Goal: Information Seeking & Learning: Learn about a topic

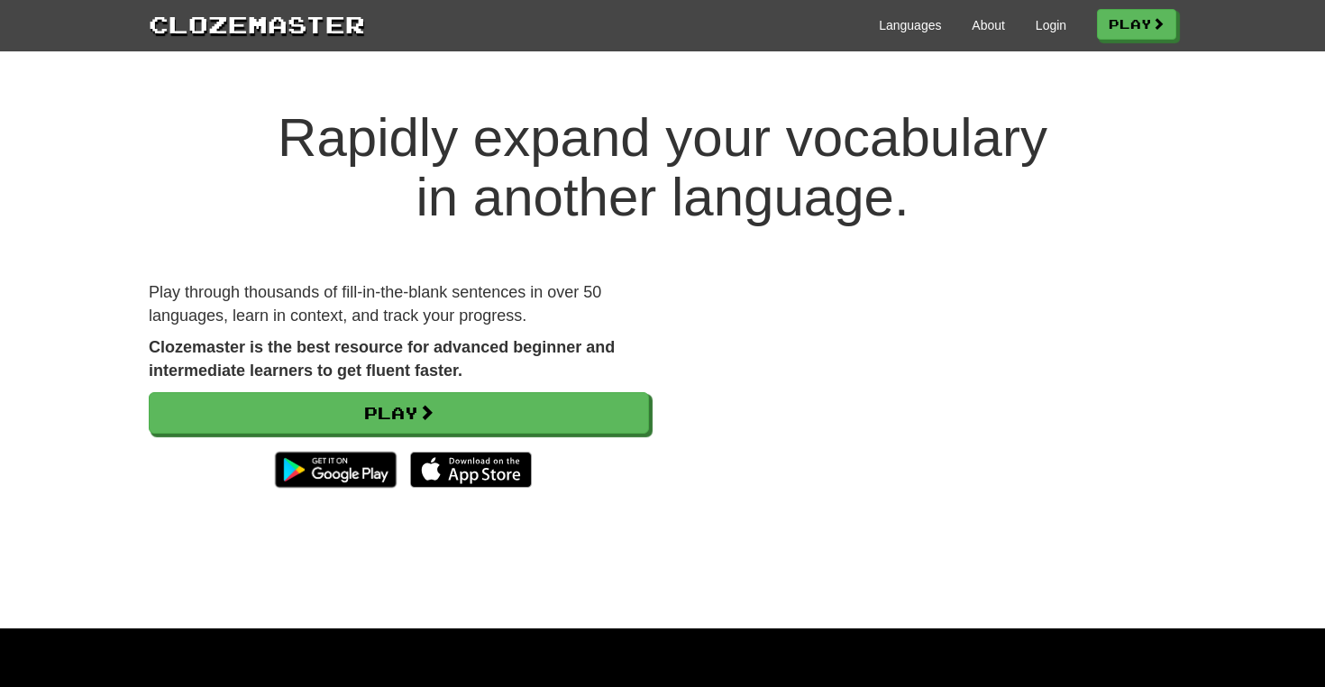
click at [1022, 24] on div "Languages About Login Play" at bounding box center [770, 23] width 811 height 33
click at [1036, 25] on link "Login" at bounding box center [1051, 25] width 31 height 18
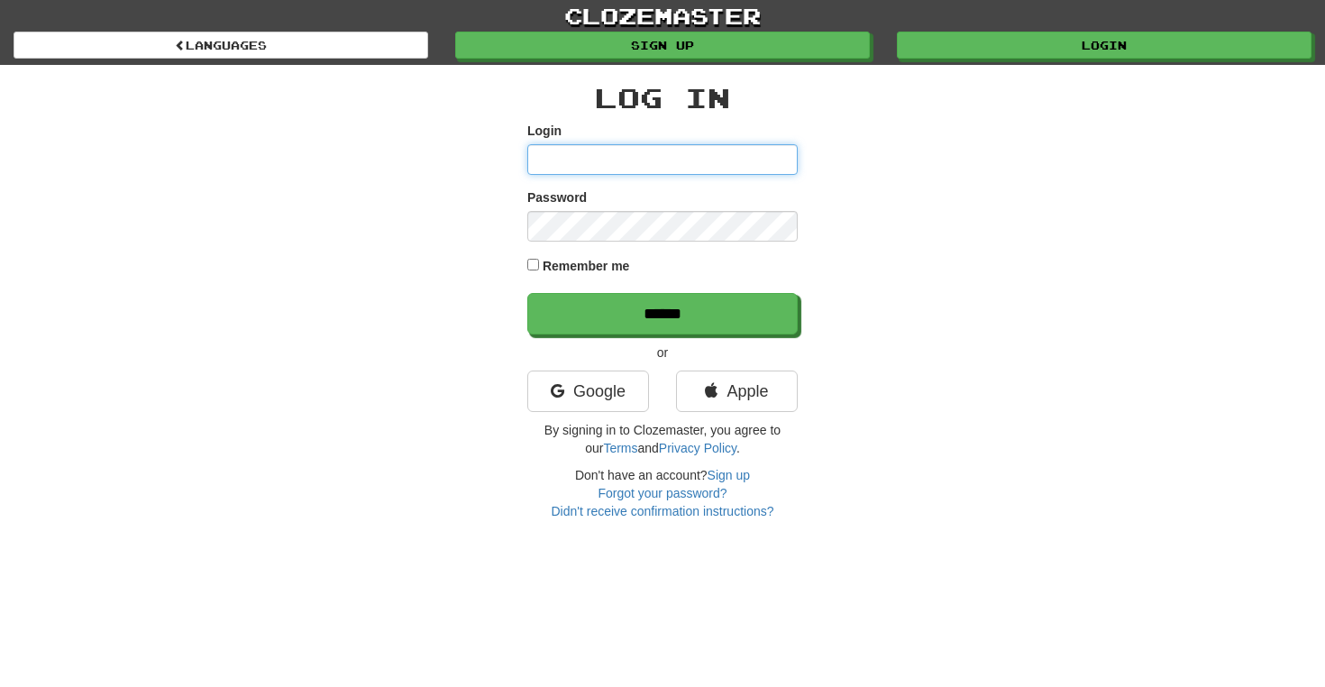
type input "**********"
click at [558, 267] on label "Remember me" at bounding box center [586, 266] width 87 height 18
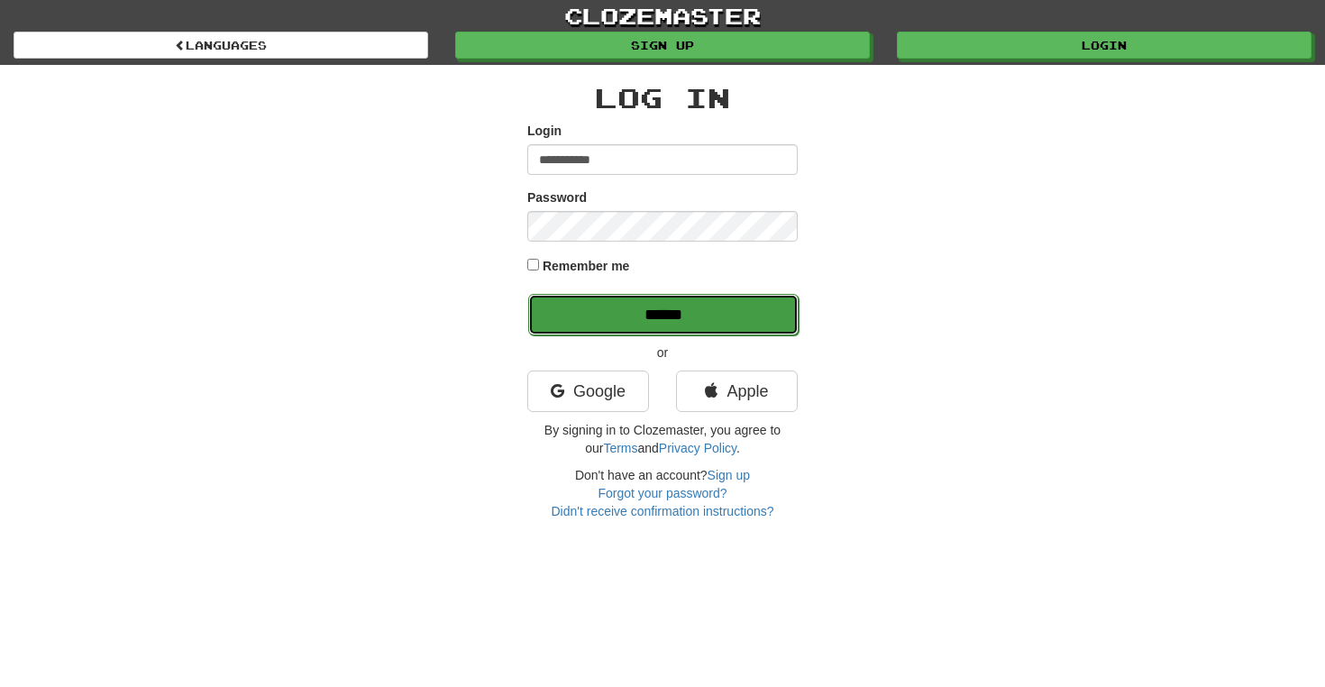
click at [594, 307] on input "******" at bounding box center [663, 314] width 270 height 41
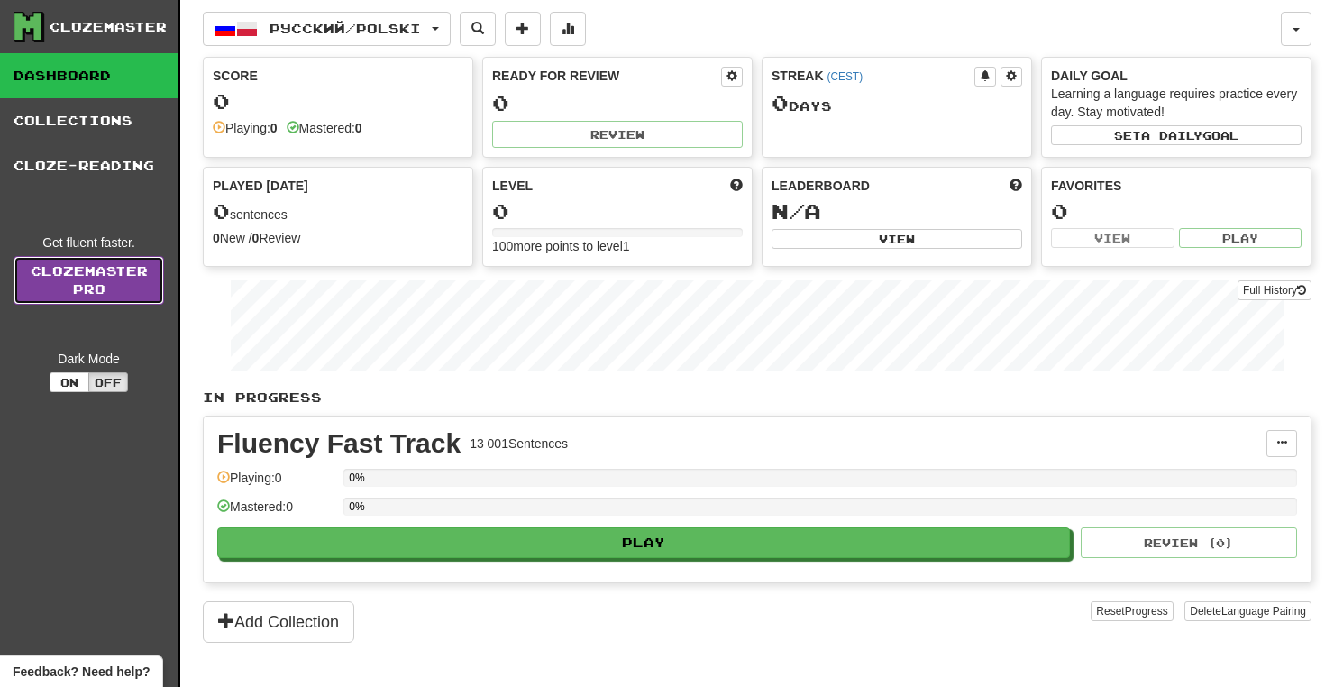
click at [124, 285] on link "Clozemaster Pro" at bounding box center [89, 280] width 151 height 49
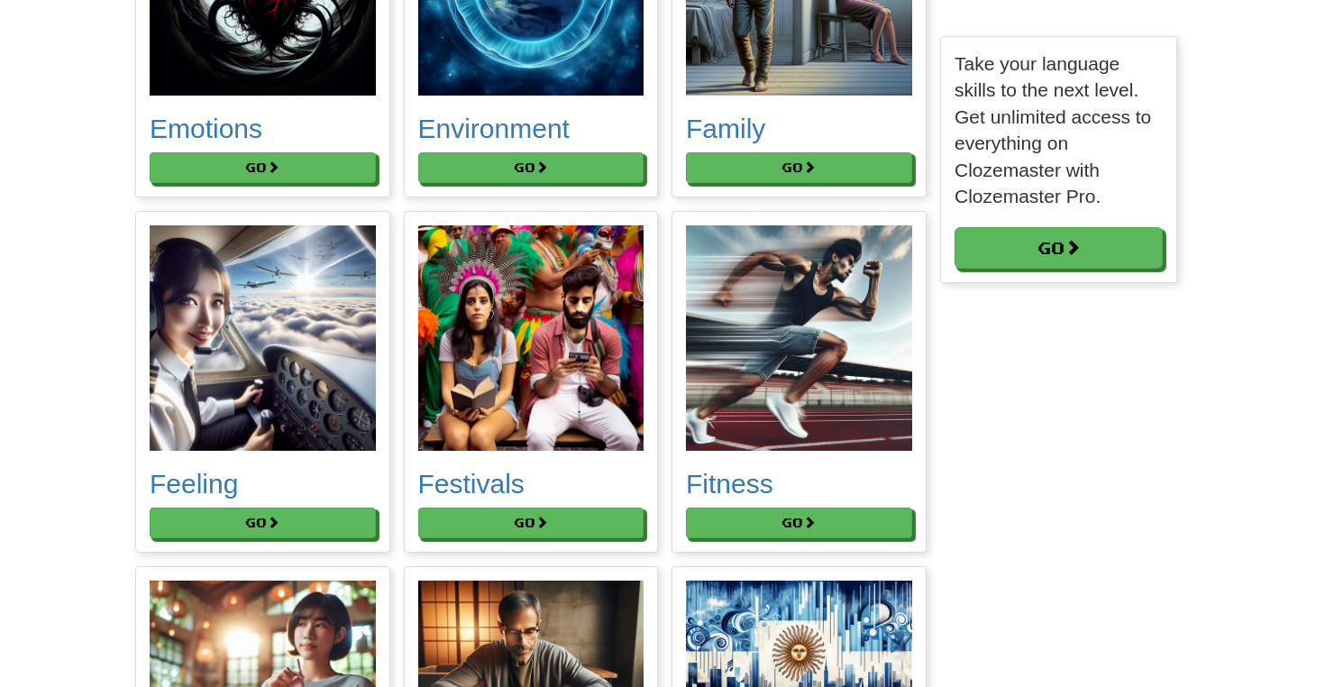
scroll to position [3651, 0]
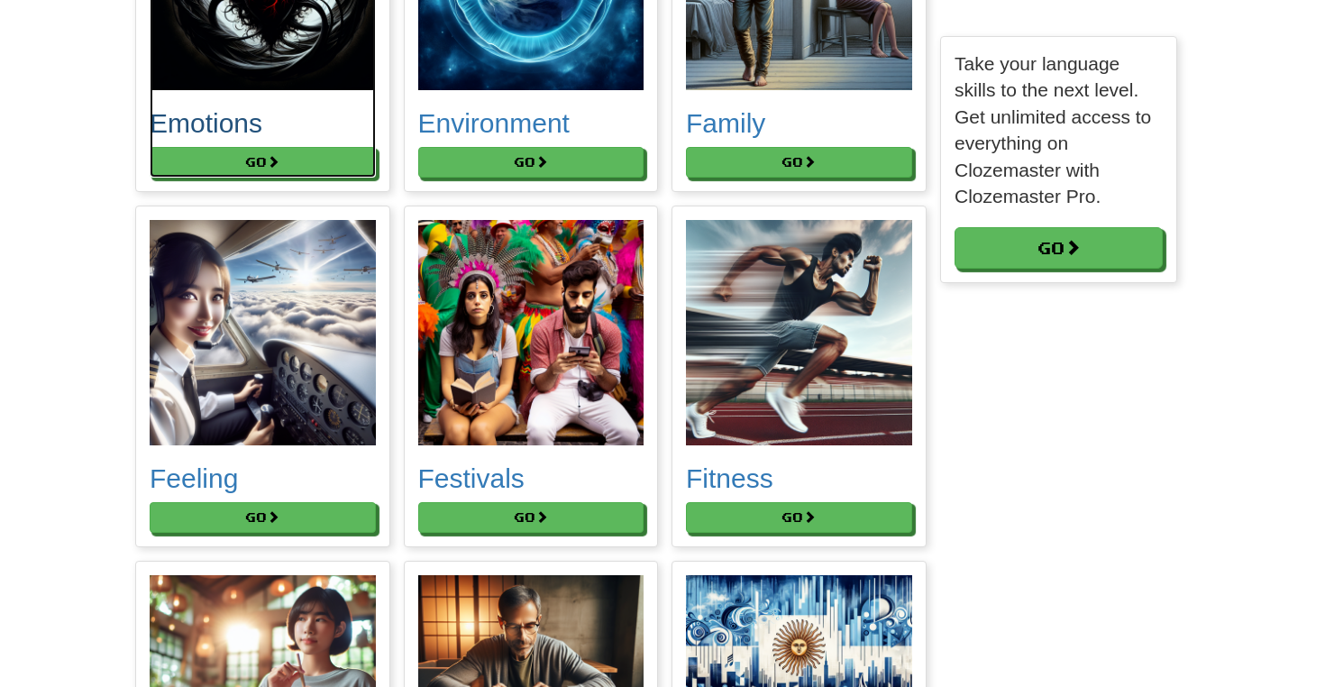
click at [271, 138] on h2 "Emotions" at bounding box center [263, 123] width 226 height 30
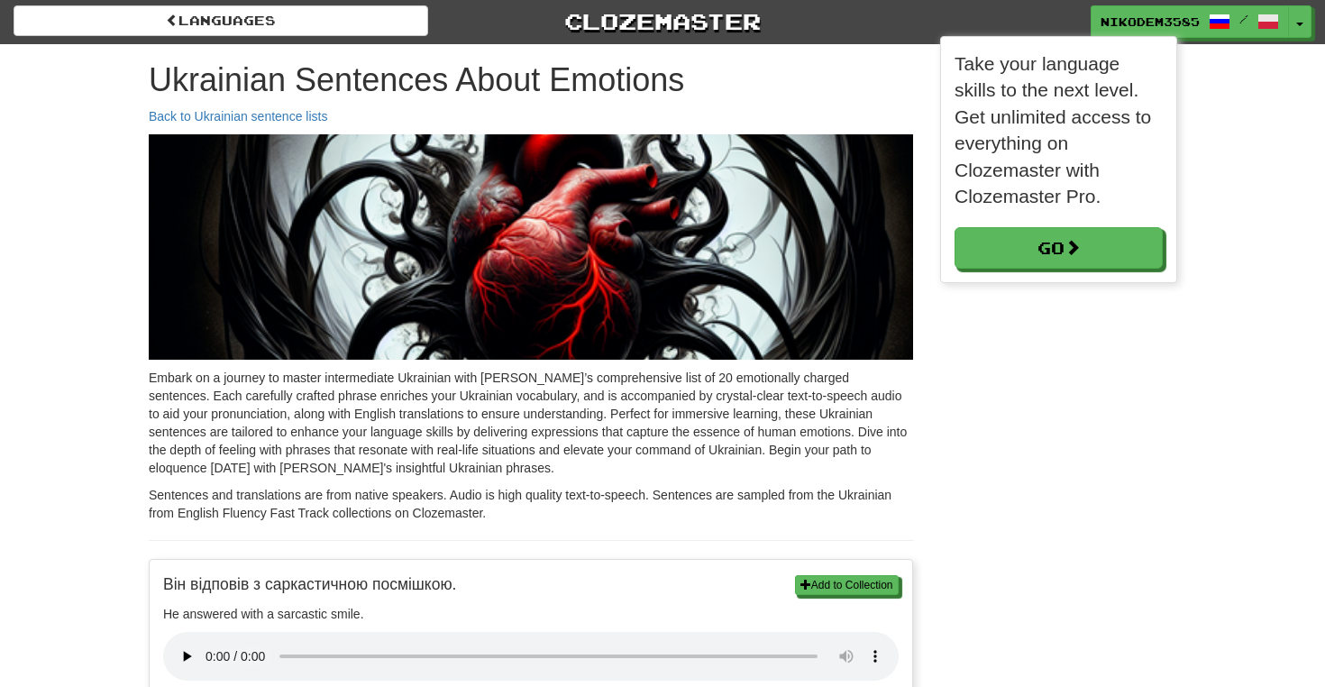
scroll to position [9, 9]
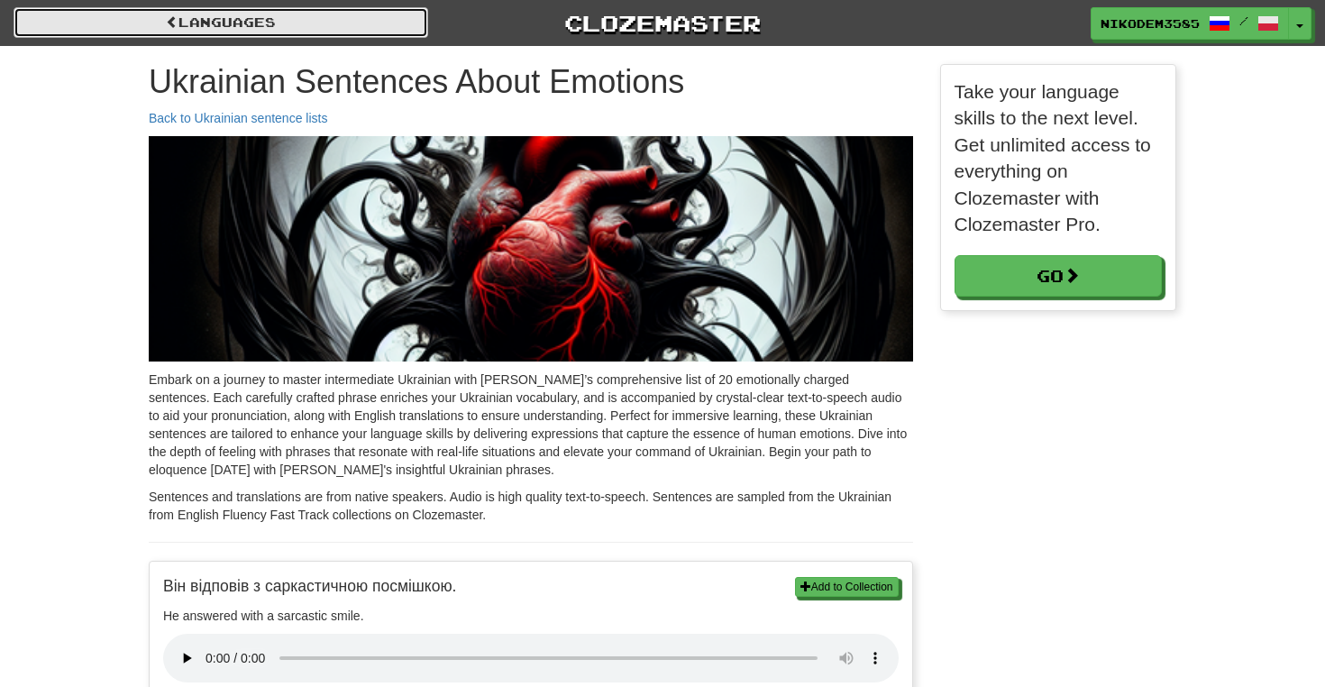
click at [379, 22] on link "Languages" at bounding box center [221, 22] width 415 height 31
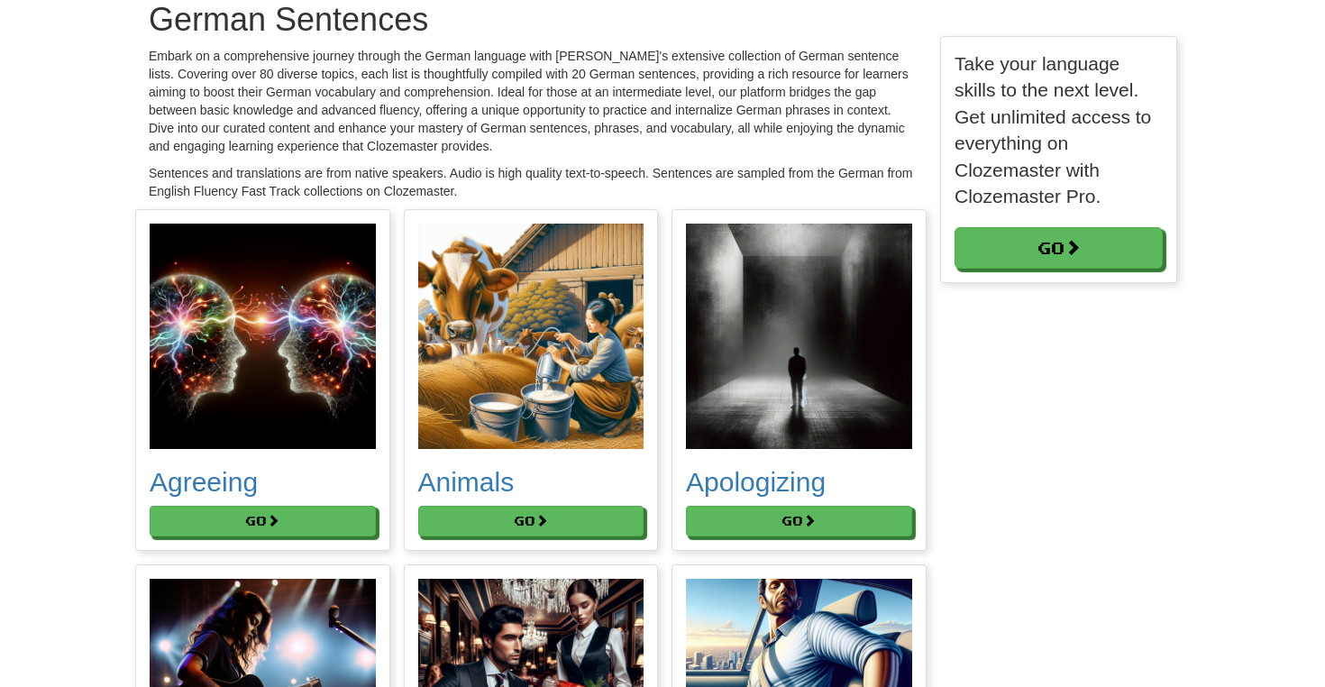
scroll to position [123, 0]
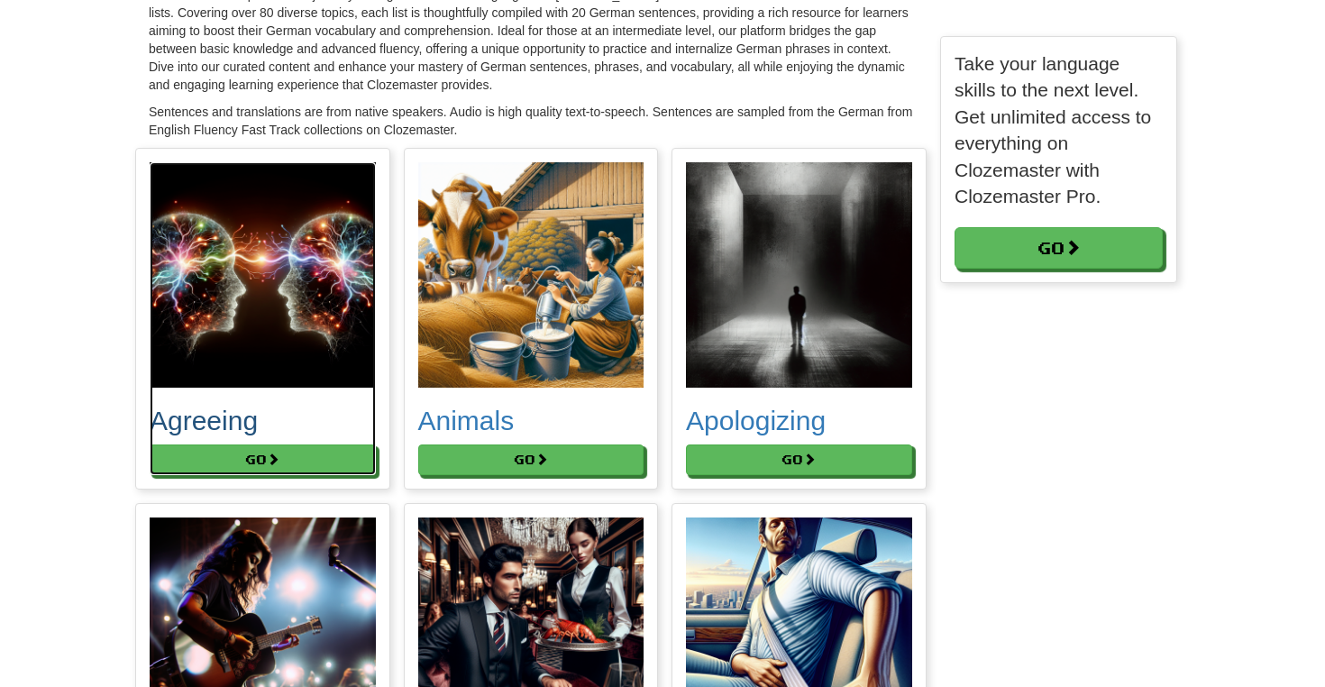
click at [261, 434] on h2 "Agreeing" at bounding box center [263, 421] width 226 height 30
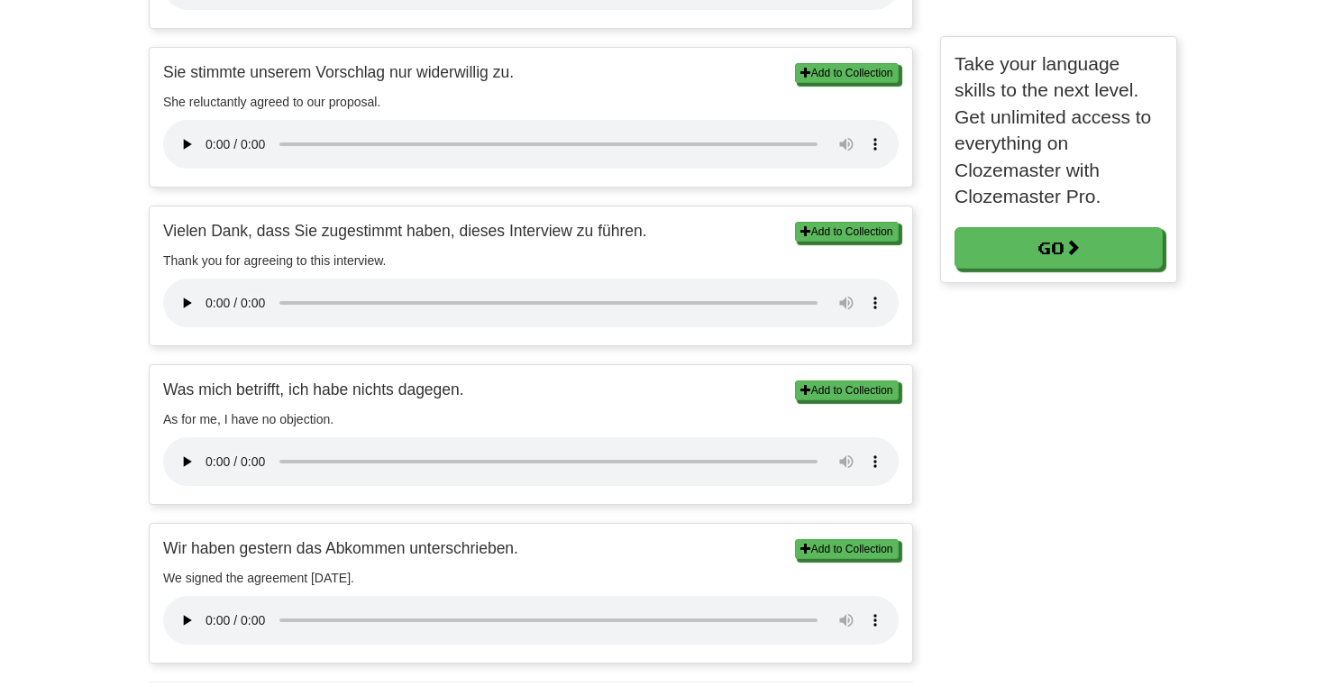
scroll to position [3032, 0]
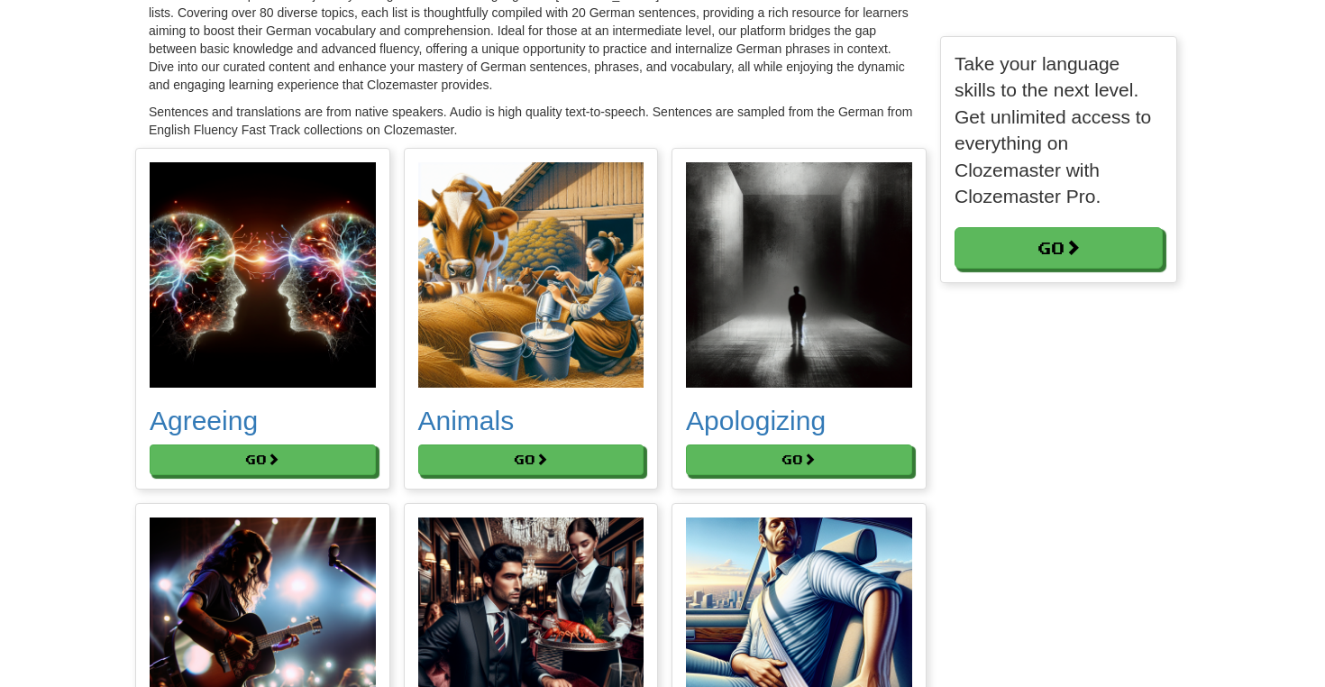
scroll to position [10325, 1055]
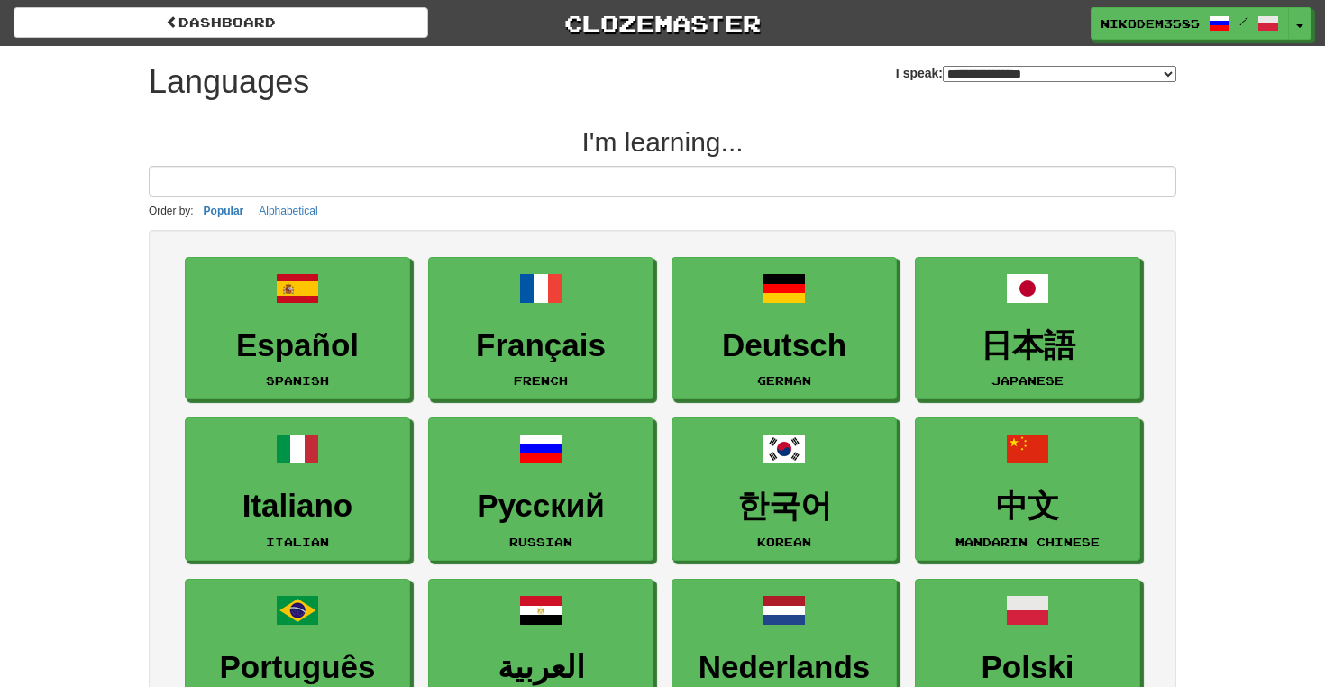
select select "*******"
click at [1267, 14] on span at bounding box center [1269, 25] width 22 height 22
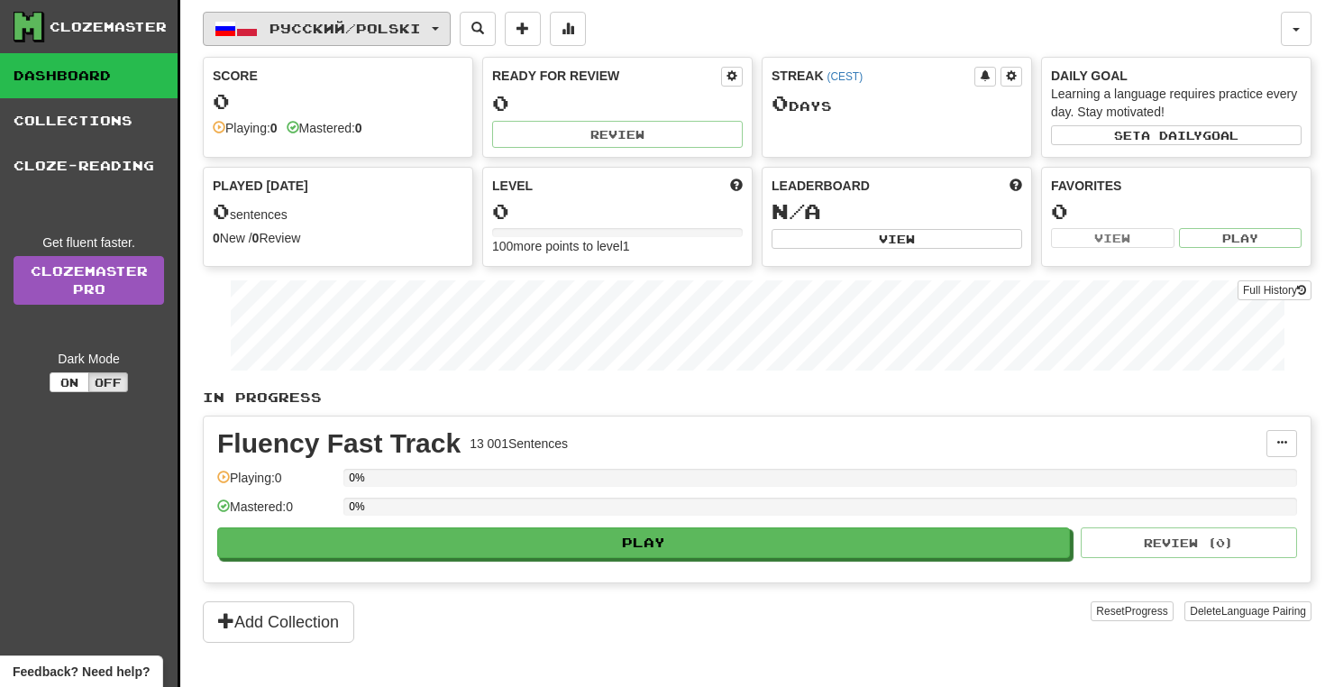
click at [421, 28] on span "Русский / Polski" at bounding box center [345, 28] width 151 height 15
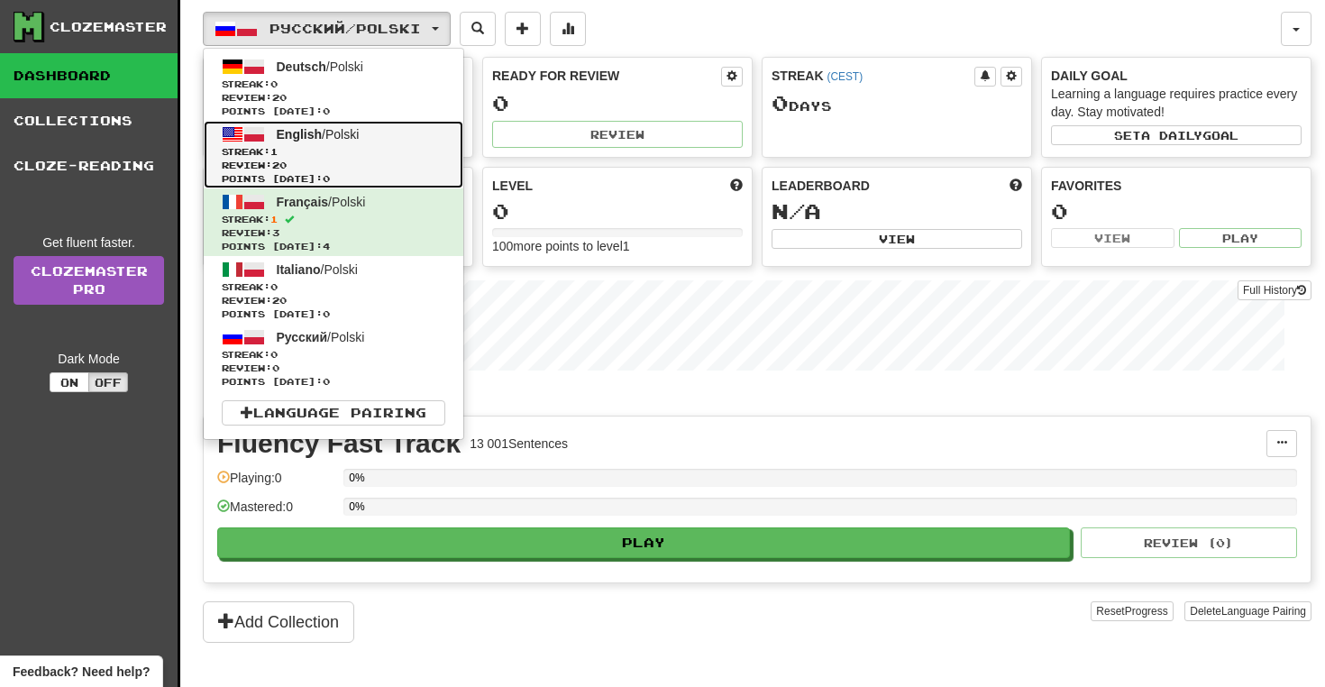
click at [369, 152] on span "Streak: 1" at bounding box center [334, 152] width 224 height 14
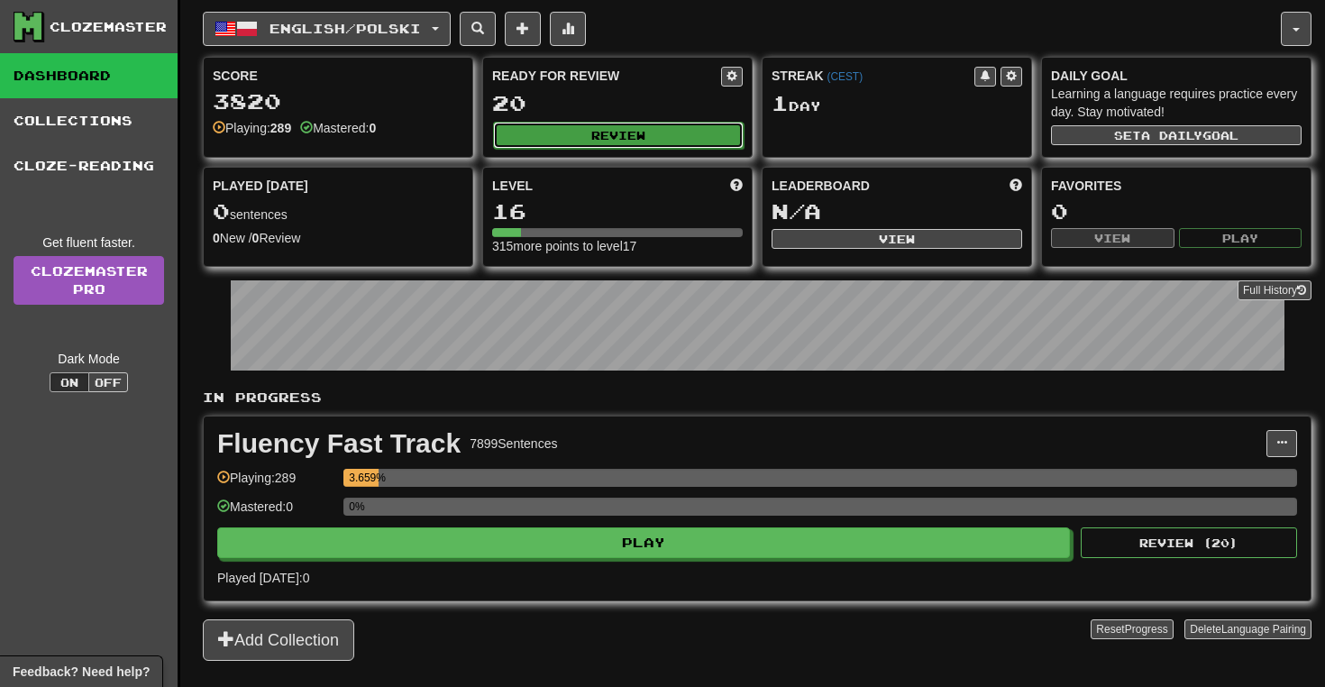
click at [650, 140] on button "Review" at bounding box center [618, 135] width 251 height 27
select select "**"
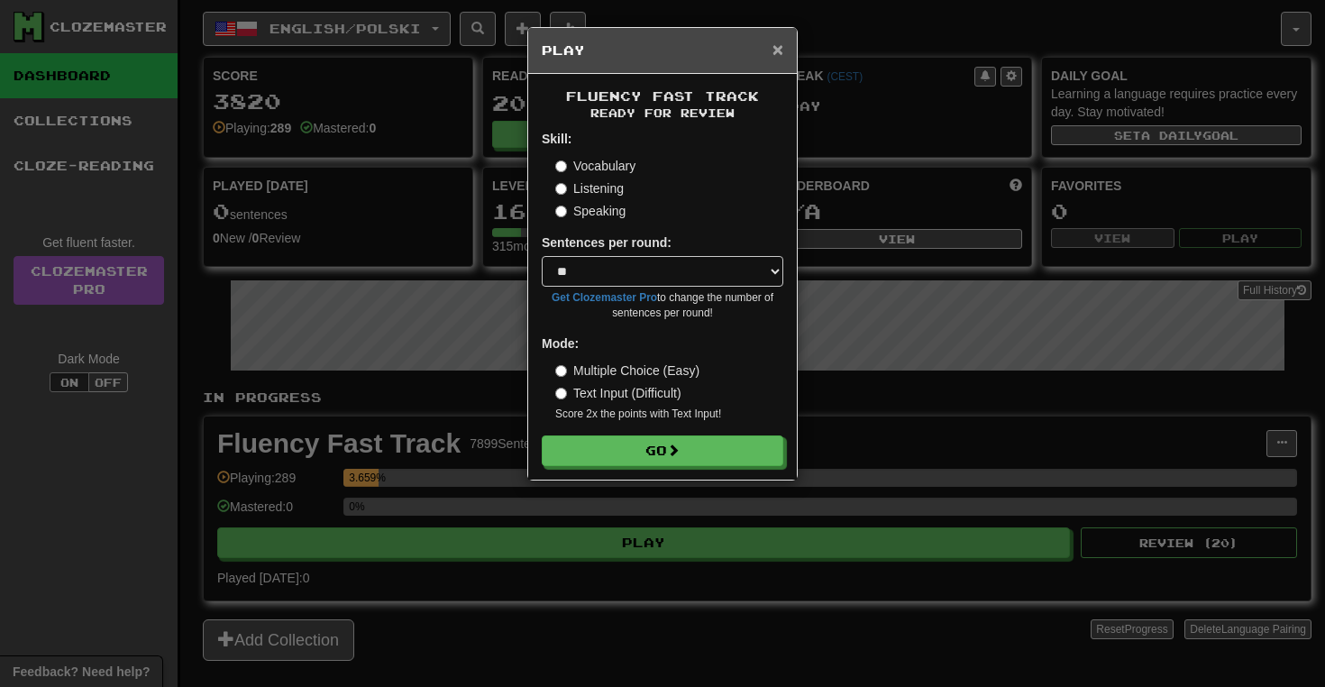
click at [775, 57] on span "×" at bounding box center [777, 49] width 11 height 21
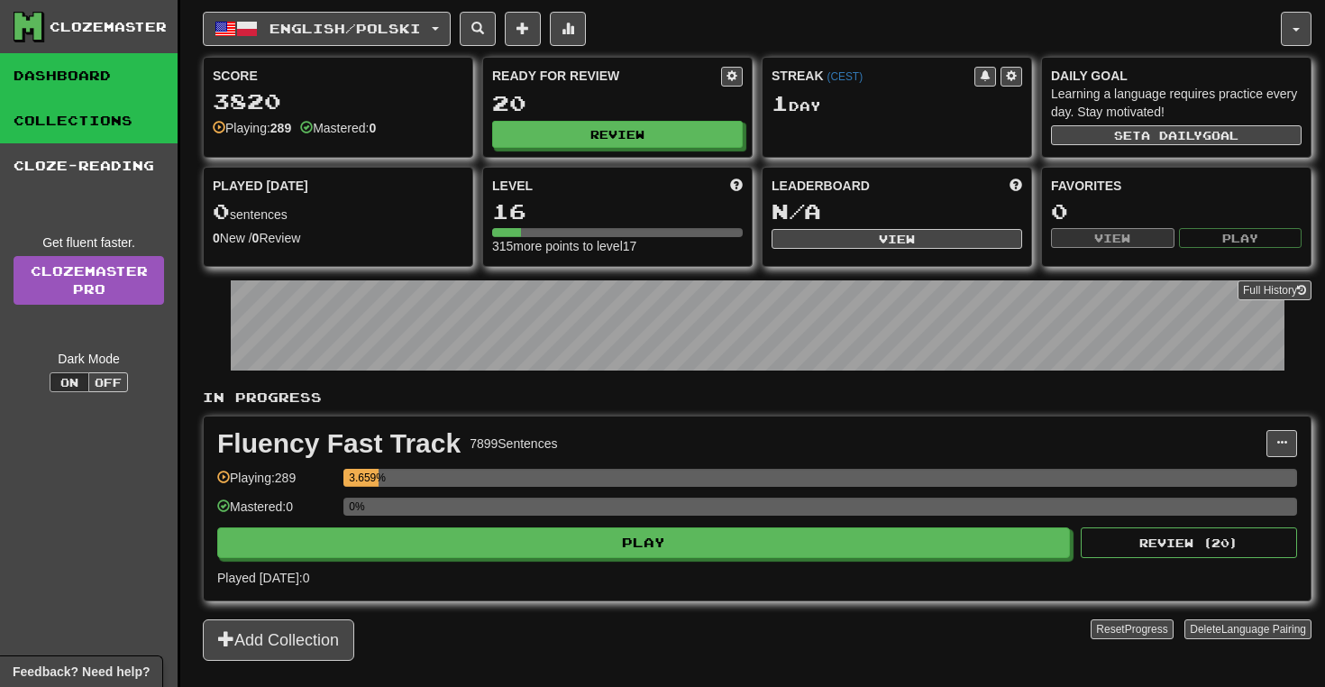
click at [86, 133] on link "Collections" at bounding box center [89, 120] width 178 height 45
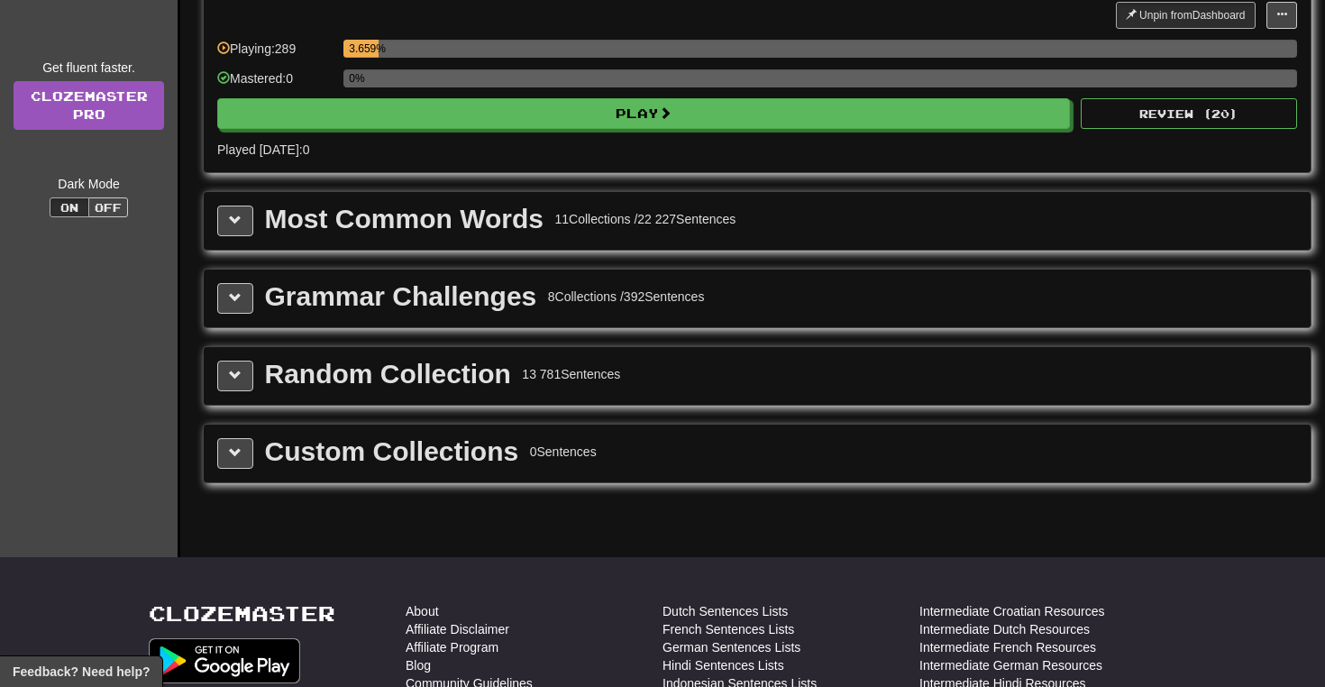
scroll to position [177, 0]
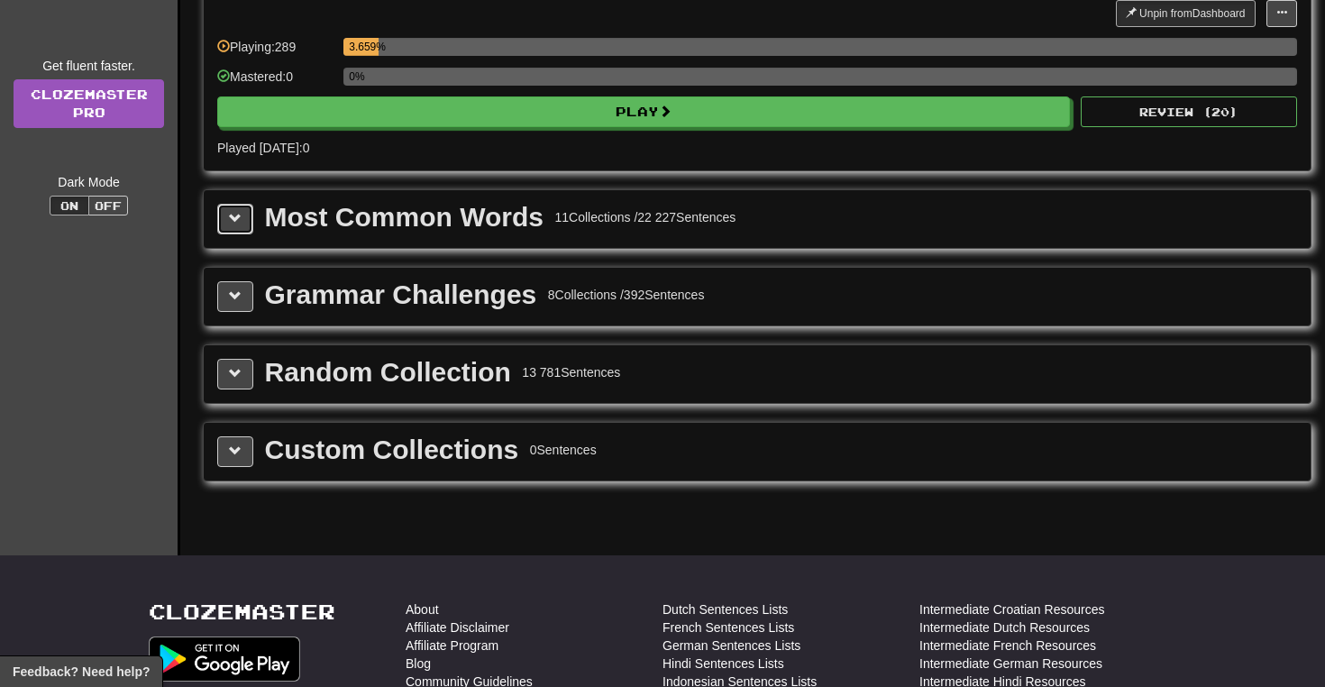
click at [231, 224] on span at bounding box center [235, 218] width 13 height 13
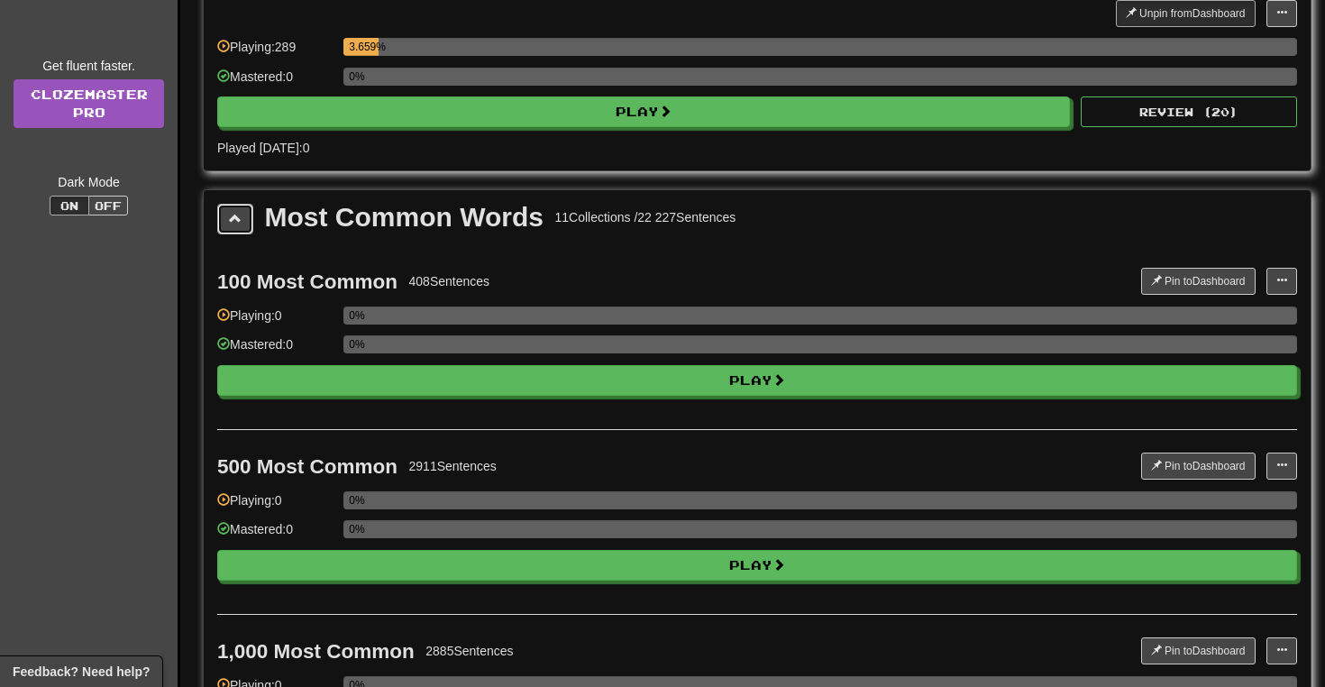
click at [231, 224] on span at bounding box center [235, 218] width 13 height 13
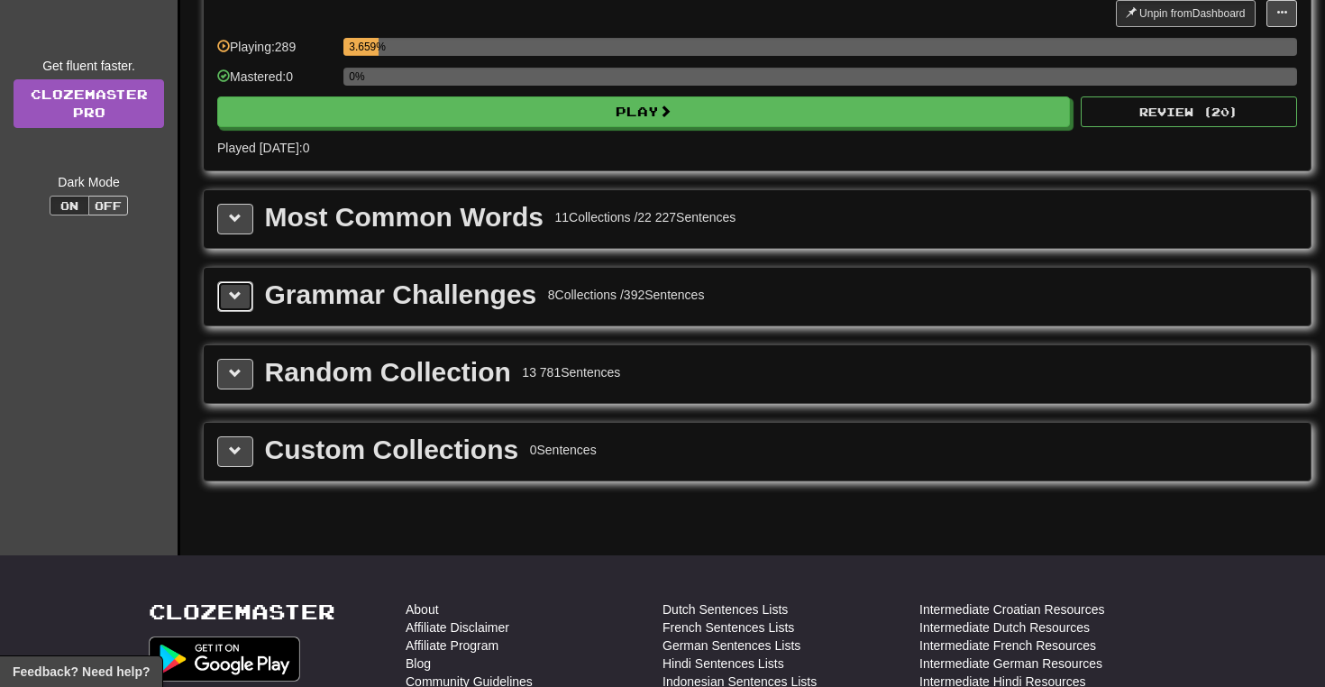
click at [234, 298] on span at bounding box center [235, 295] width 13 height 13
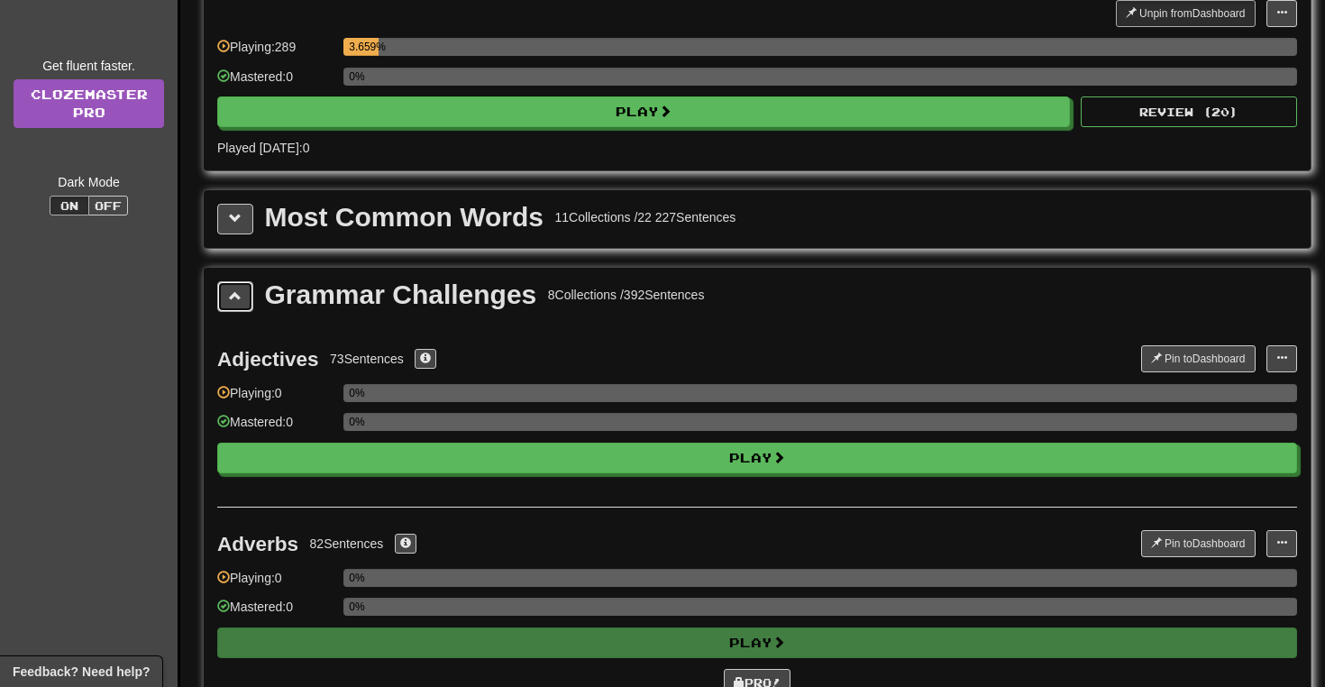
click at [234, 298] on span at bounding box center [235, 295] width 13 height 13
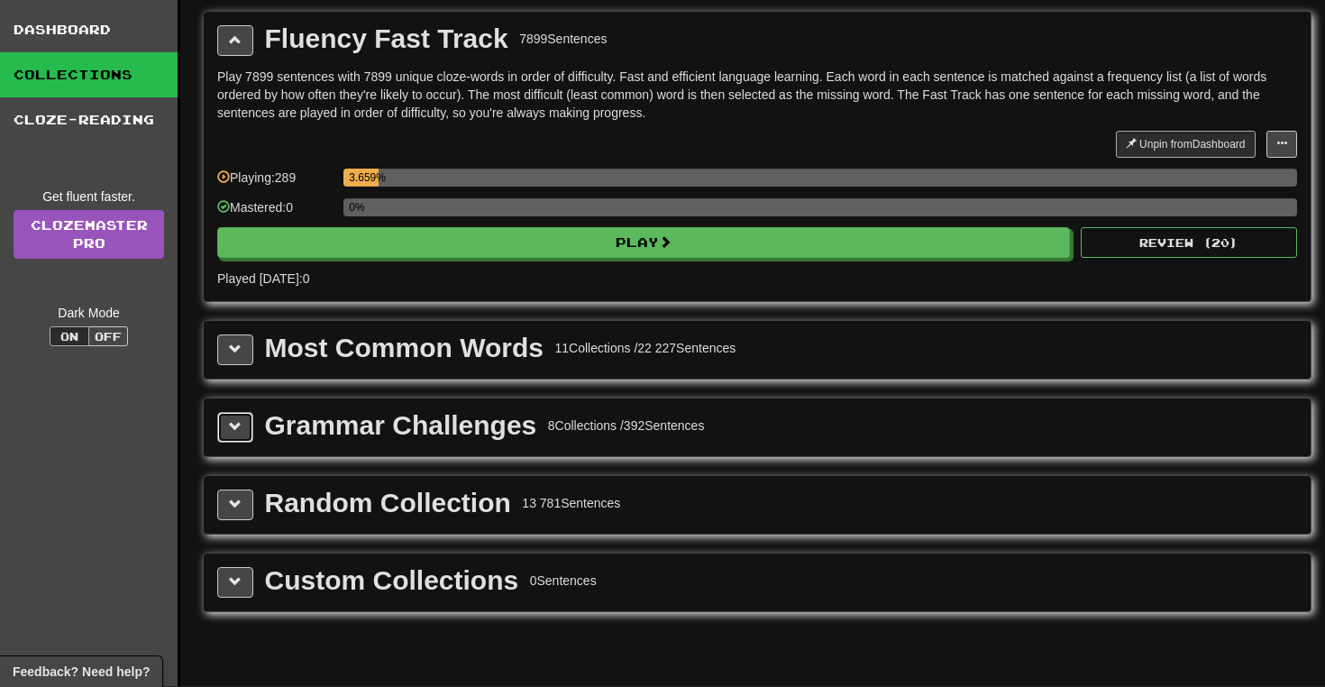
scroll to position [33, 0]
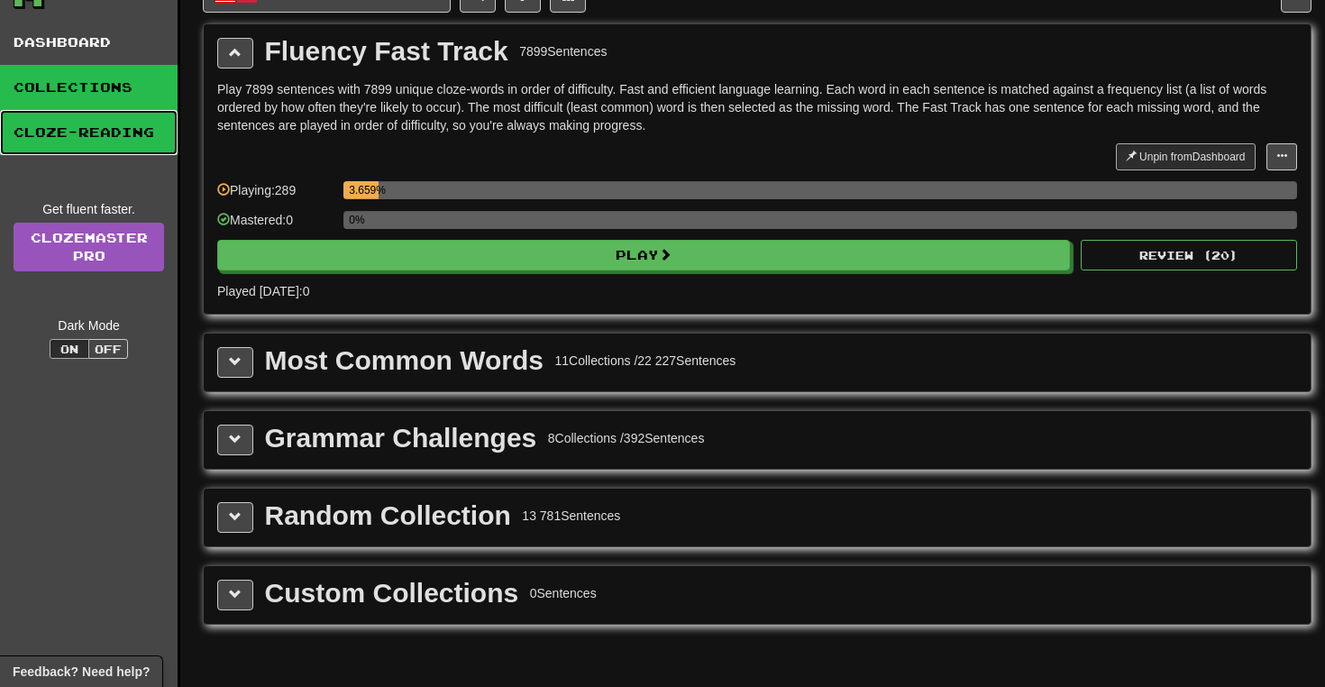
click at [65, 127] on link "Cloze-Reading" at bounding box center [89, 132] width 178 height 45
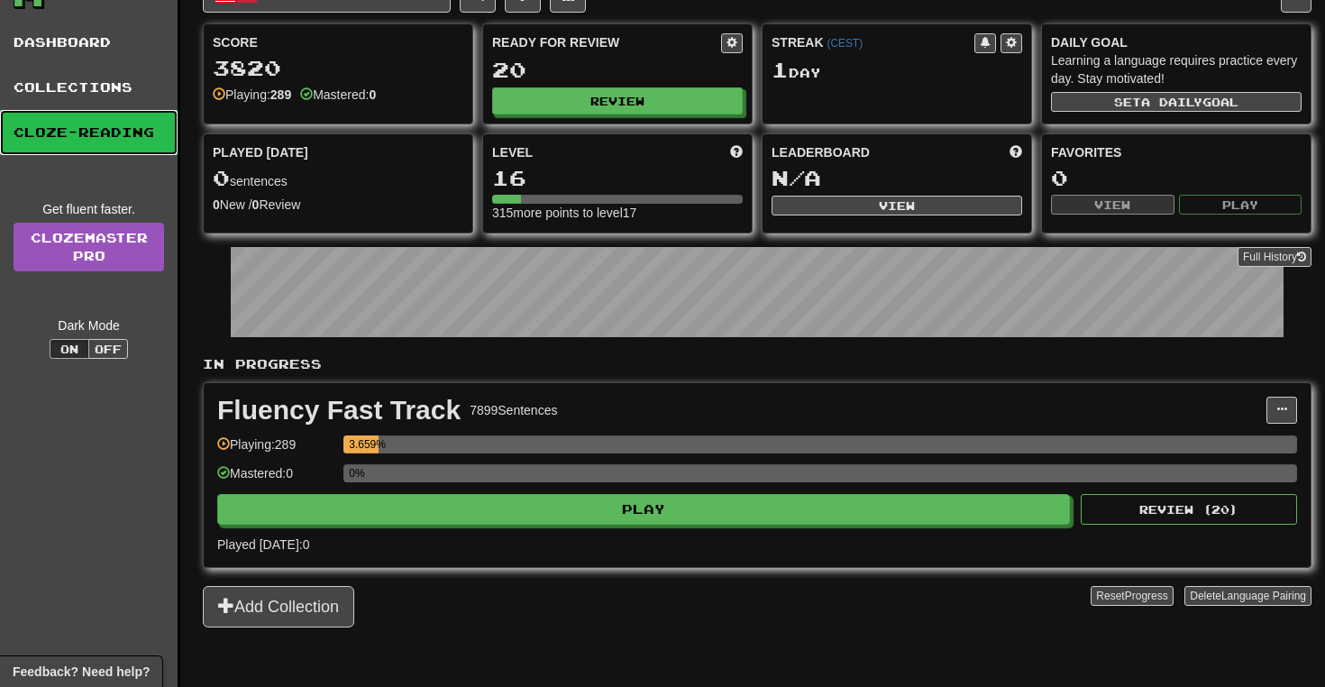
scroll to position [0, 0]
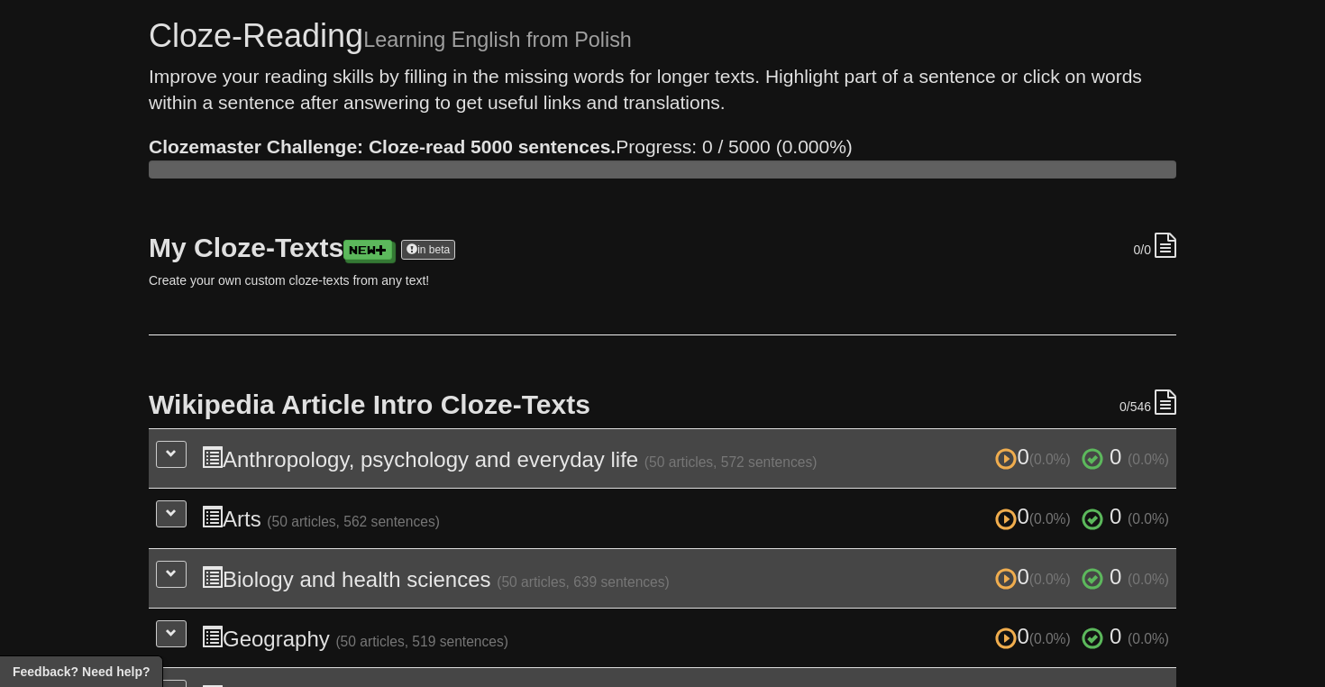
scroll to position [60, 0]
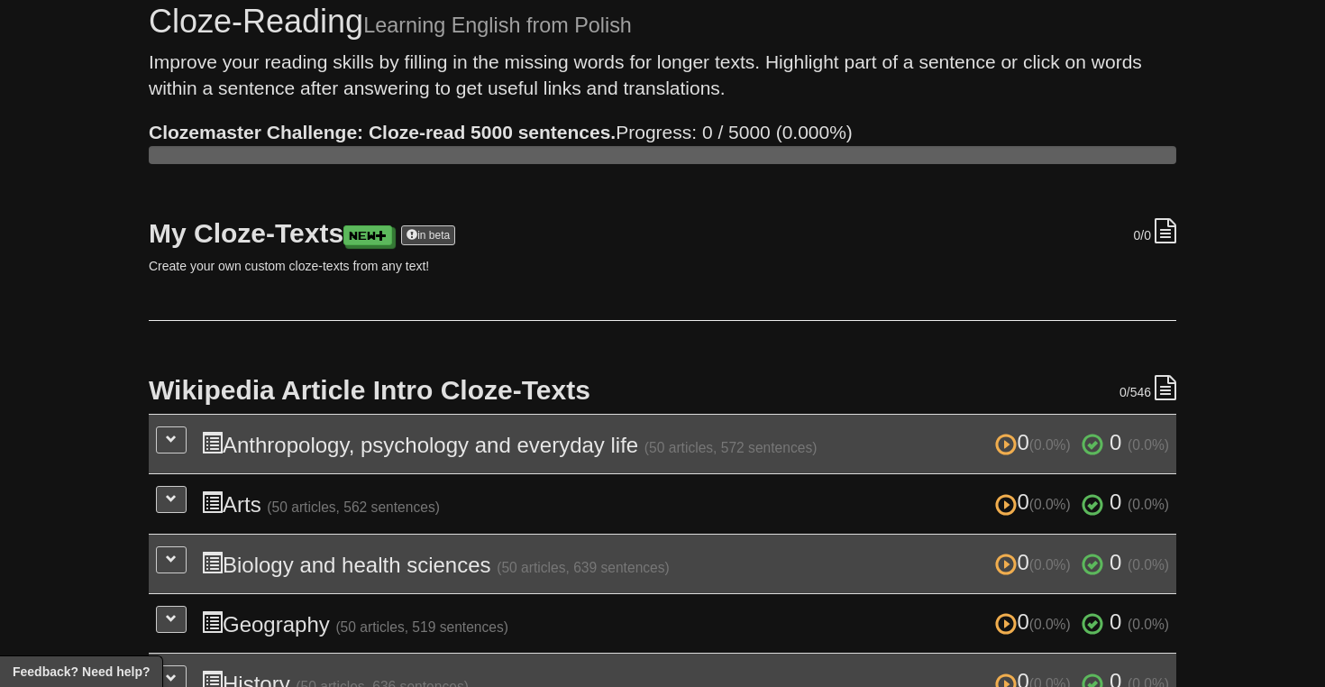
click at [342, 443] on h3 "0 (0.0%) 0 (0.0%) Anthropology, psychology and everyday life (50 articles, 572 …" at bounding box center [685, 444] width 968 height 26
click at [151, 442] on td "0 (0.0%) 0 (0.0%) Anthropology, psychology and everyday life (50 articles, 572 …" at bounding box center [663, 443] width 1028 height 59
click at [162, 441] on button at bounding box center [171, 439] width 31 height 27
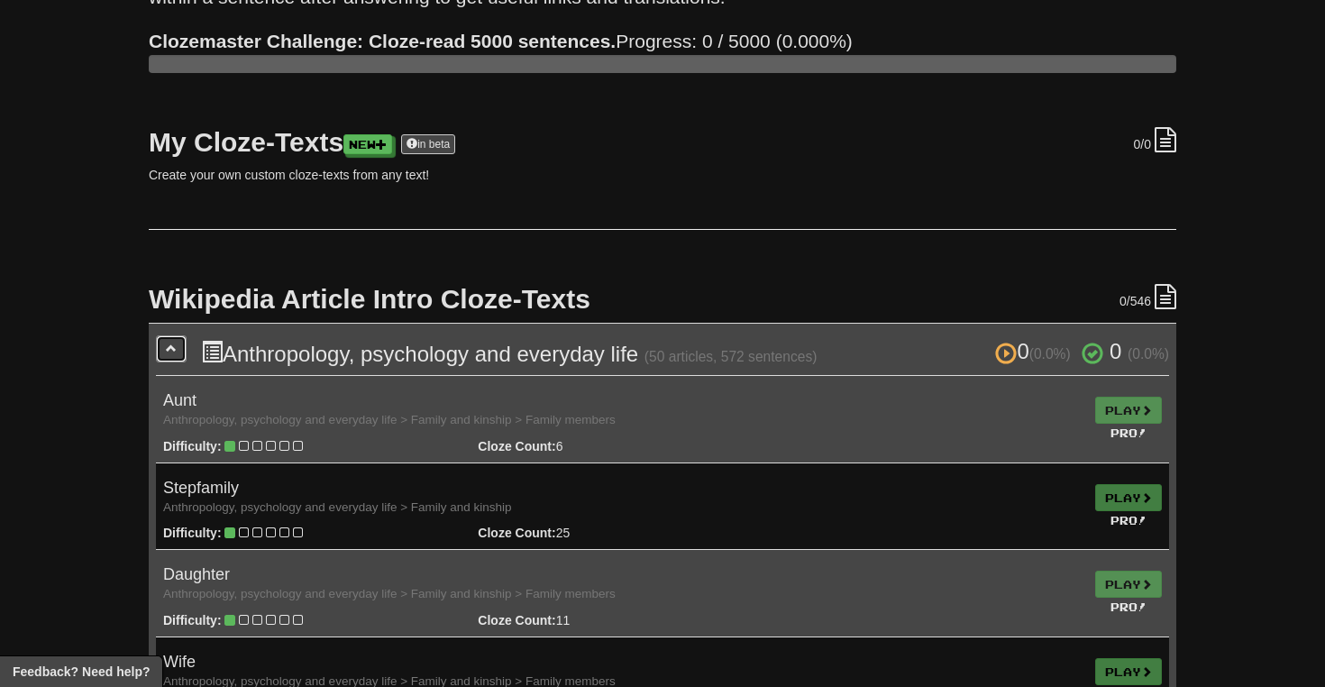
scroll to position [165, 0]
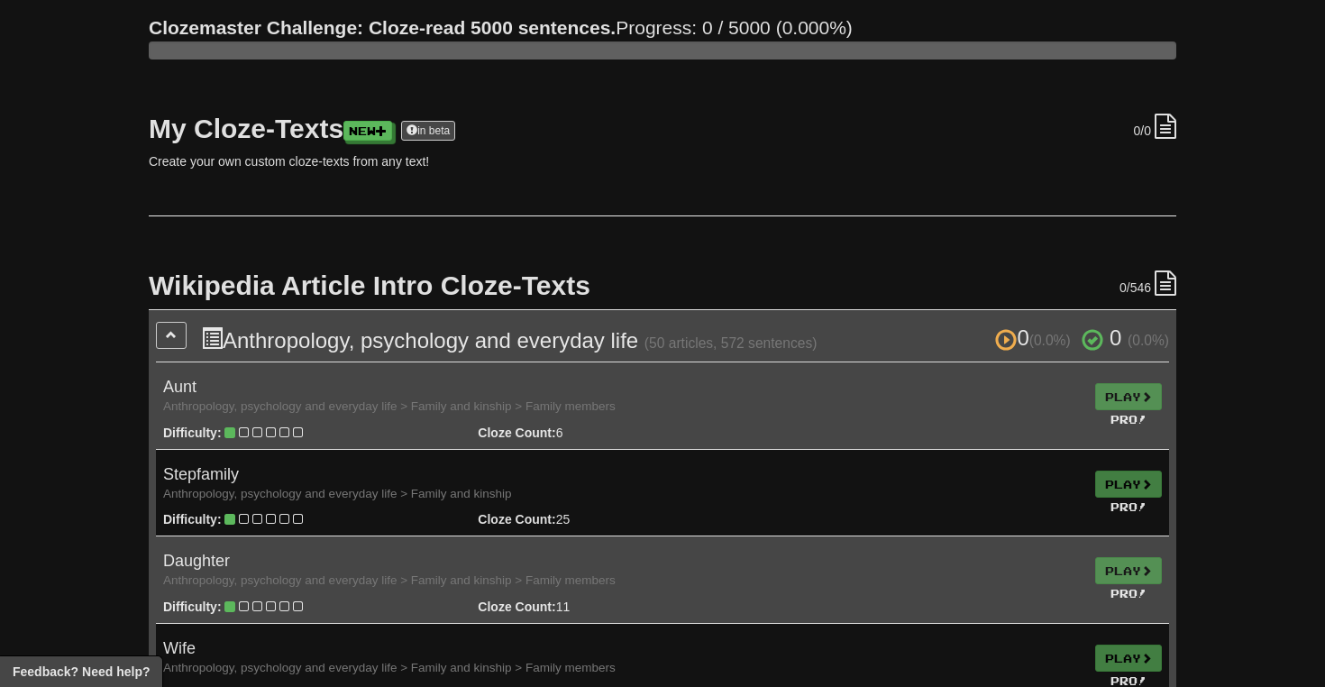
click at [1121, 414] on small "Pro!" at bounding box center [1129, 419] width 36 height 13
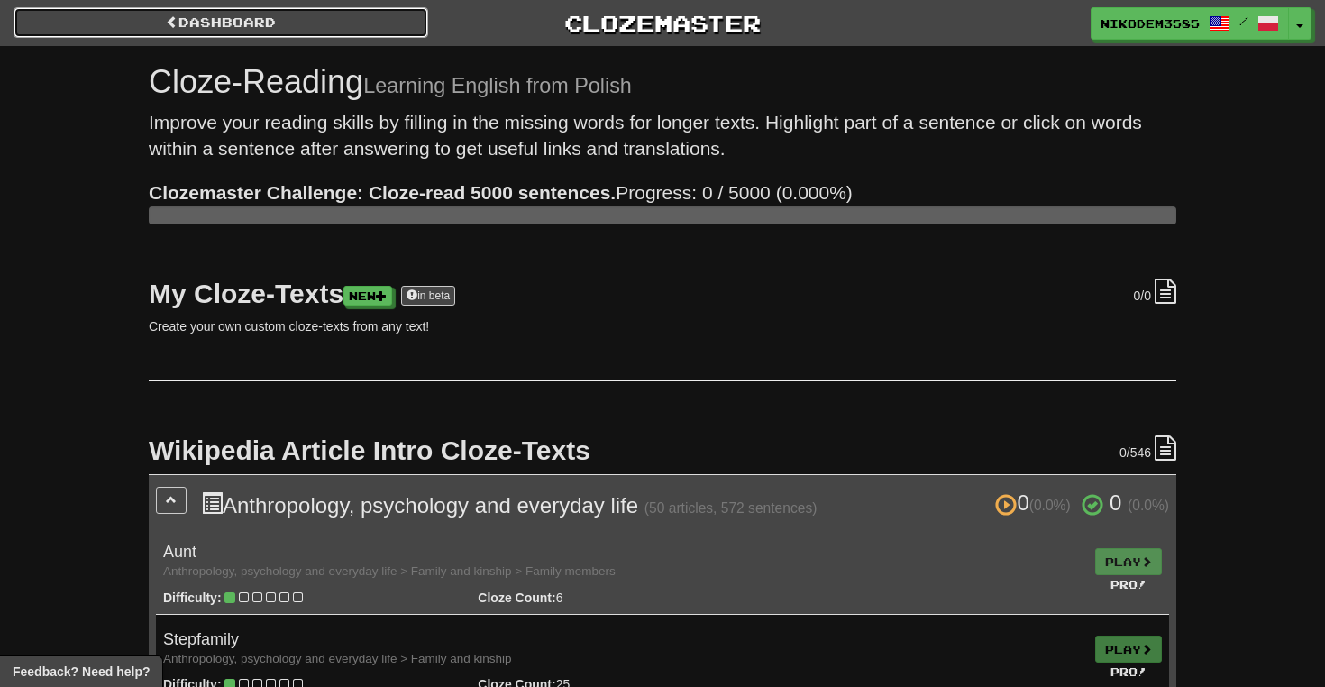
click at [182, 13] on link "Dashboard" at bounding box center [221, 22] width 415 height 31
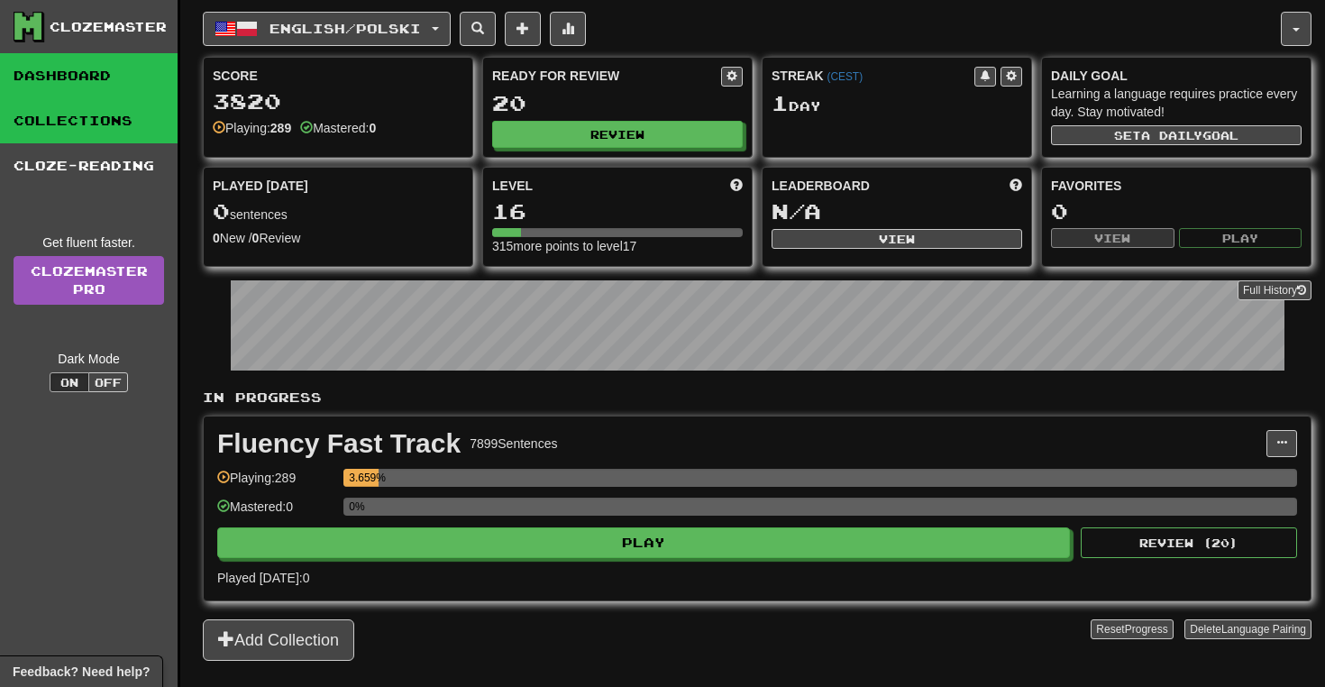
click at [89, 132] on link "Collections" at bounding box center [89, 120] width 178 height 45
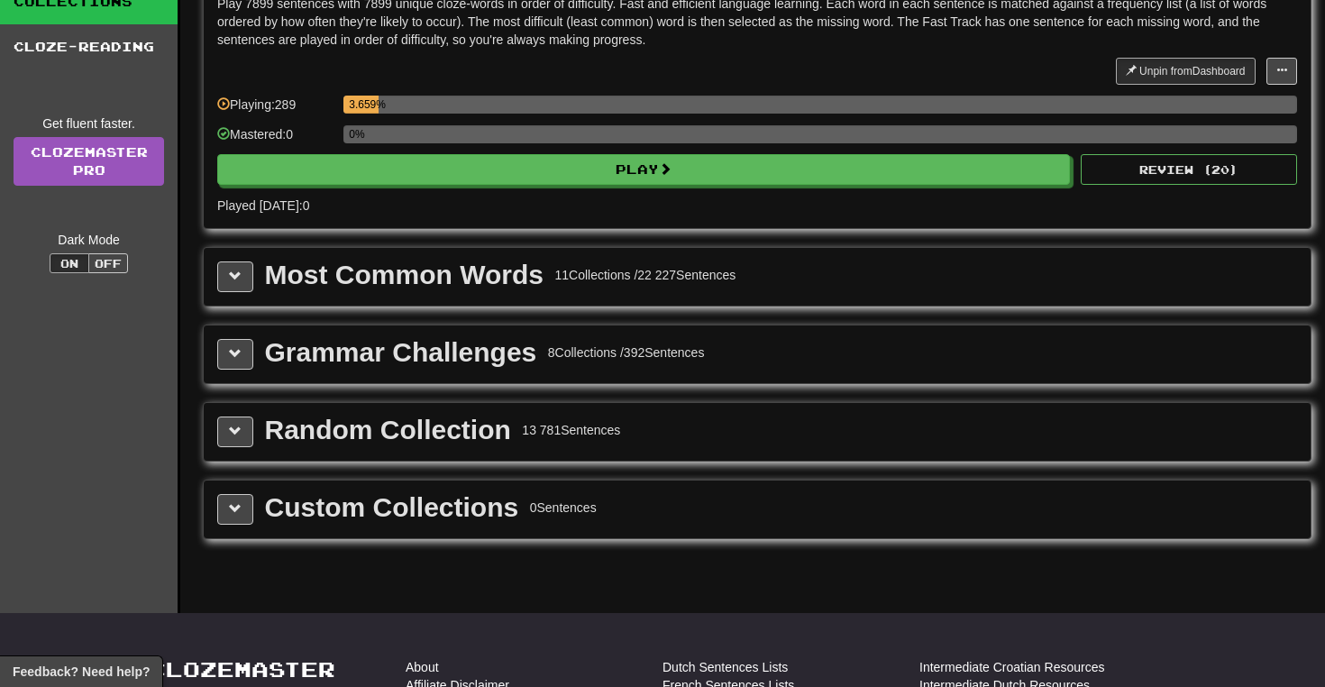
scroll to position [133, 0]
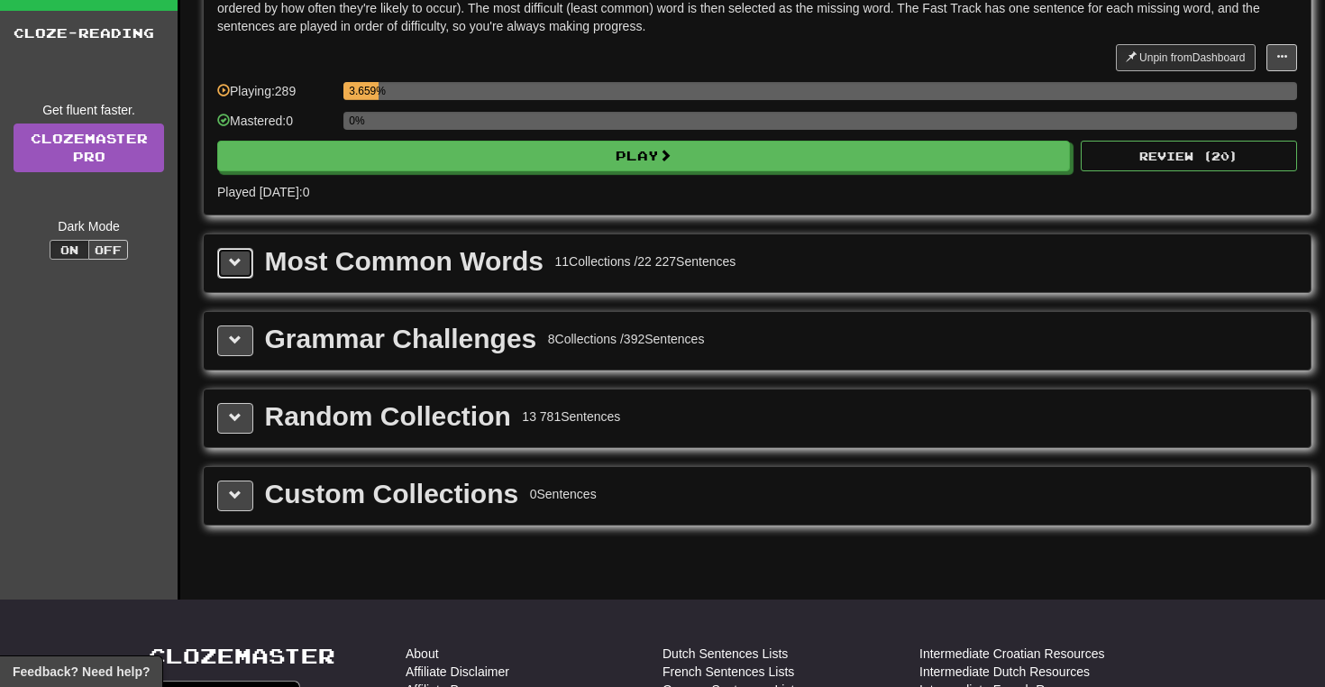
click at [230, 263] on span at bounding box center [235, 262] width 13 height 13
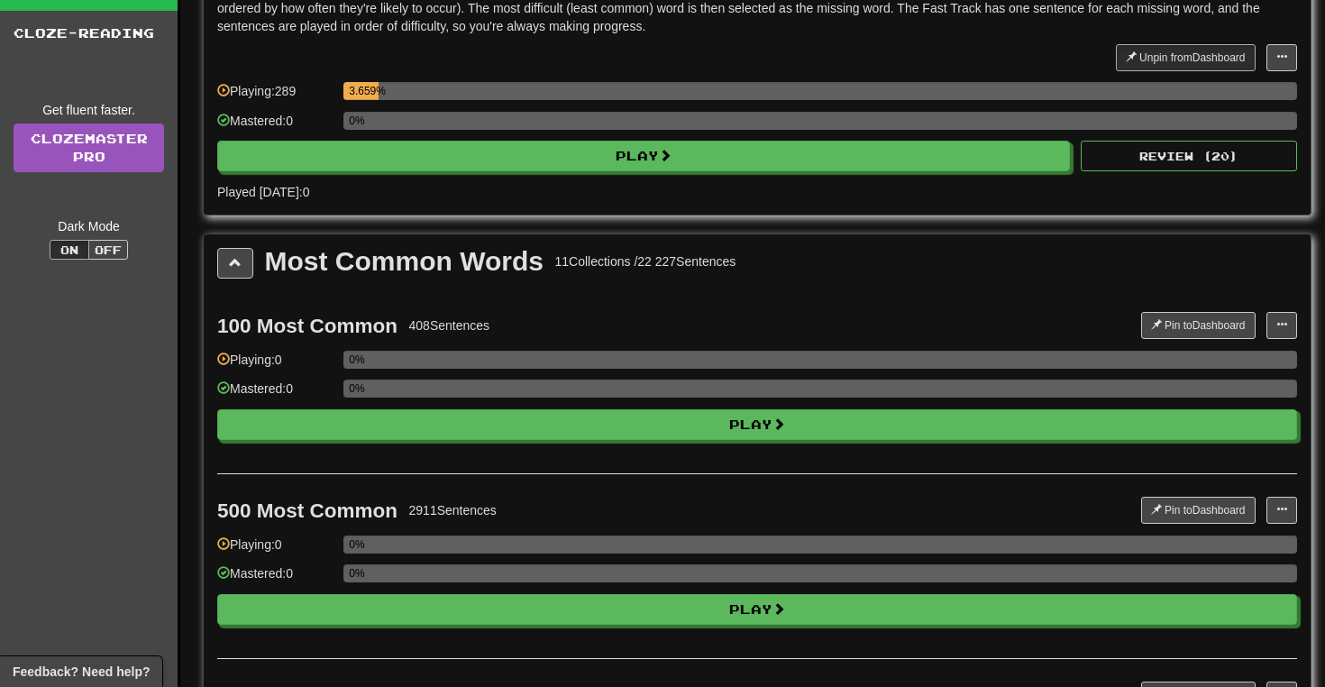
click at [251, 266] on button at bounding box center [235, 263] width 36 height 31
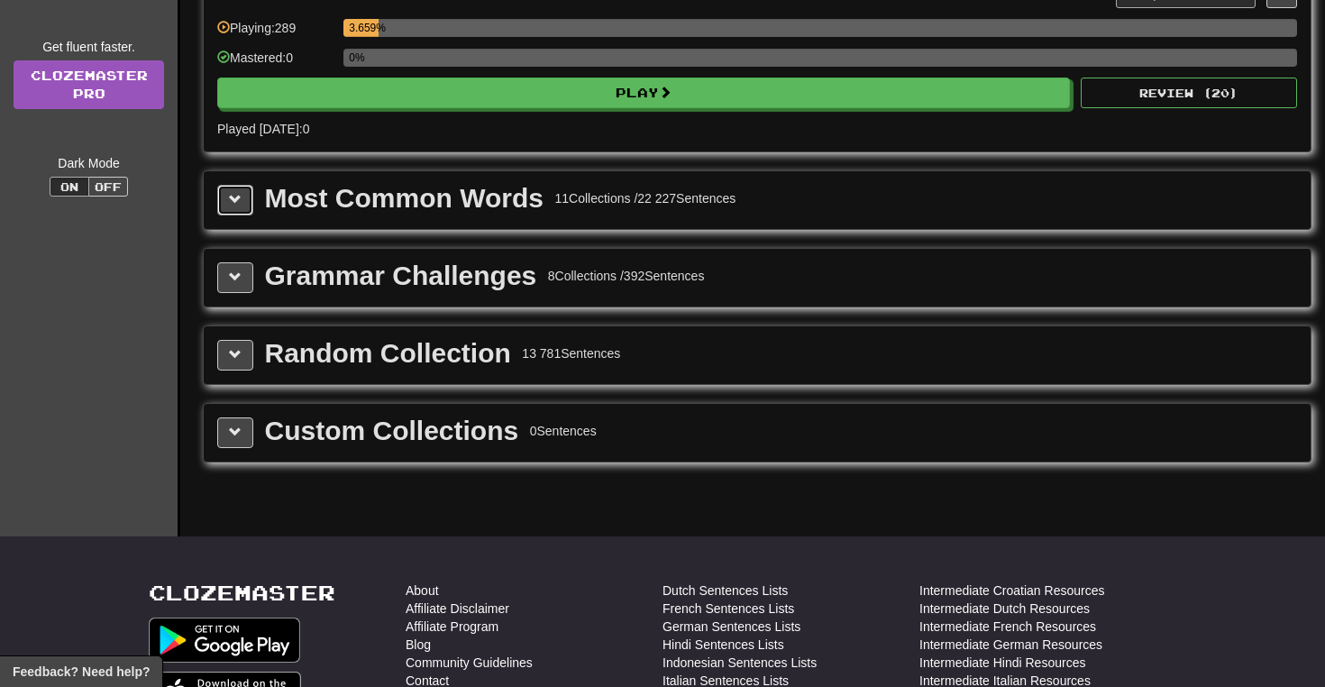
scroll to position [197, 0]
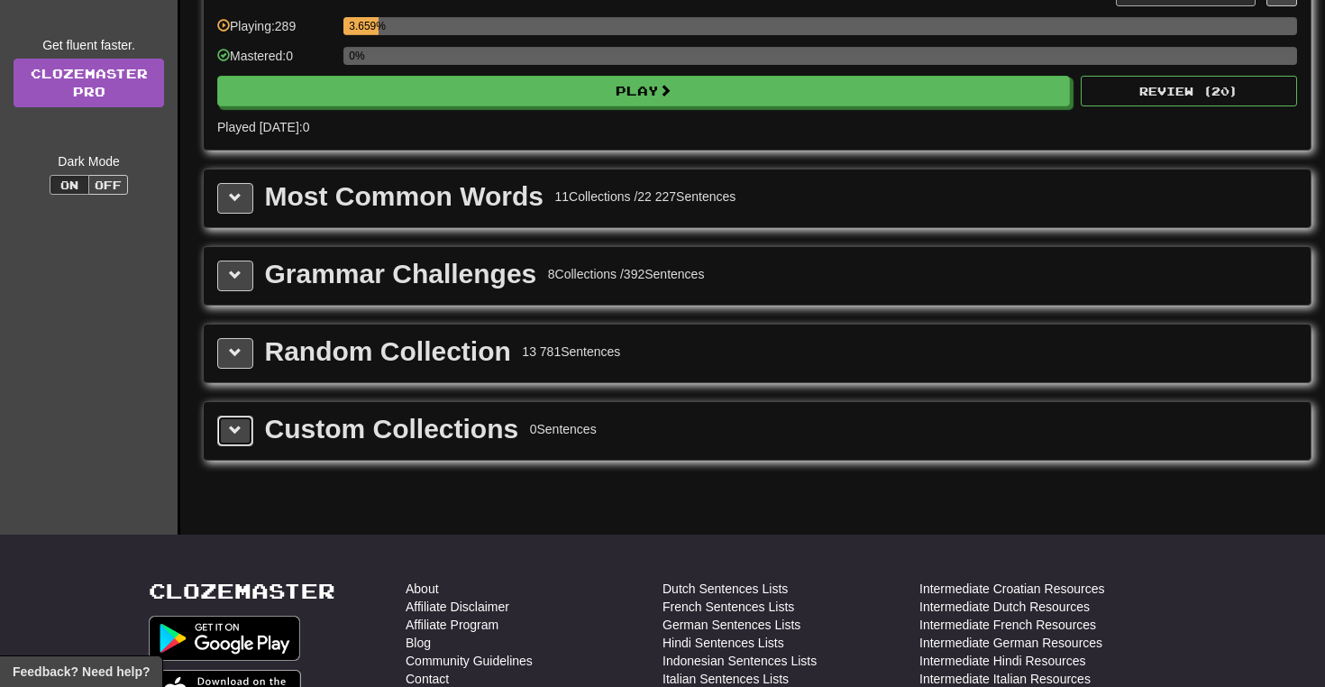
click at [234, 440] on button at bounding box center [235, 431] width 36 height 31
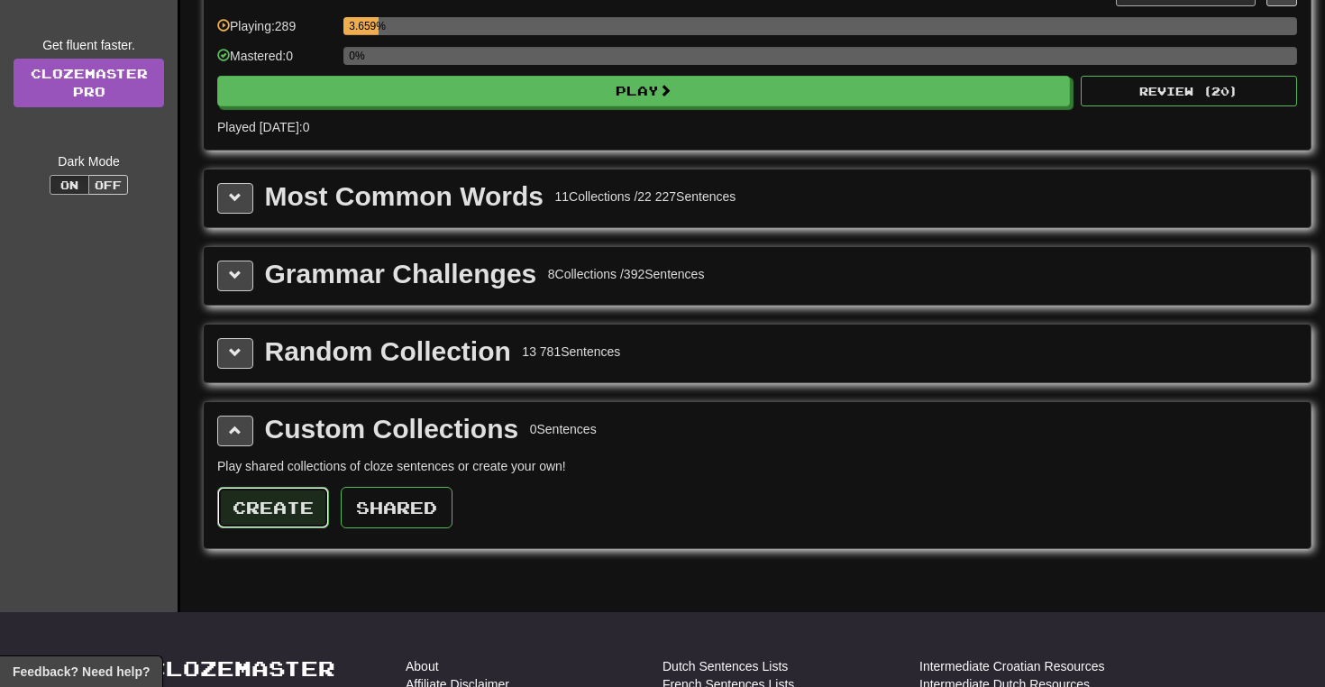
click at [273, 511] on button "Create" at bounding box center [273, 507] width 112 height 41
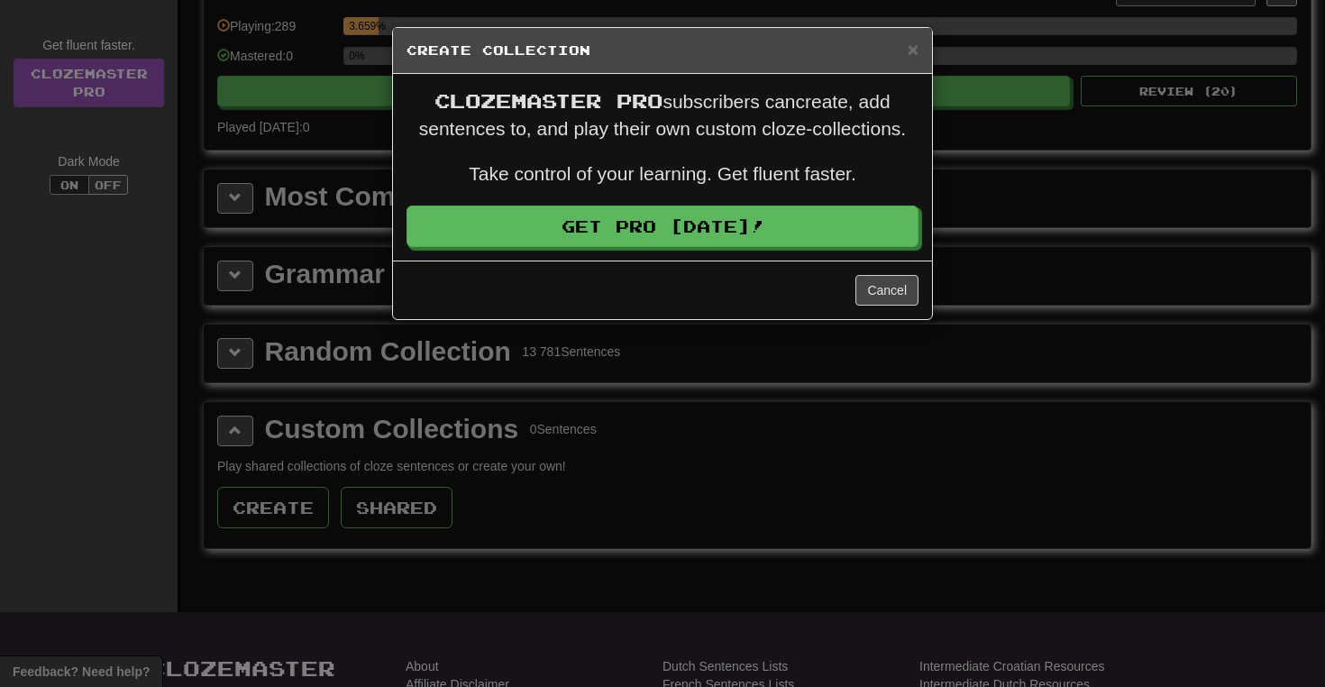
click at [896, 318] on div "Cancel" at bounding box center [662, 289] width 539 height 59
click at [899, 279] on button "Cancel" at bounding box center [886, 290] width 63 height 31
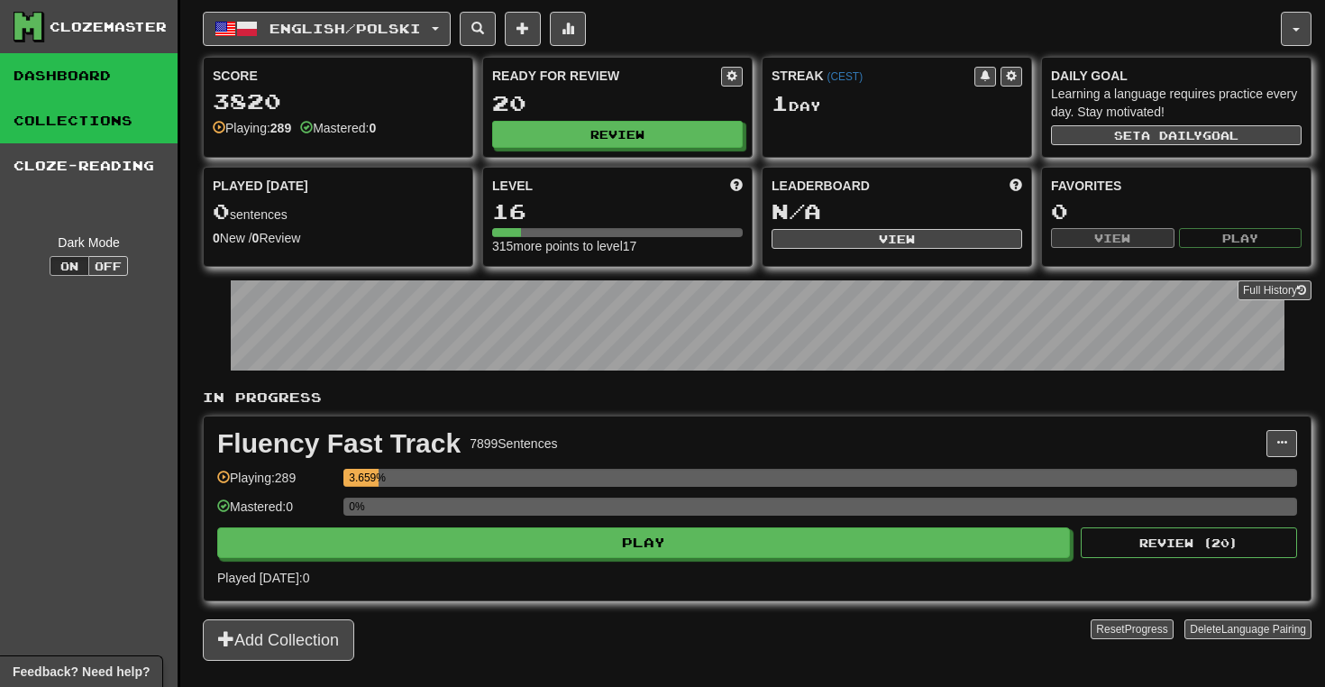
click at [89, 129] on link "Collections" at bounding box center [89, 120] width 178 height 45
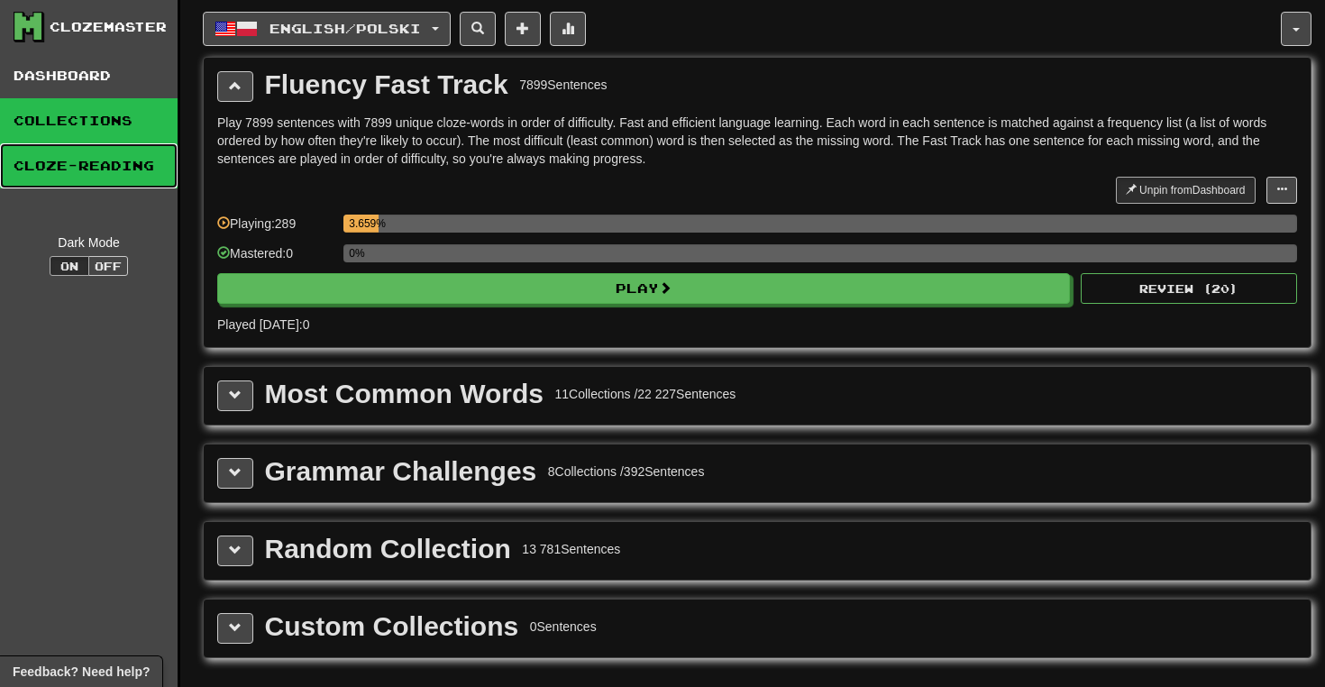
click at [90, 167] on link "Cloze-Reading" at bounding box center [89, 165] width 178 height 45
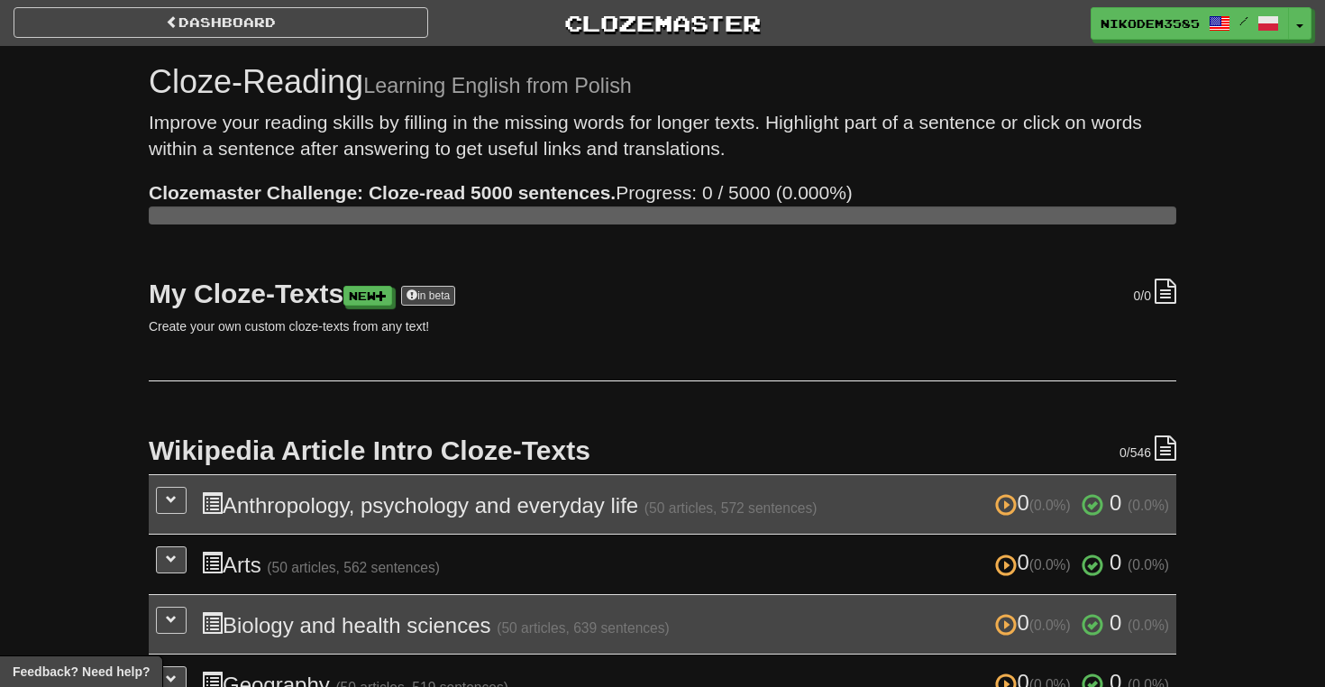
scroll to position [7, 0]
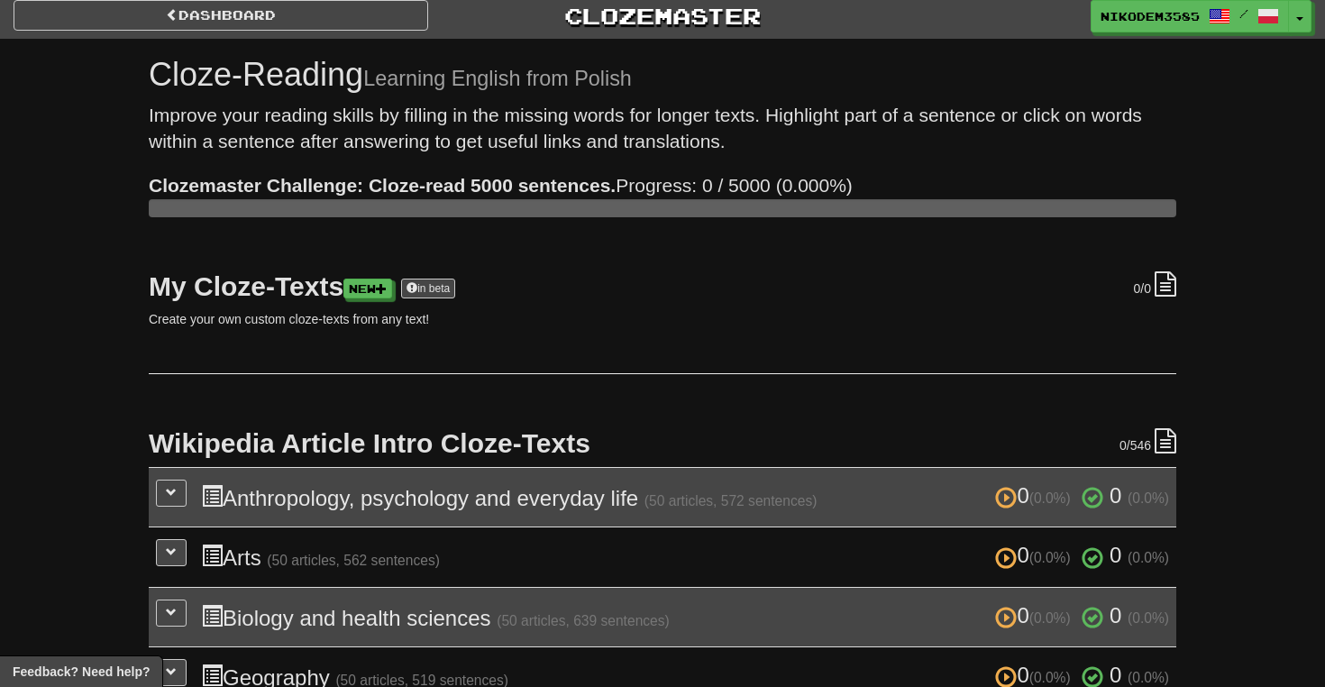
click at [268, 31] on div "Dashboard Clozemaster nikodem3585 / Toggle Dropdown Dashboard Leaderboard Activ…" at bounding box center [662, 13] width 1325 height 40
click at [273, 21] on link "Dashboard" at bounding box center [221, 15] width 415 height 31
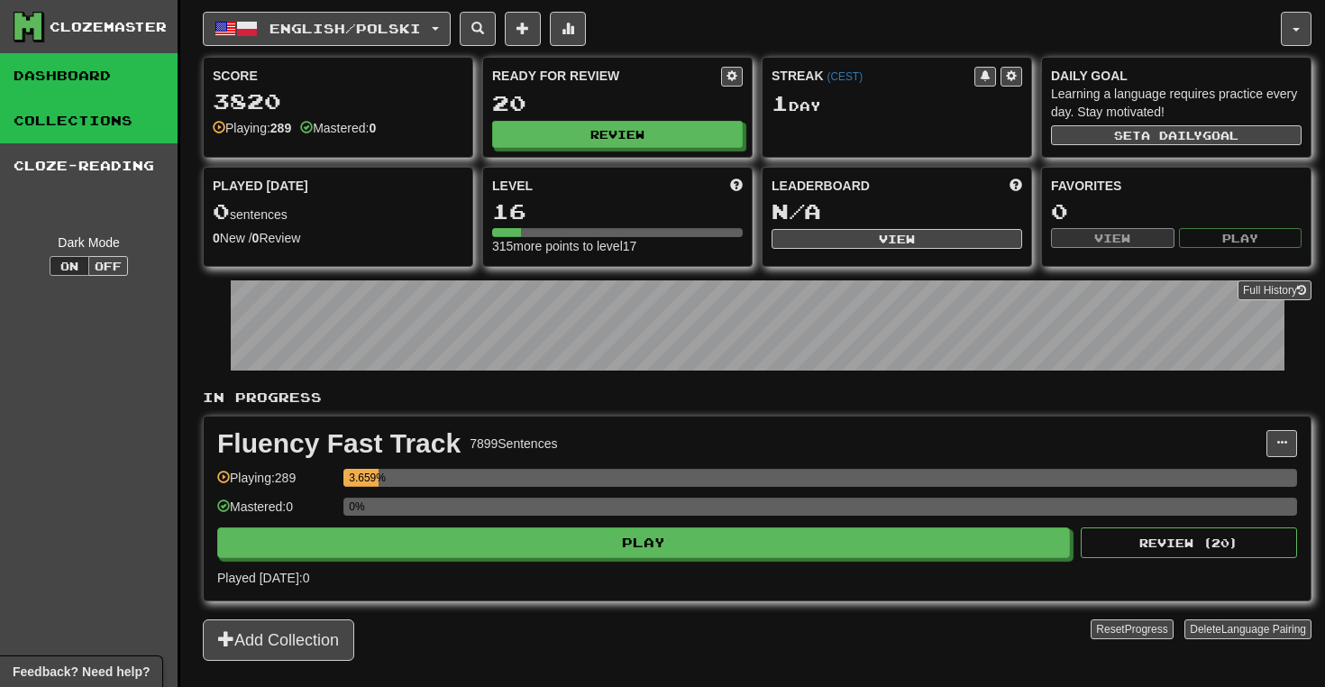
click at [111, 132] on link "Collections" at bounding box center [89, 120] width 178 height 45
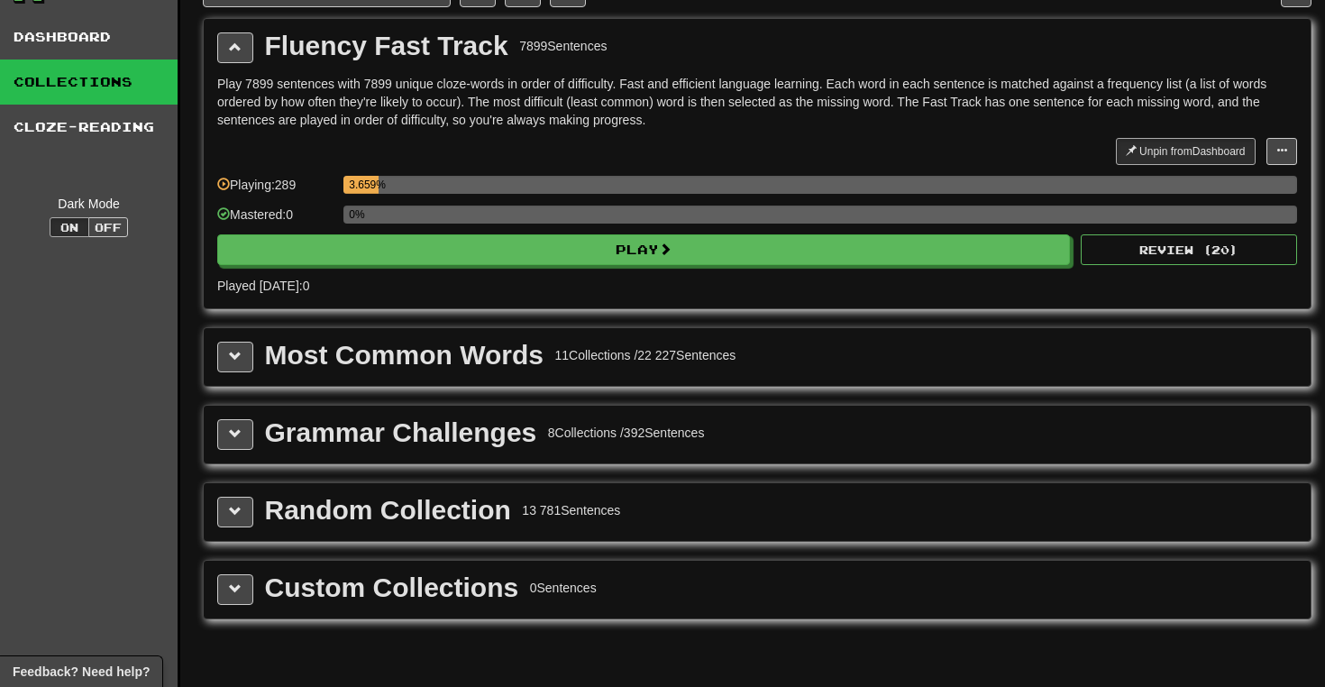
scroll to position [74, 0]
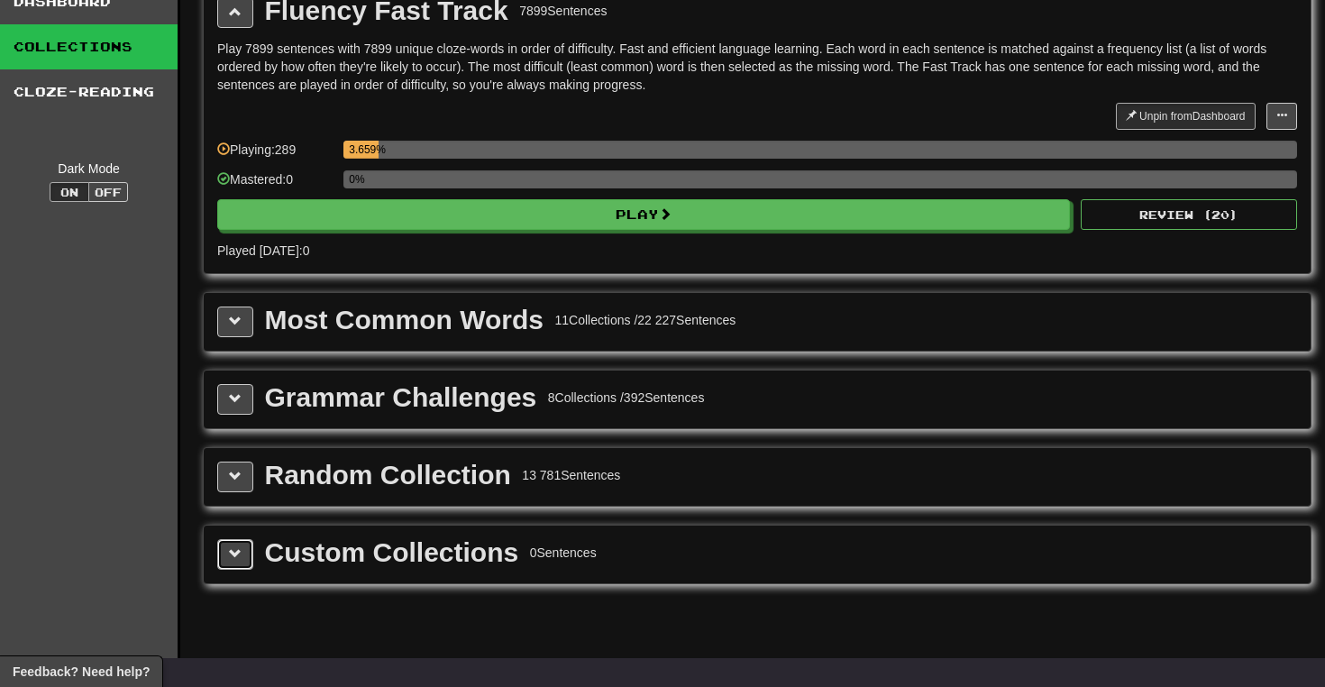
click at [225, 559] on button at bounding box center [235, 554] width 36 height 31
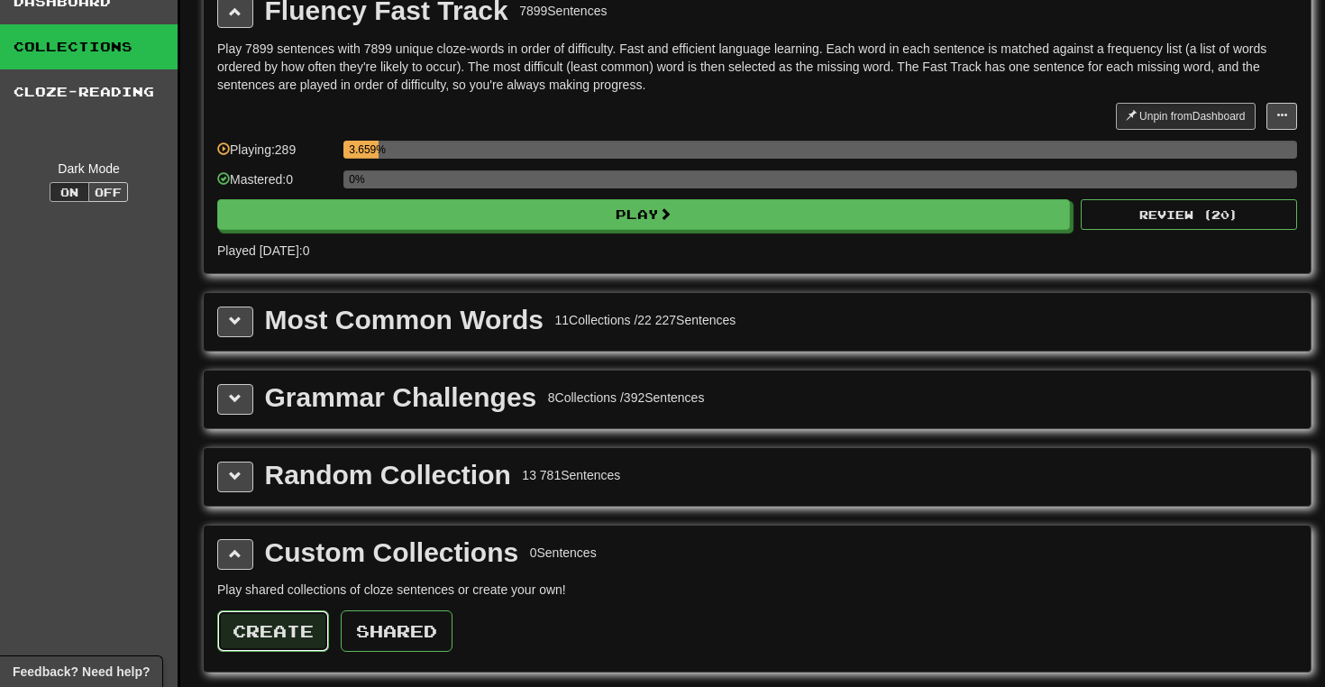
click at [285, 626] on button "Create" at bounding box center [273, 630] width 112 height 41
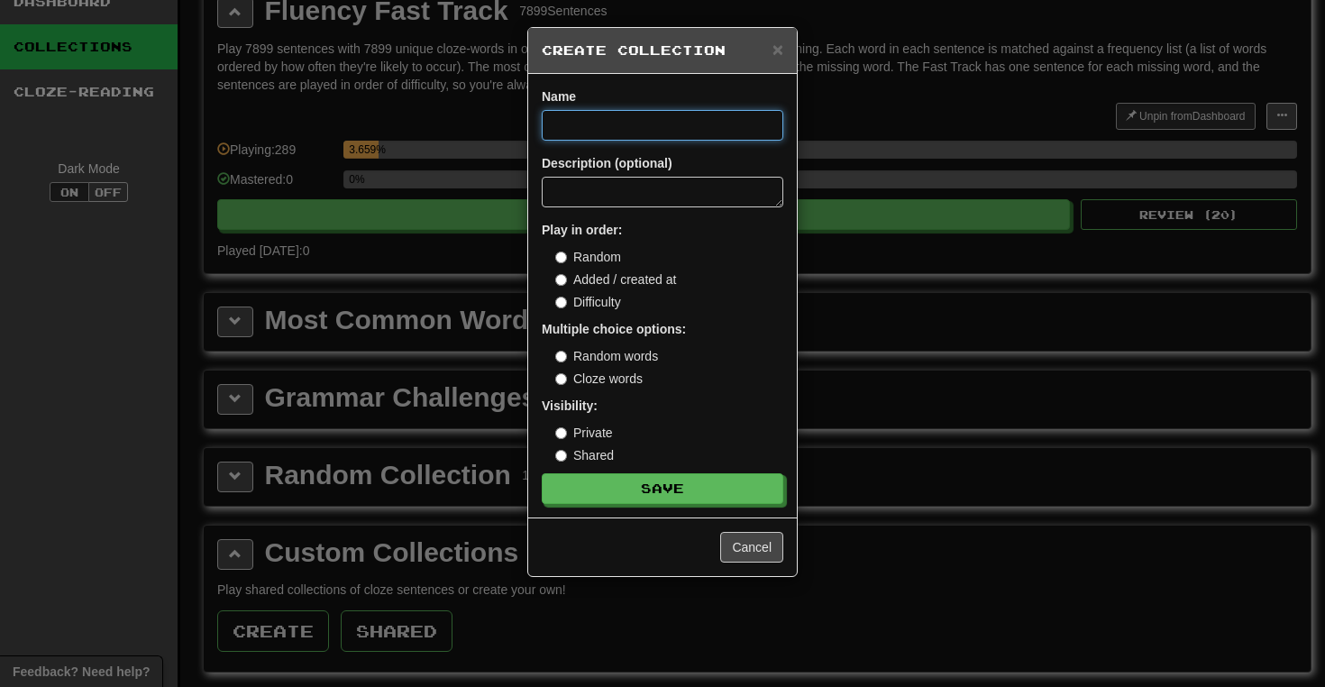
click at [632, 124] on input at bounding box center [663, 125] width 242 height 31
click at [612, 379] on label "Cloze words" at bounding box center [598, 379] width 87 height 18
click at [624, 345] on div "Multiple choice options: Random words Cloze words" at bounding box center [663, 354] width 242 height 68
click at [621, 361] on label "Random words" at bounding box center [606, 356] width 103 height 18
click at [622, 379] on label "Cloze words" at bounding box center [598, 379] width 87 height 18
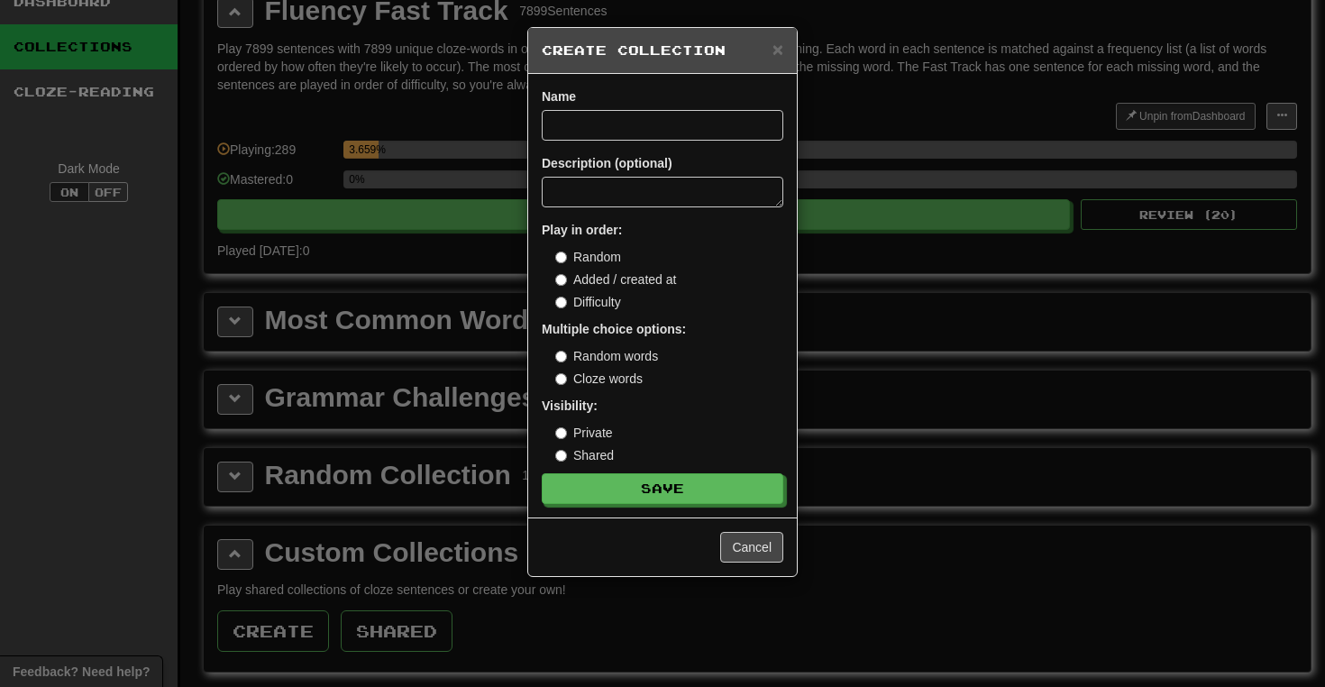
click at [627, 355] on label "Random words" at bounding box center [606, 356] width 103 height 18
click at [631, 282] on label "Added / created at" at bounding box center [615, 279] width 121 height 18
click at [609, 261] on label "Random" at bounding box center [588, 257] width 66 height 18
click at [671, 133] on input at bounding box center [663, 125] width 242 height 31
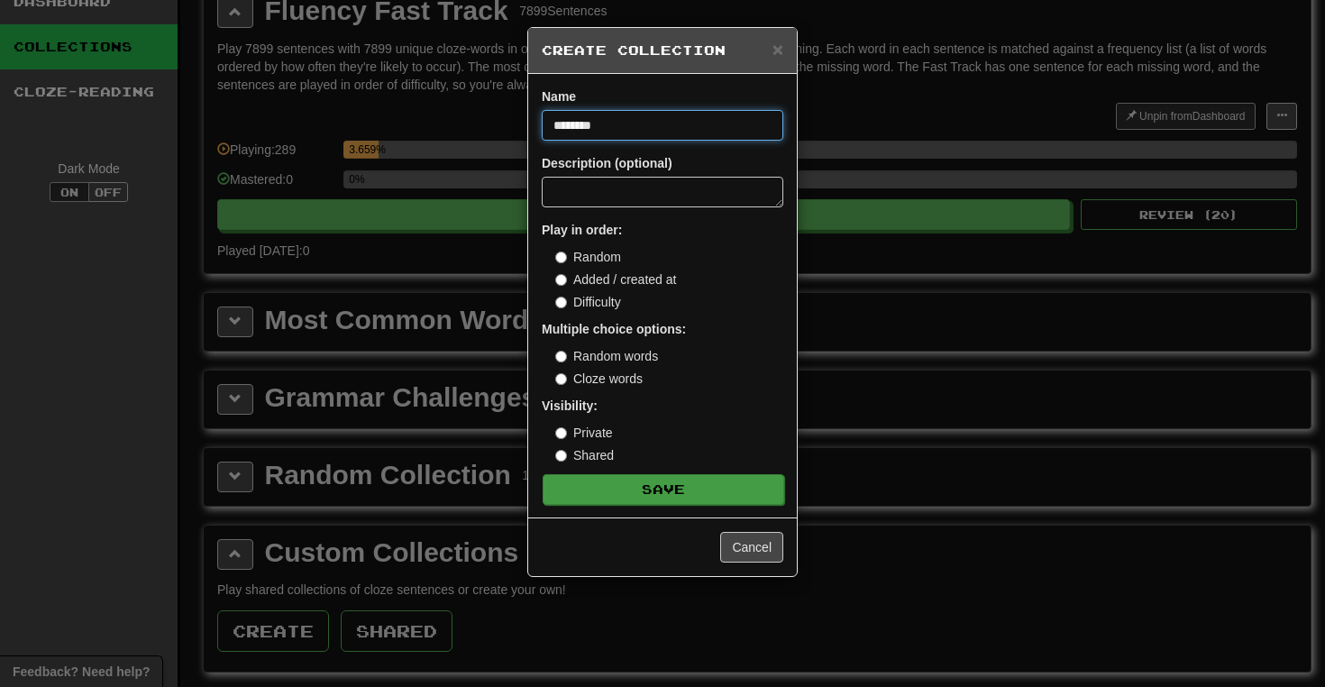
type input "********"
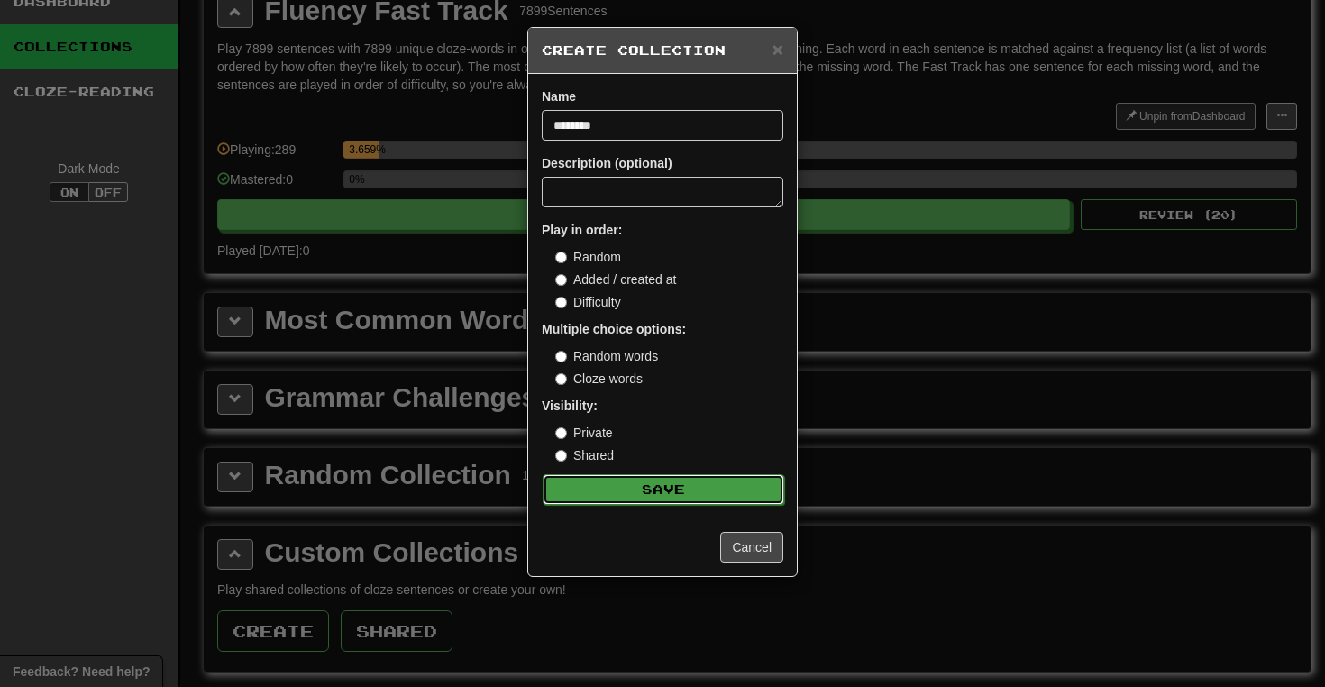
click at [681, 478] on button "Save" at bounding box center [664, 489] width 242 height 31
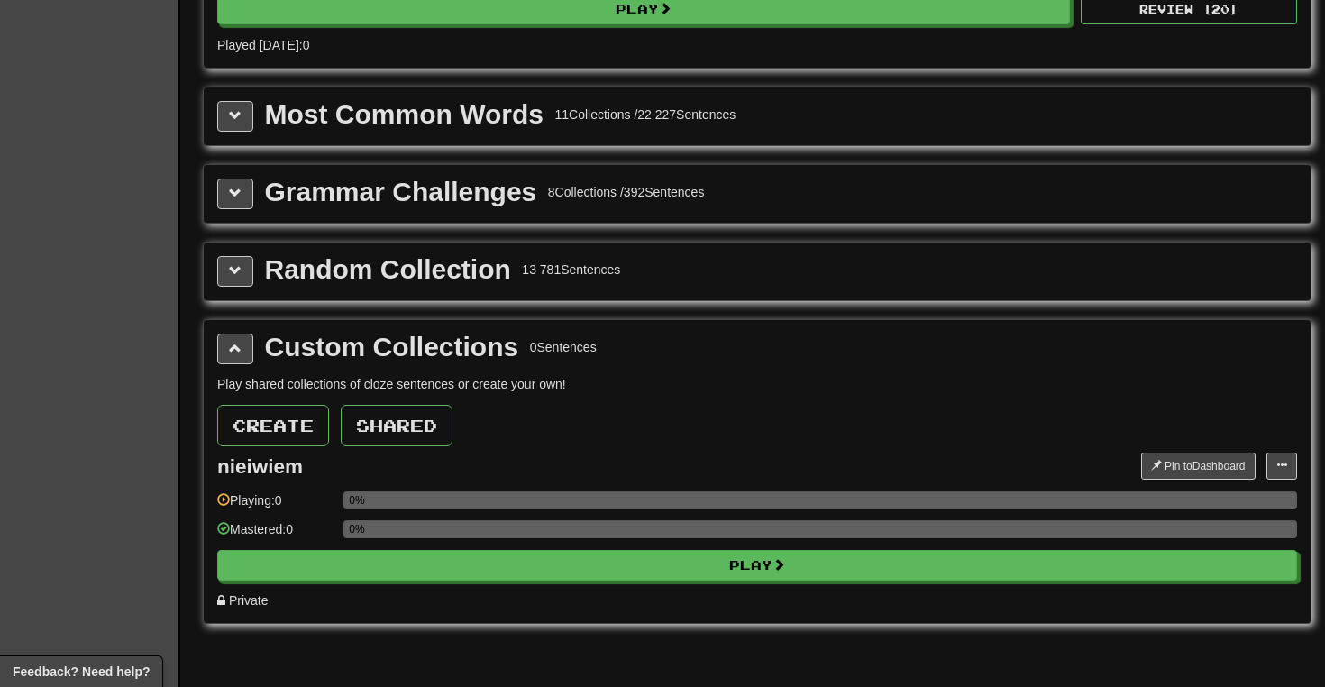
scroll to position [287, 0]
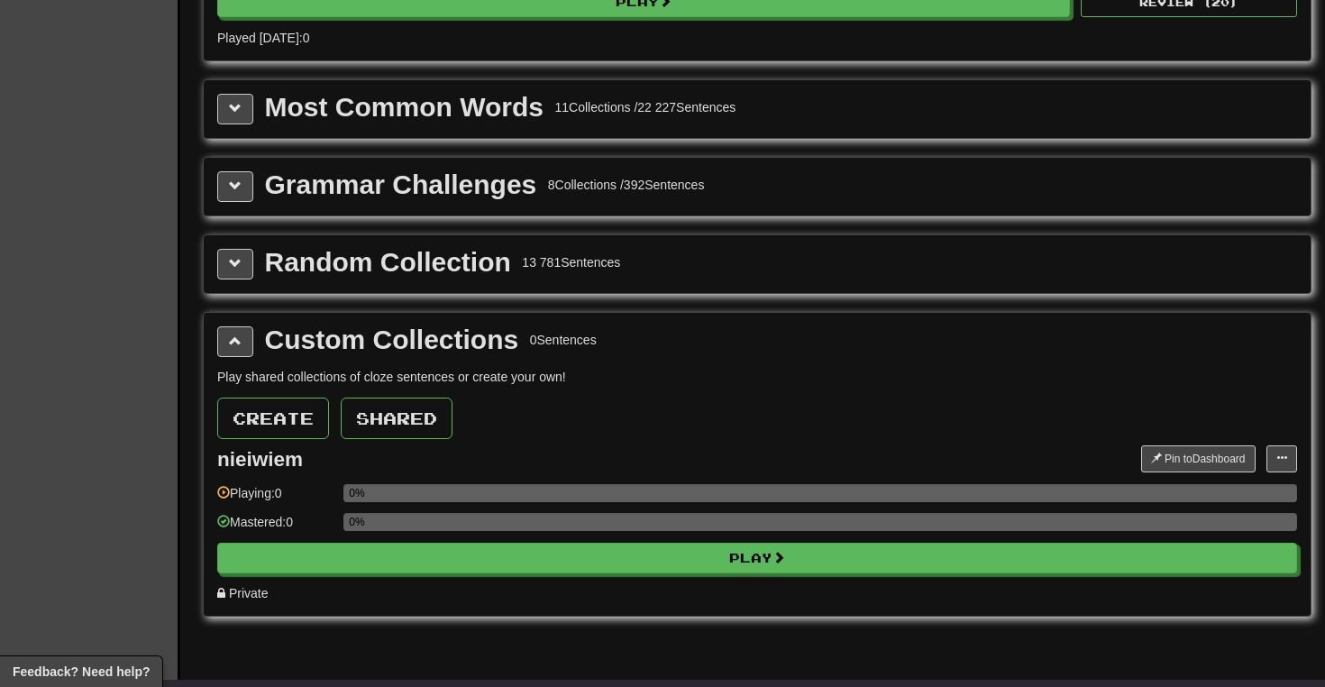
click at [609, 580] on div "nieiwiem Pin to Dashboard Pin to Dashboard Add Sentences Manage Sentences Edit …" at bounding box center [757, 523] width 1080 height 157
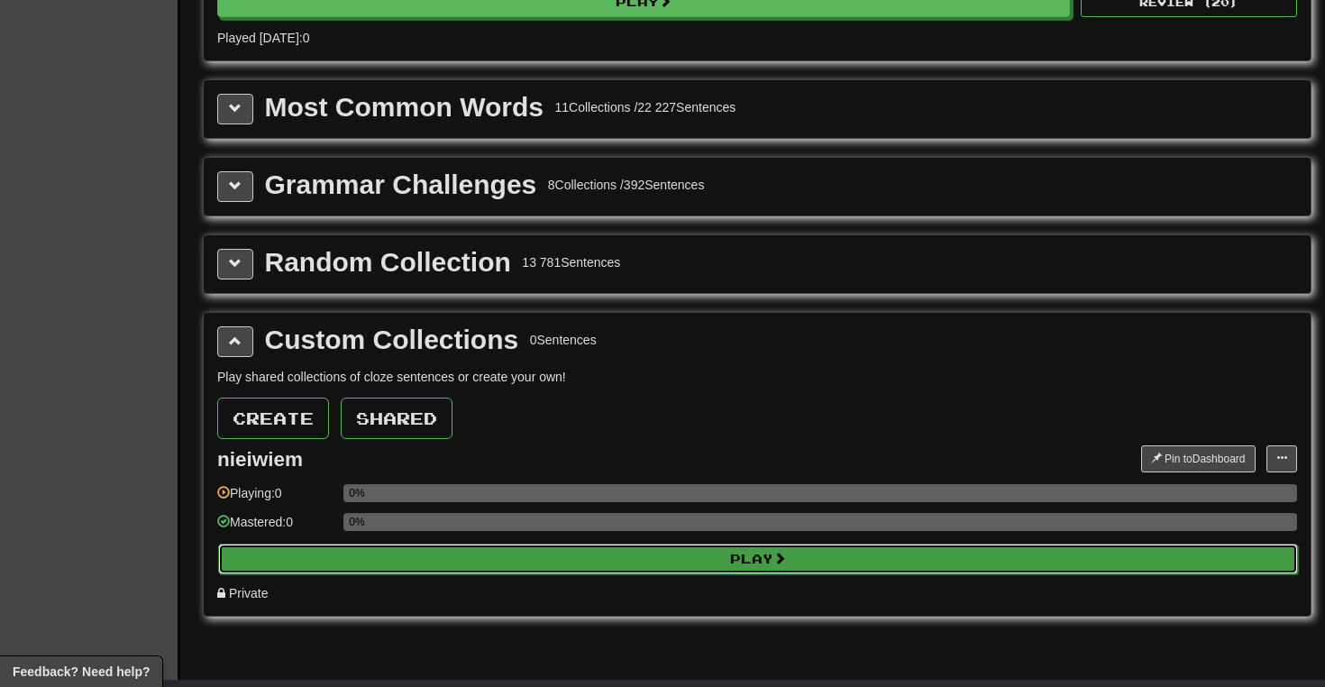
click at [623, 570] on button "Play" at bounding box center [758, 559] width 1080 height 31
select select "**"
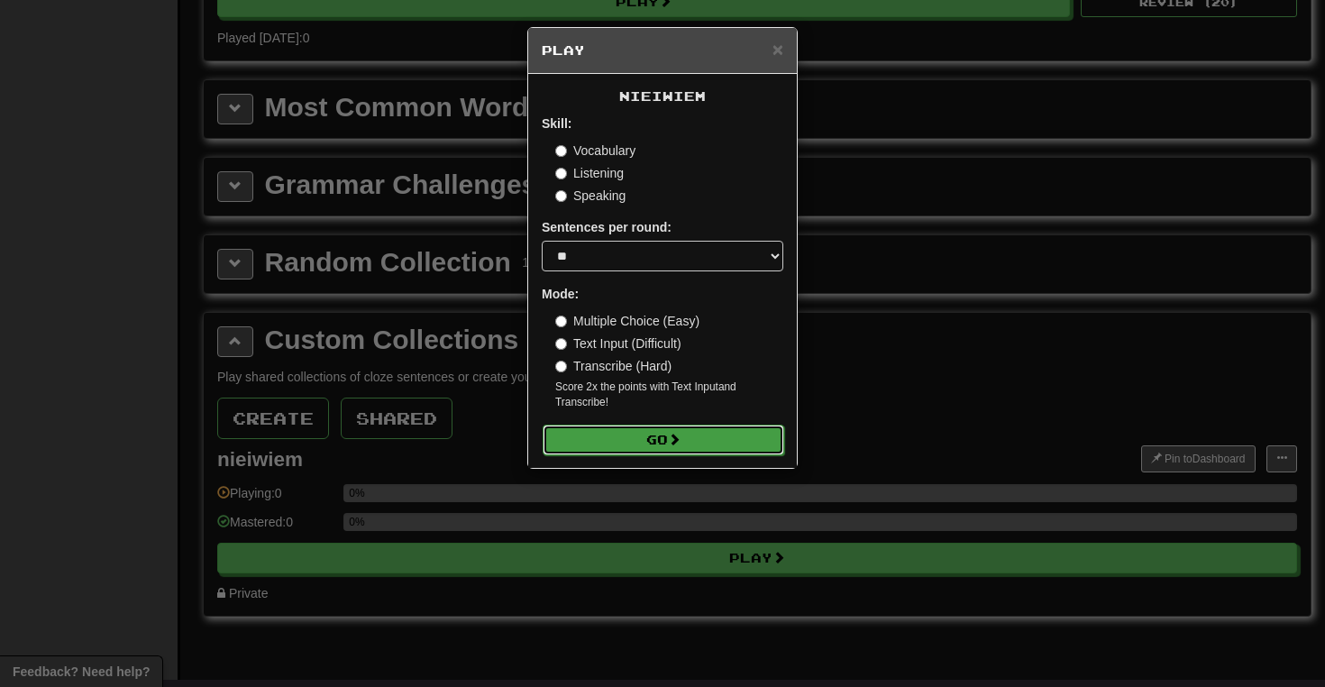
click at [677, 449] on button "Go" at bounding box center [664, 440] width 242 height 31
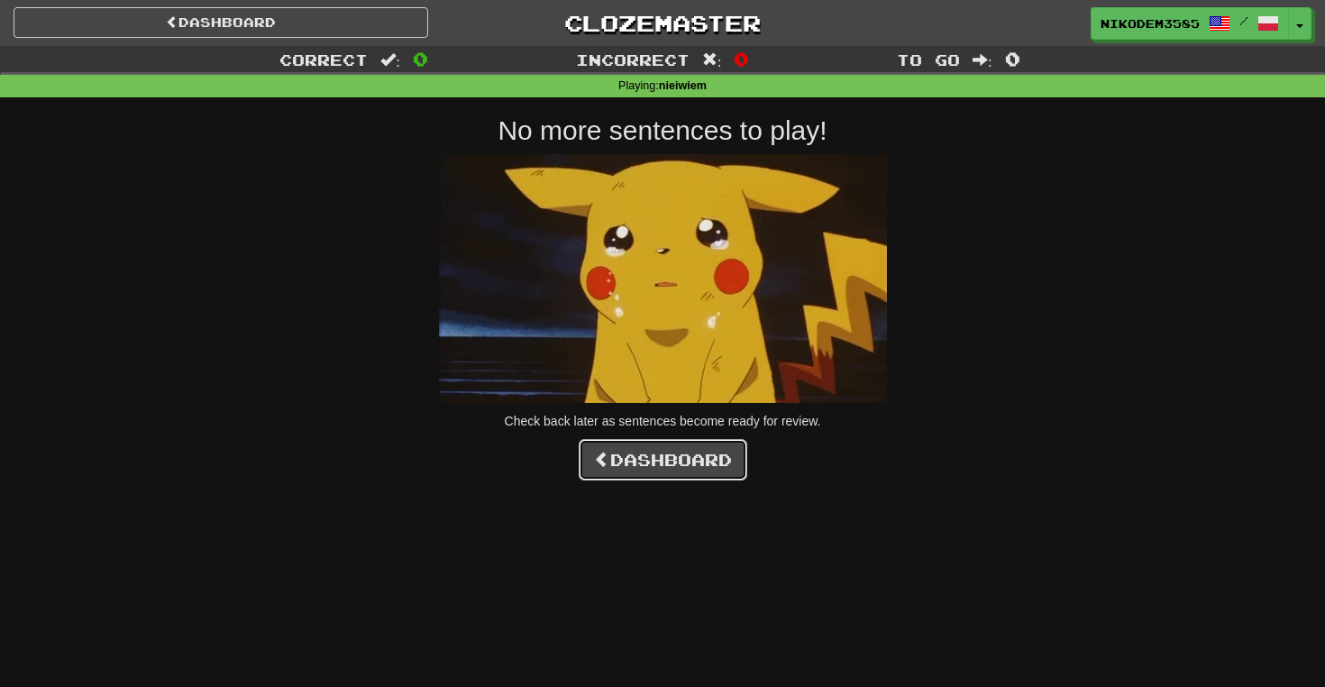
click at [684, 476] on link "Dashboard" at bounding box center [663, 459] width 169 height 41
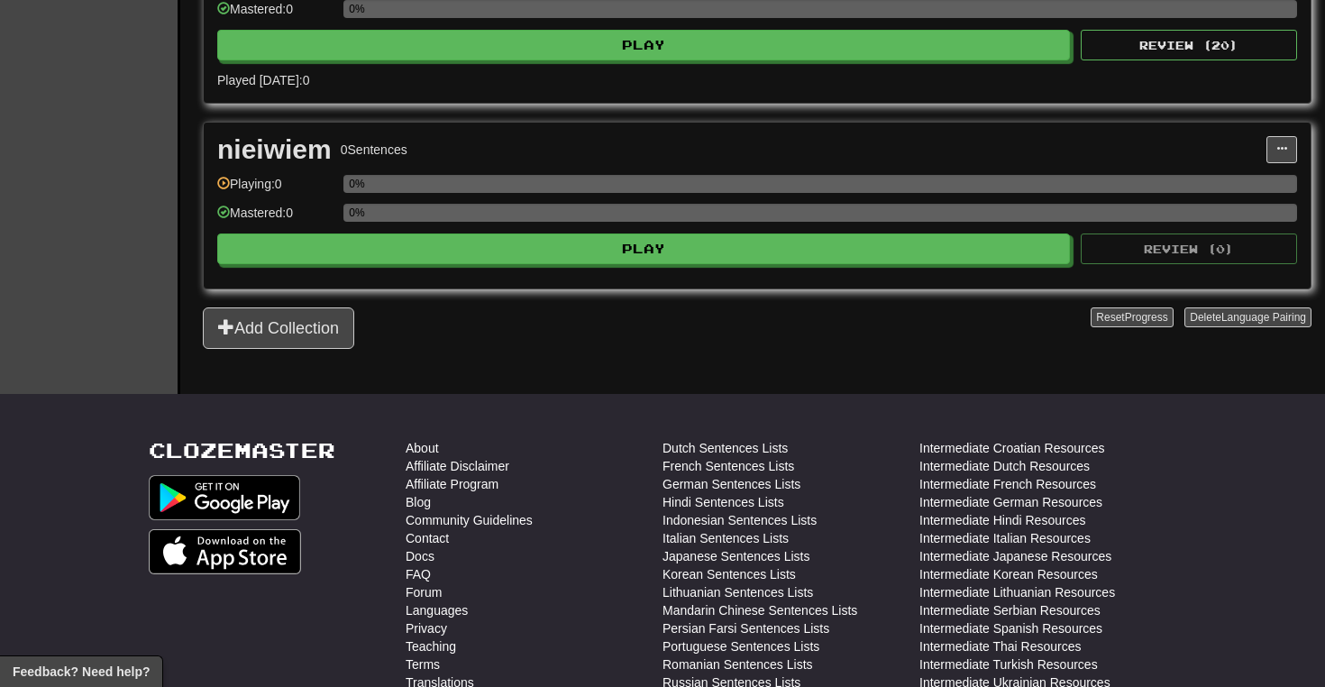
scroll to position [495, 0]
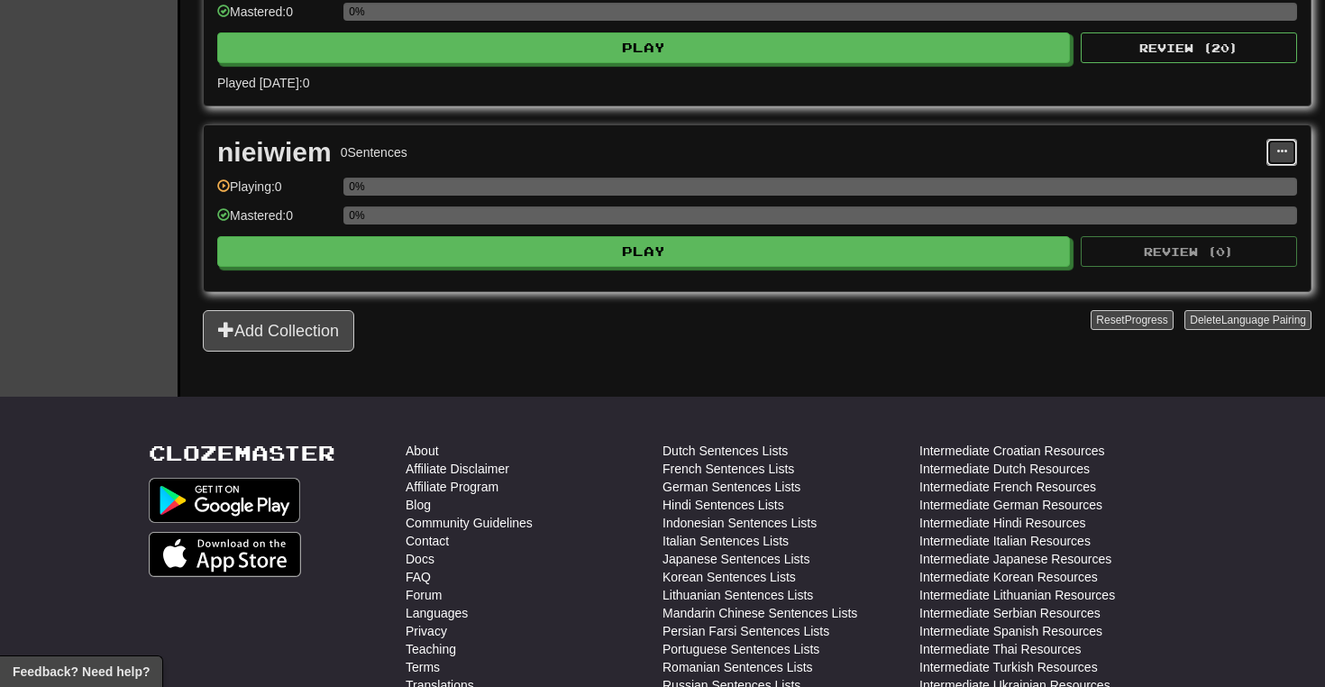
click at [1280, 153] on span at bounding box center [1281, 151] width 11 height 11
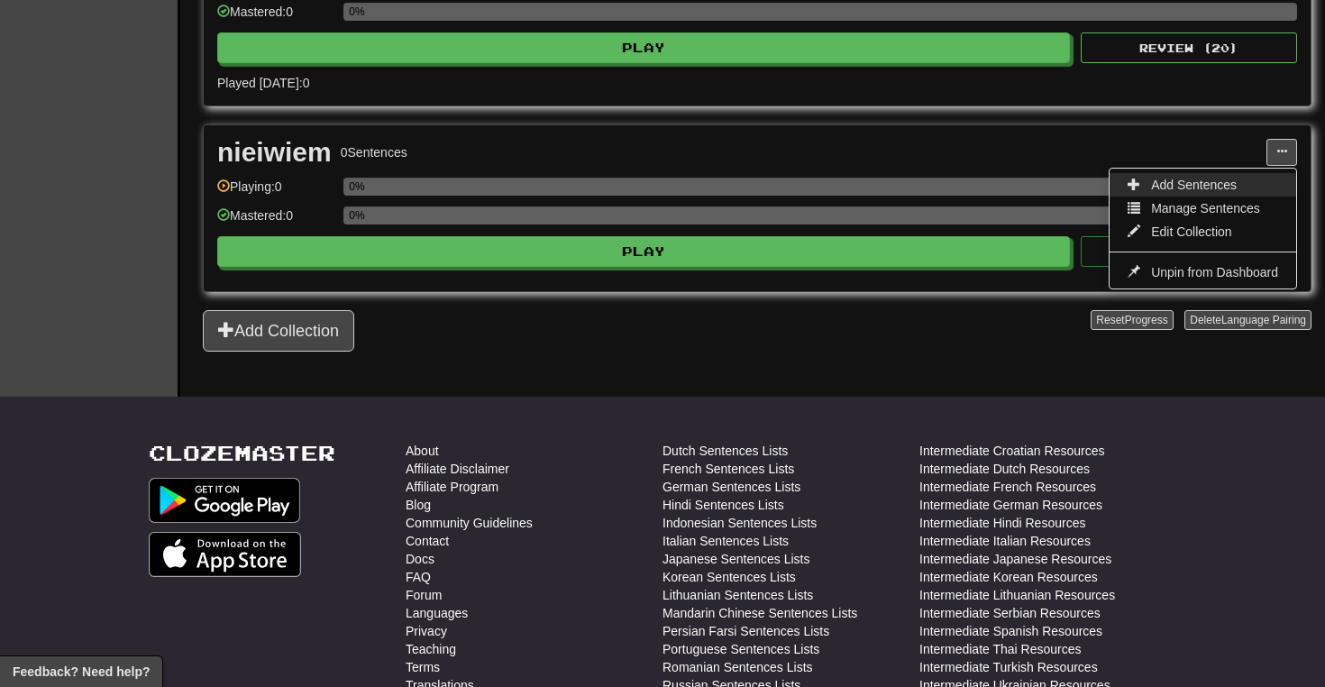
click at [1237, 191] on link "Add Sentences" at bounding box center [1203, 184] width 187 height 23
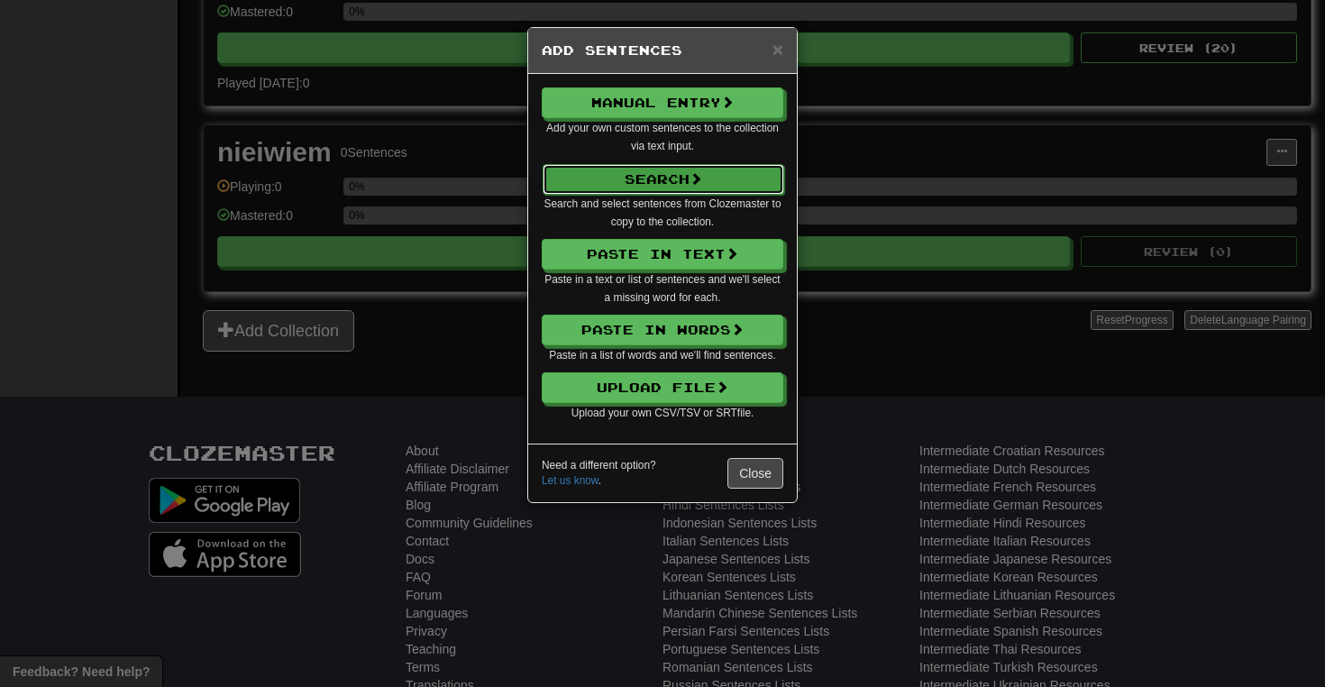
click at [713, 190] on button "Search" at bounding box center [664, 179] width 242 height 31
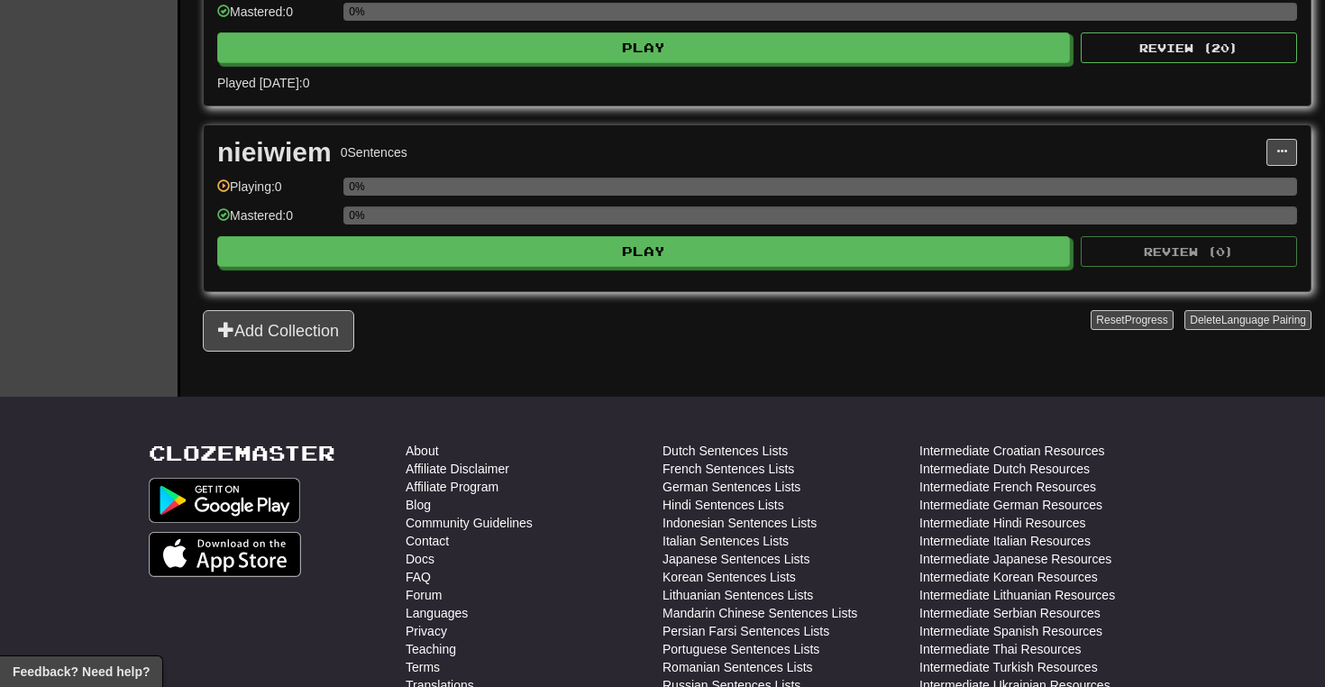
select select "****"
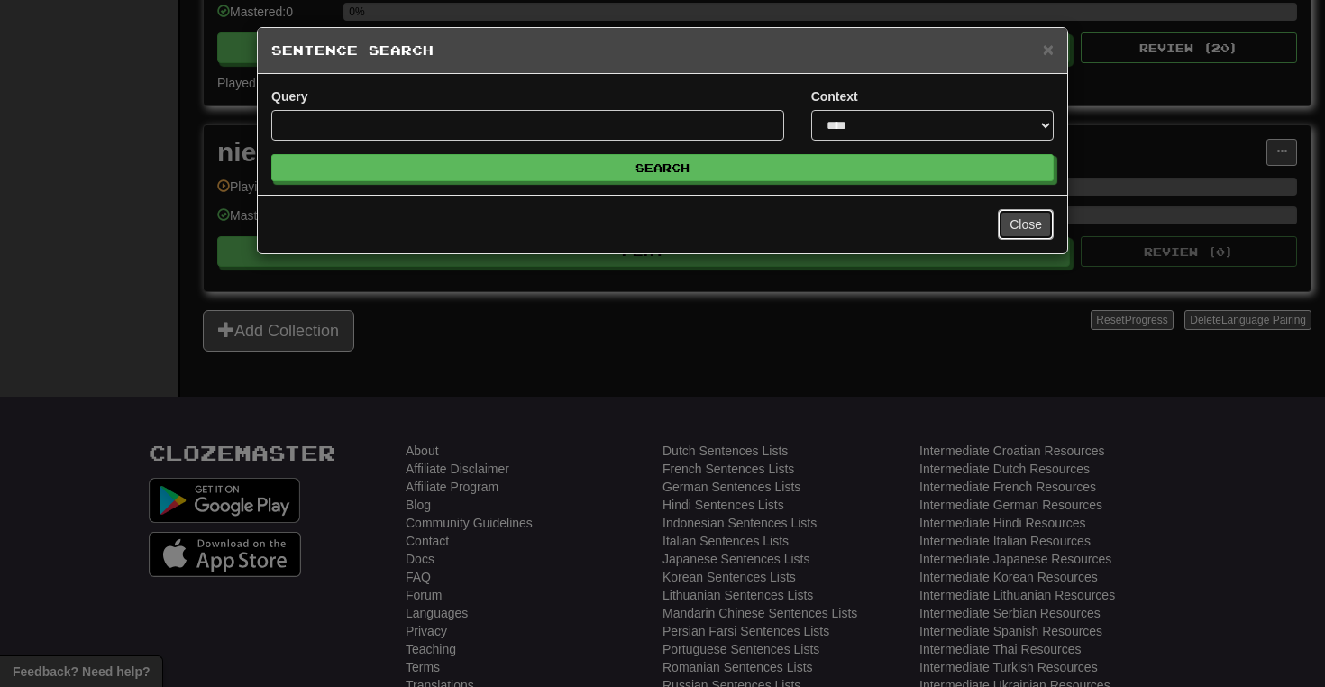
click at [1028, 238] on button "Close" at bounding box center [1026, 224] width 56 height 31
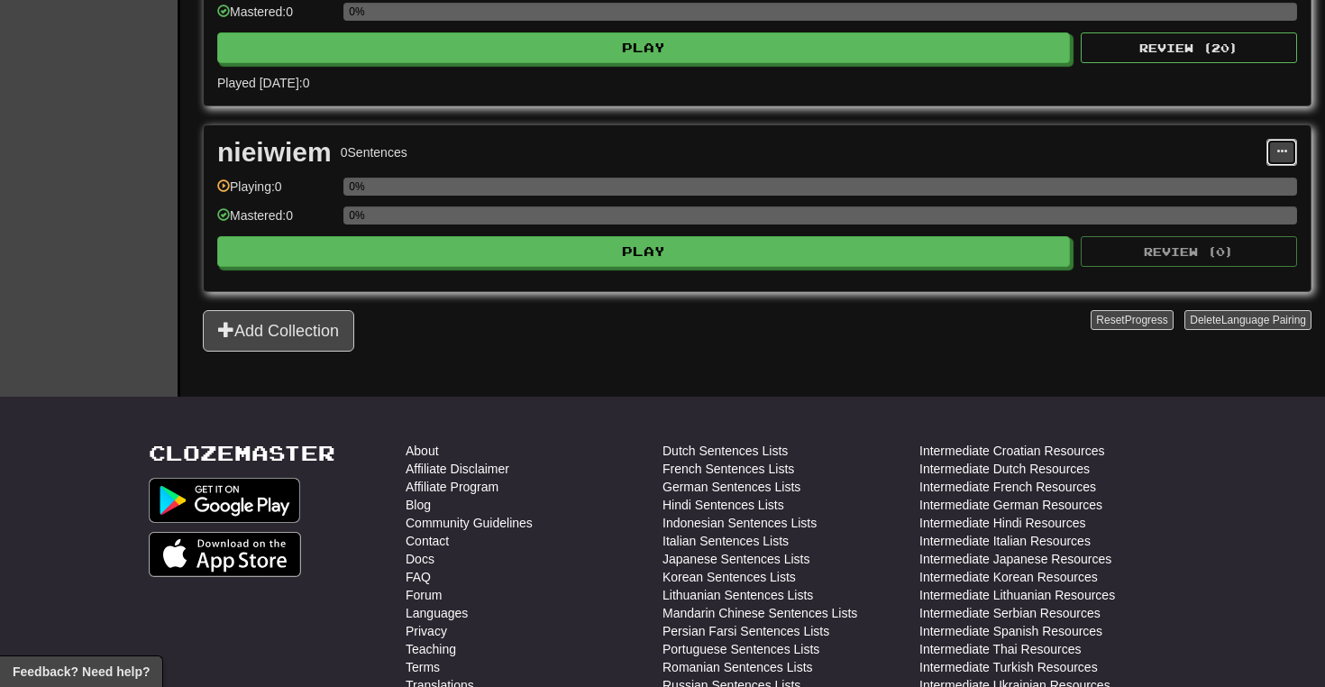
click at [1285, 152] on span at bounding box center [1281, 151] width 11 height 11
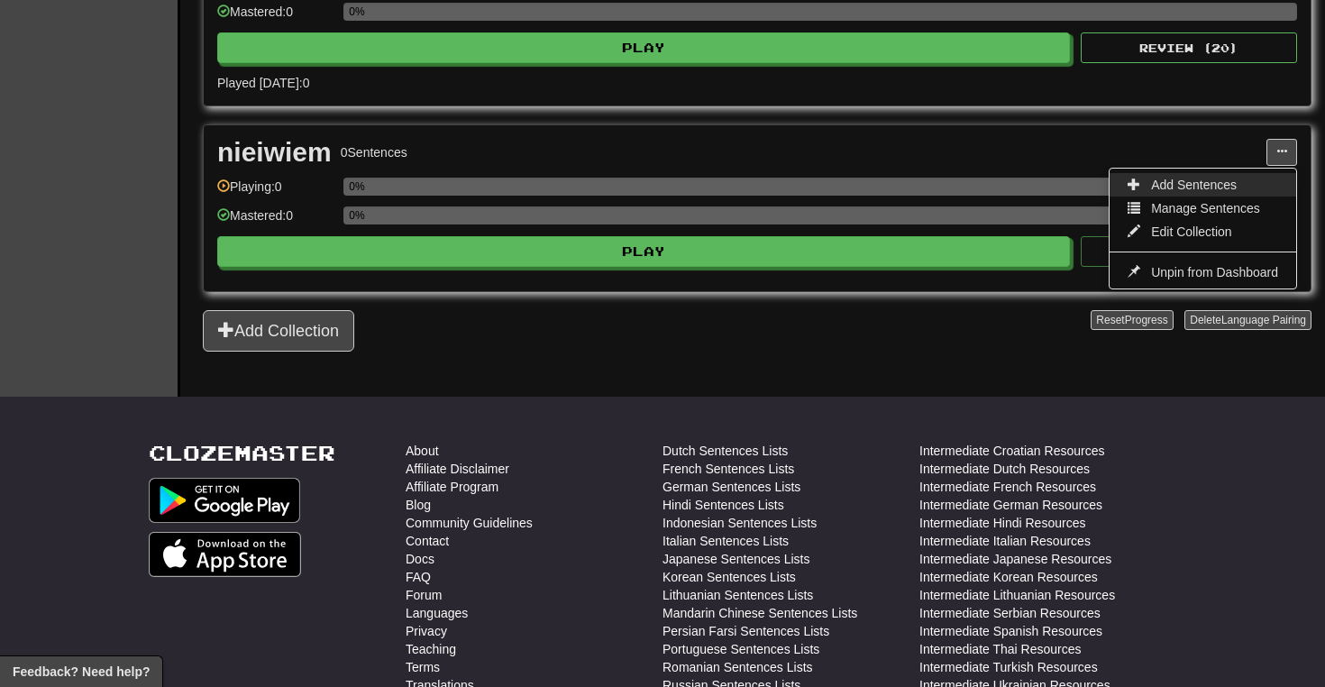
click at [1219, 186] on span "Add Sentences" at bounding box center [1194, 185] width 86 height 14
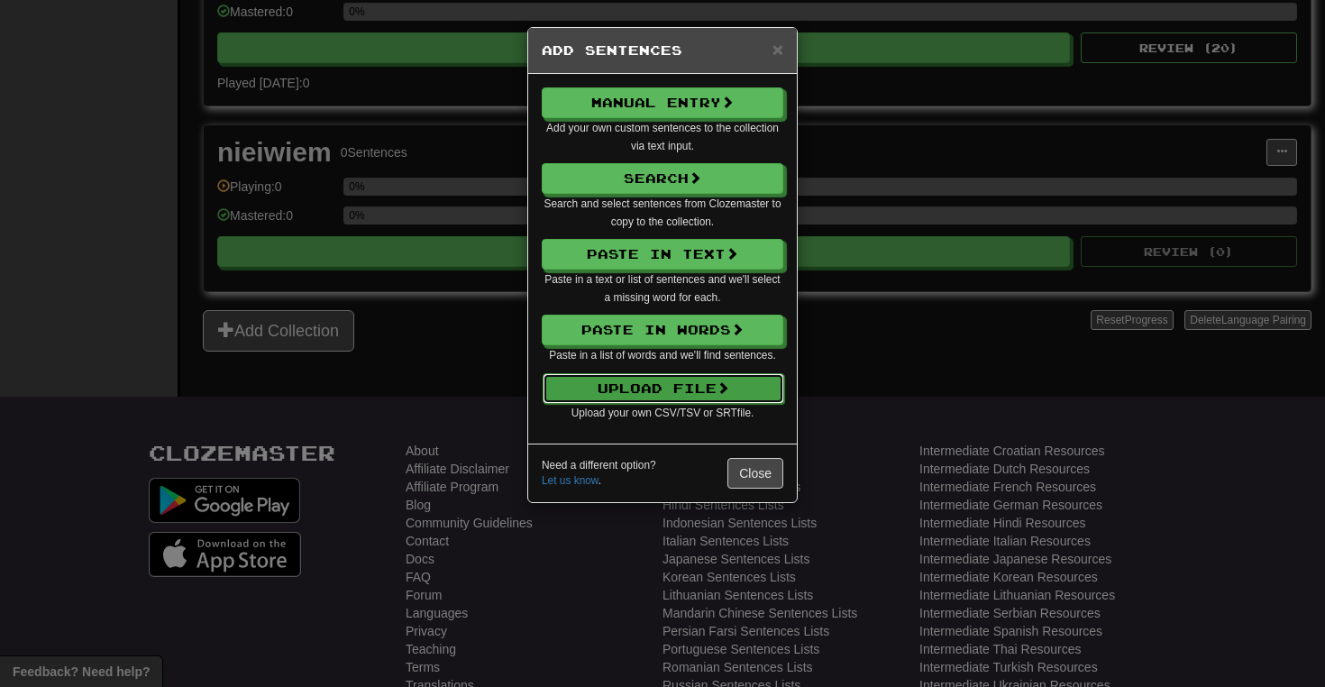
click at [694, 385] on button "Upload File" at bounding box center [664, 388] width 242 height 31
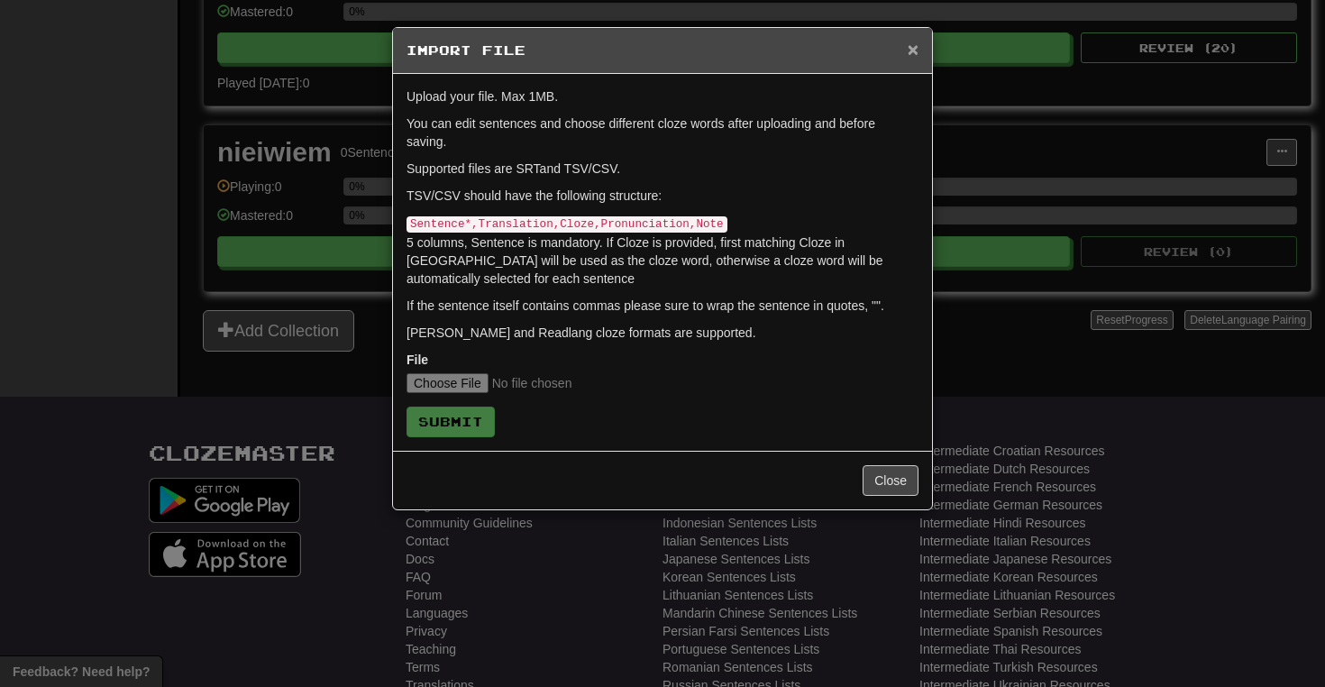
click at [909, 54] on span "×" at bounding box center [913, 49] width 11 height 21
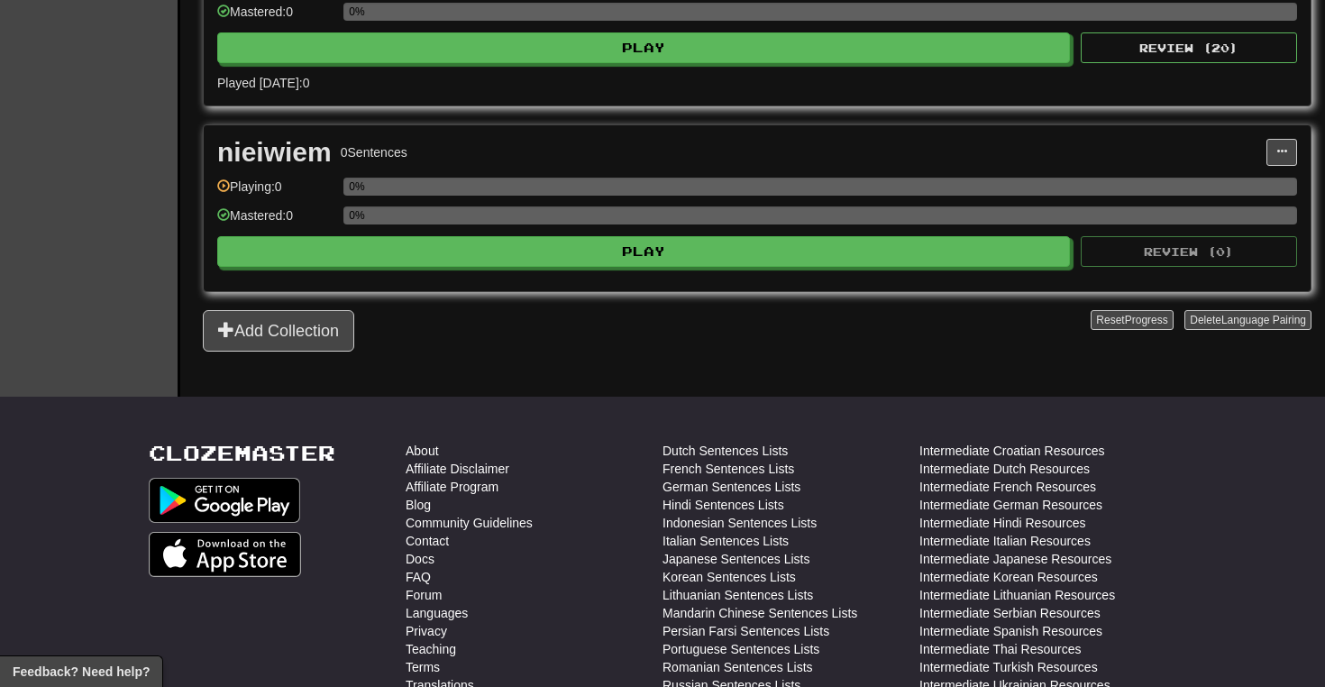
scroll to position [0, 0]
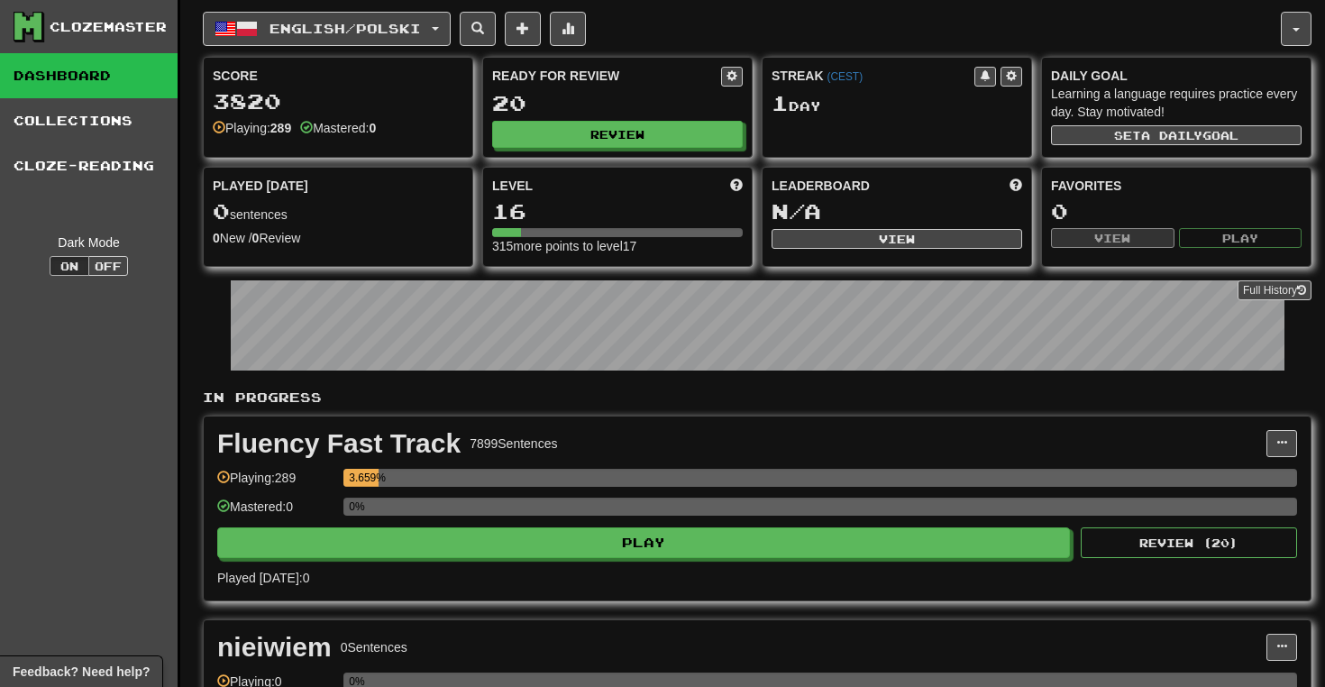
click at [590, 563] on div "Fluency Fast Track 7899 Sentences Manage Sentences Unpin from Dashboard Playing…" at bounding box center [757, 508] width 1107 height 184
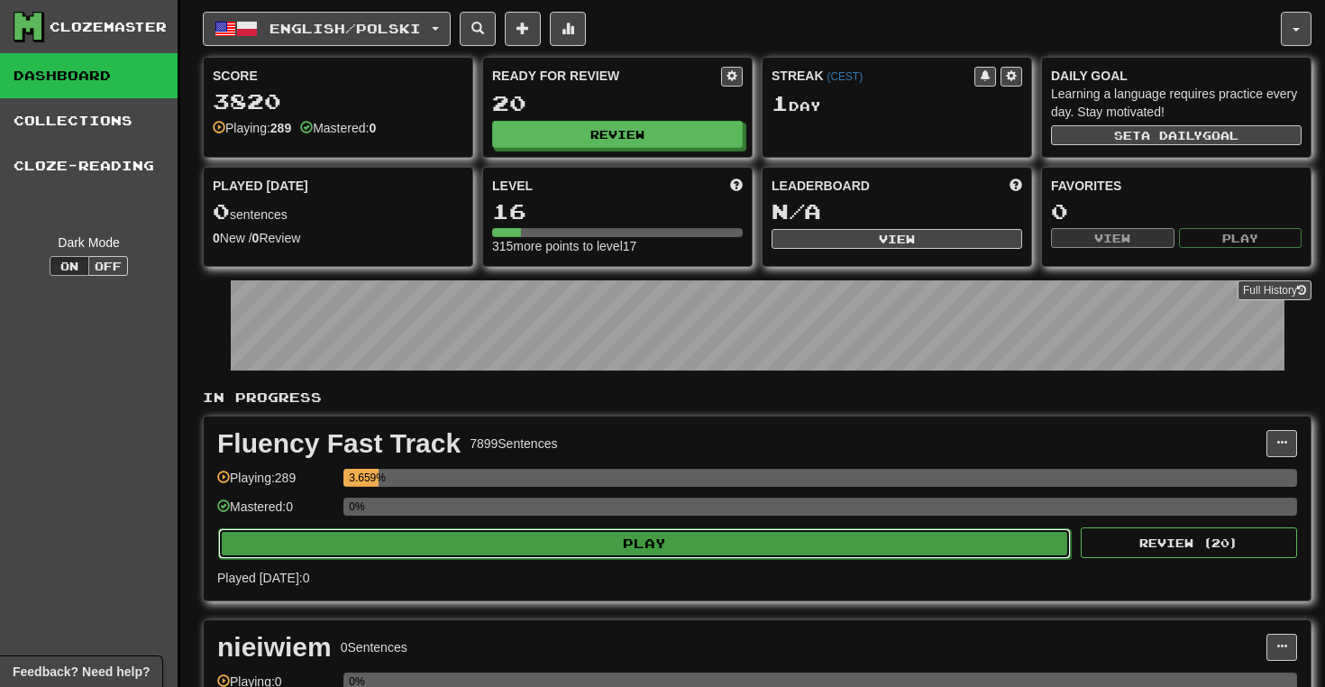
click at [601, 543] on button "Play" at bounding box center [644, 543] width 853 height 31
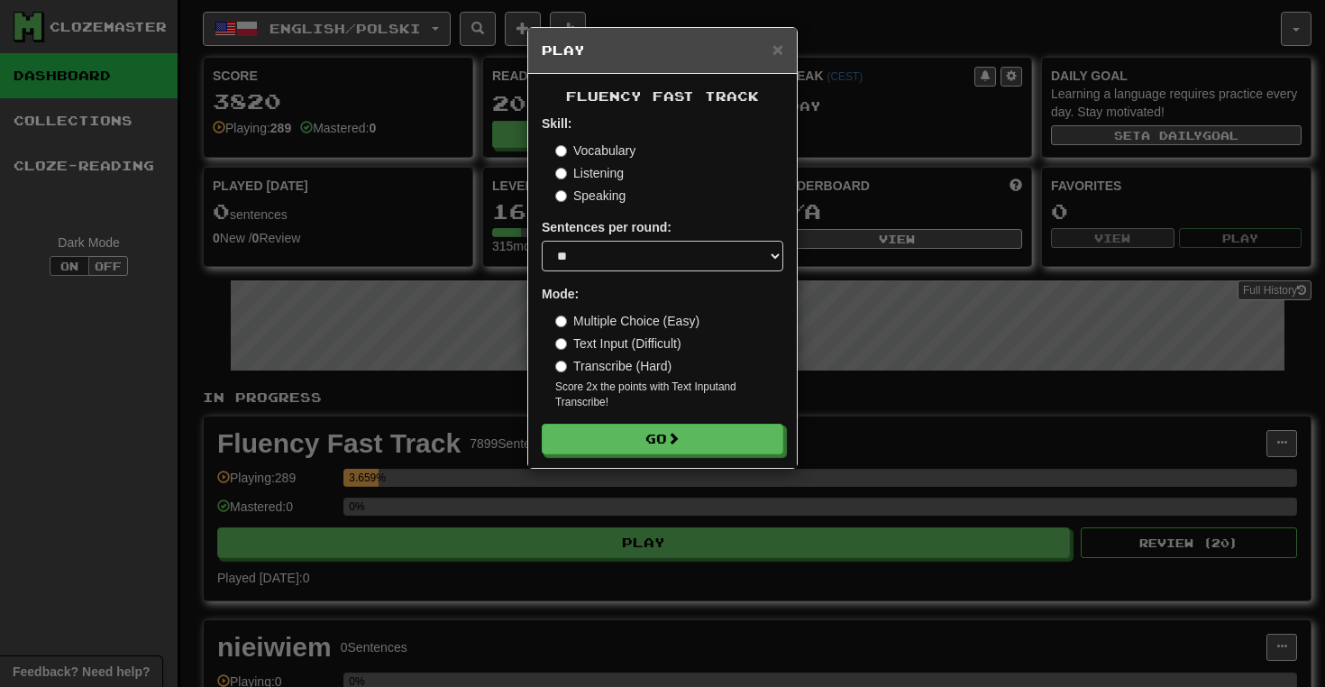
click at [696, 281] on form "Skill: Vocabulary Listening Speaking Sentences per round: * ** ** ** ** ** *** …" at bounding box center [663, 284] width 242 height 340
click at [699, 268] on select "* ** ** ** ** ** *** ********" at bounding box center [663, 256] width 242 height 31
select select "*"
click at [542, 241] on select "* ** ** ** ** ** *** ********" at bounding box center [663, 256] width 242 height 31
click at [606, 196] on label "Speaking" at bounding box center [590, 196] width 70 height 18
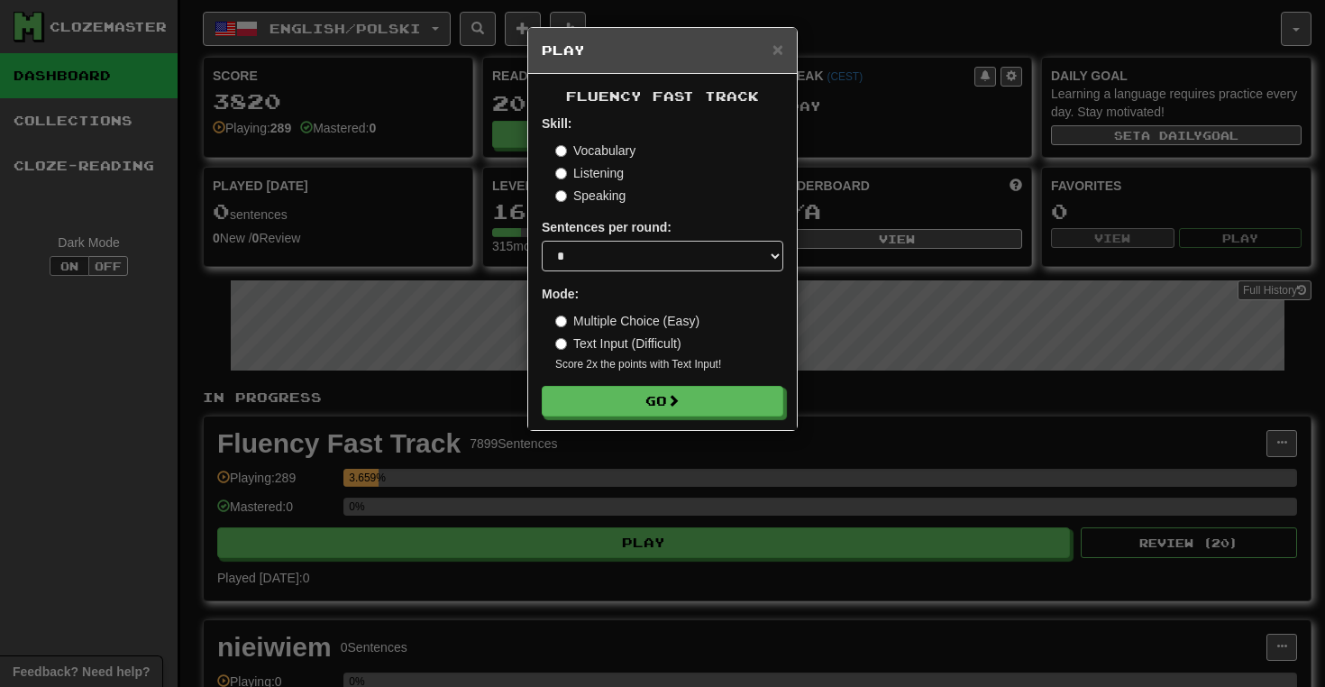
click at [608, 155] on label "Vocabulary" at bounding box center [595, 151] width 80 height 18
click at [606, 178] on label "Listening" at bounding box center [589, 173] width 69 height 18
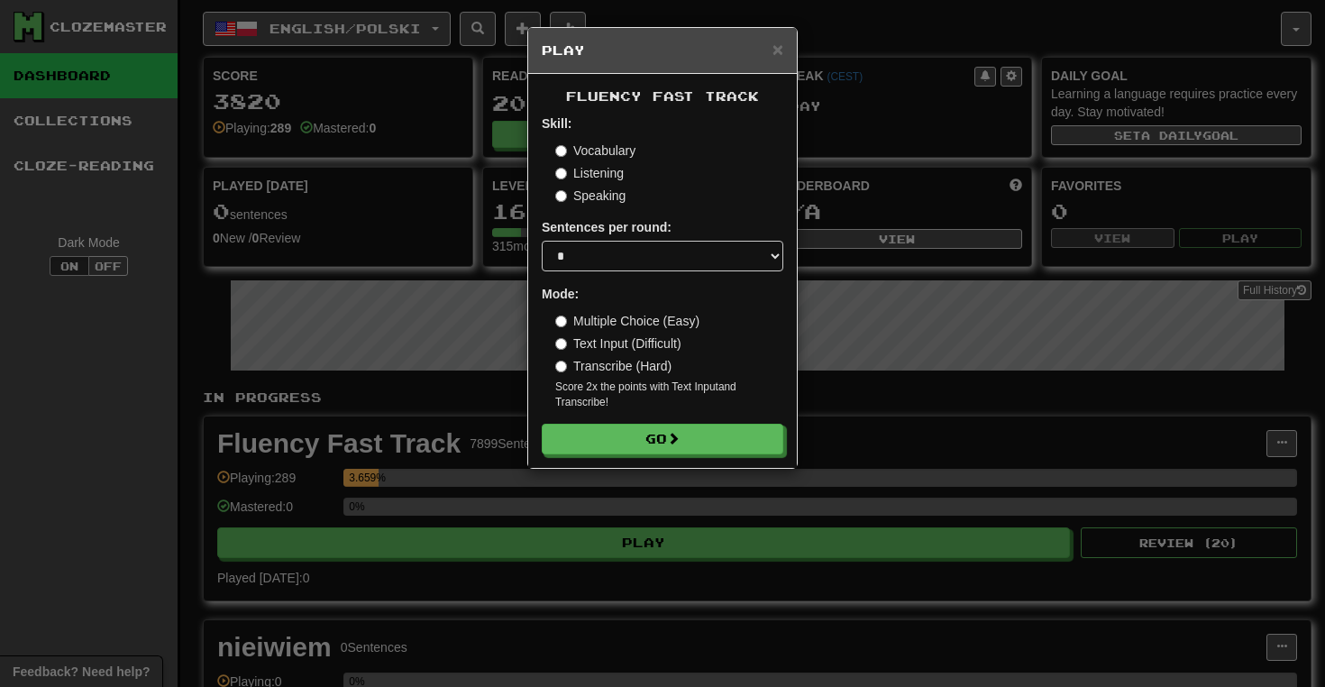
click at [654, 366] on label "Transcribe (Hard)" at bounding box center [613, 366] width 116 height 18
click at [648, 343] on label "Text Input (Difficult)" at bounding box center [618, 343] width 126 height 18
click at [660, 322] on label "Multiple Choice (Easy)" at bounding box center [627, 321] width 144 height 18
click at [657, 343] on label "Text Input (Difficult)" at bounding box center [618, 343] width 126 height 18
click at [664, 330] on label "Multiple Choice (Easy)" at bounding box center [627, 321] width 144 height 18
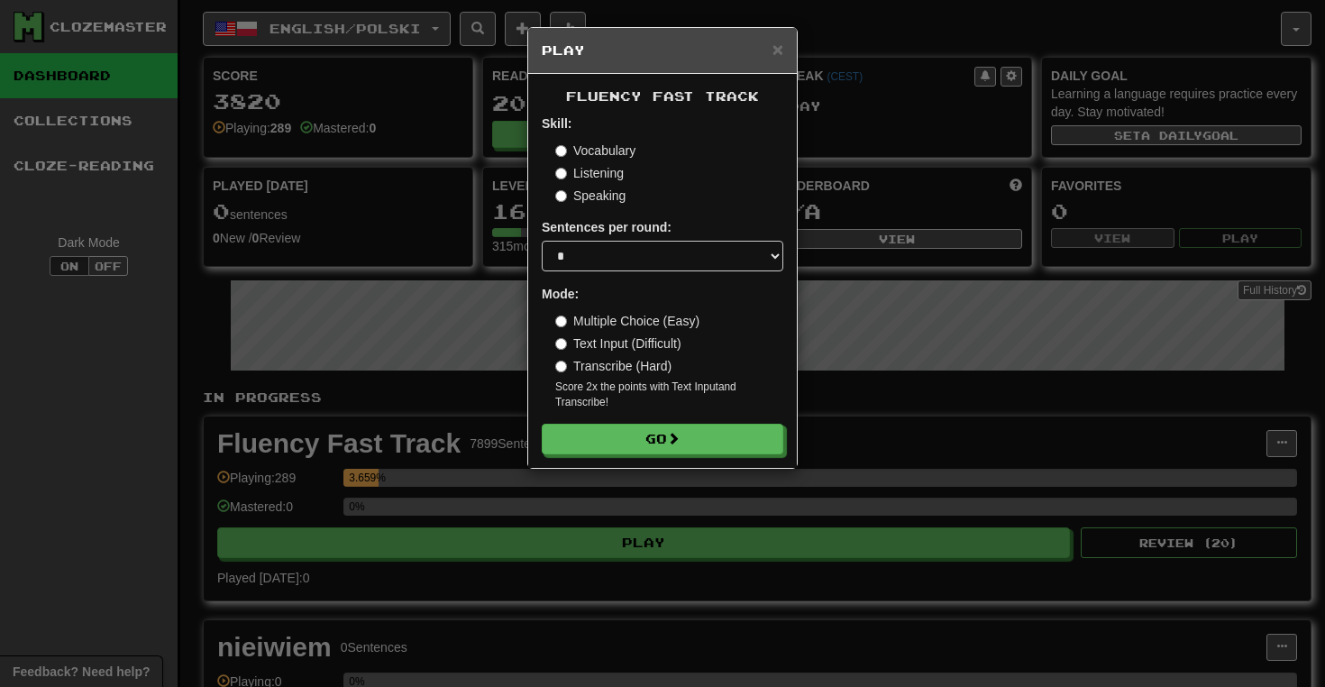
click at [688, 458] on div "Fluency Fast Track Skill: Vocabulary Listening Speaking Sentences per round: * …" at bounding box center [662, 271] width 269 height 394
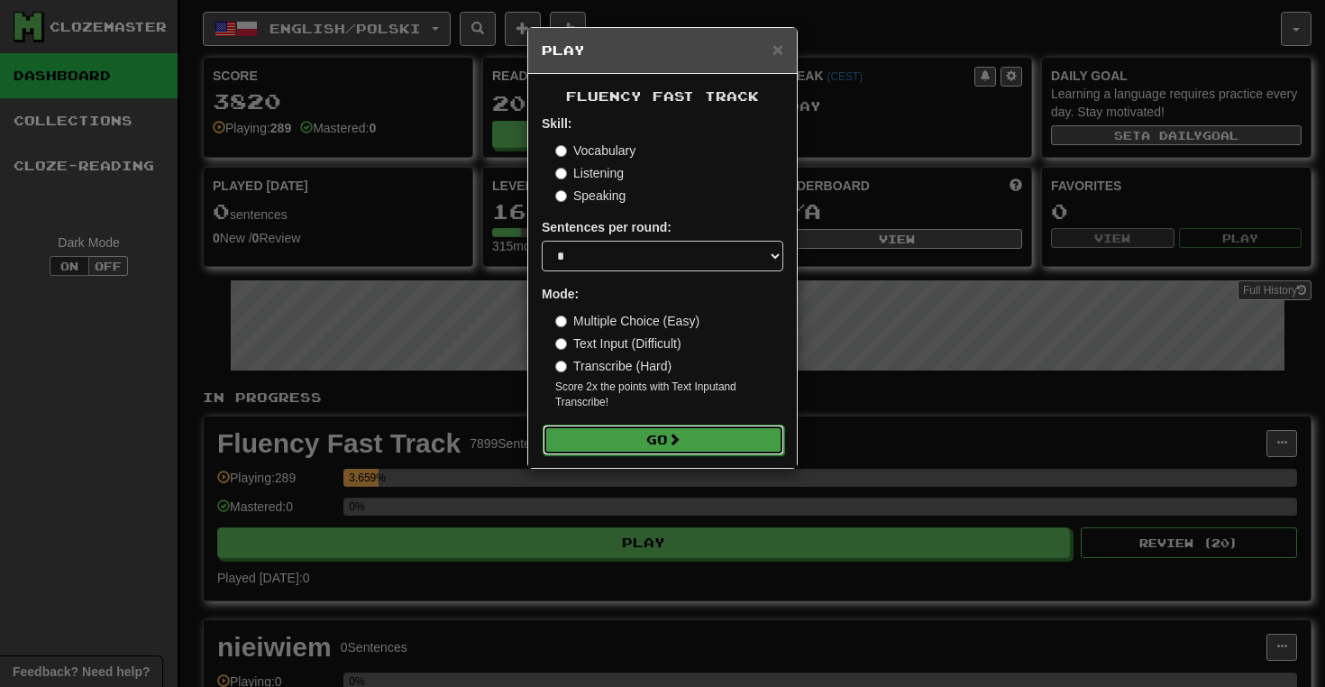
click at [692, 453] on button "Go" at bounding box center [664, 440] width 242 height 31
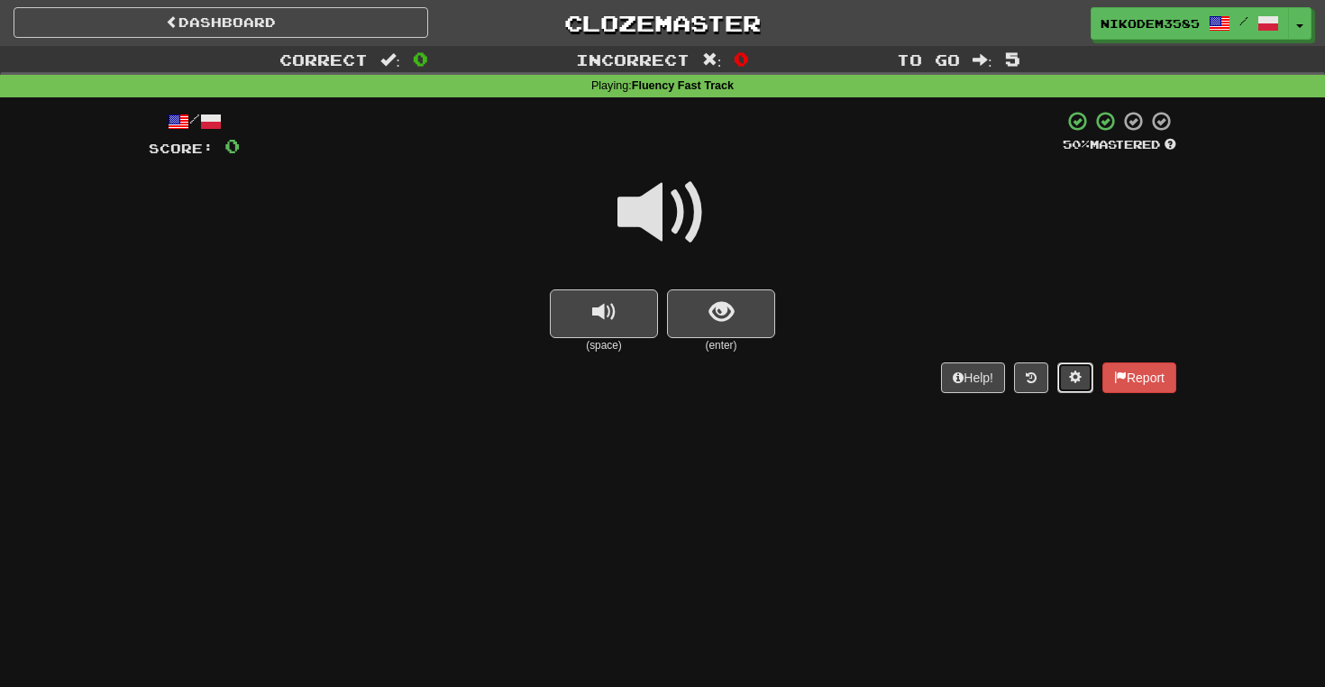
click at [1080, 373] on button at bounding box center [1075, 377] width 36 height 31
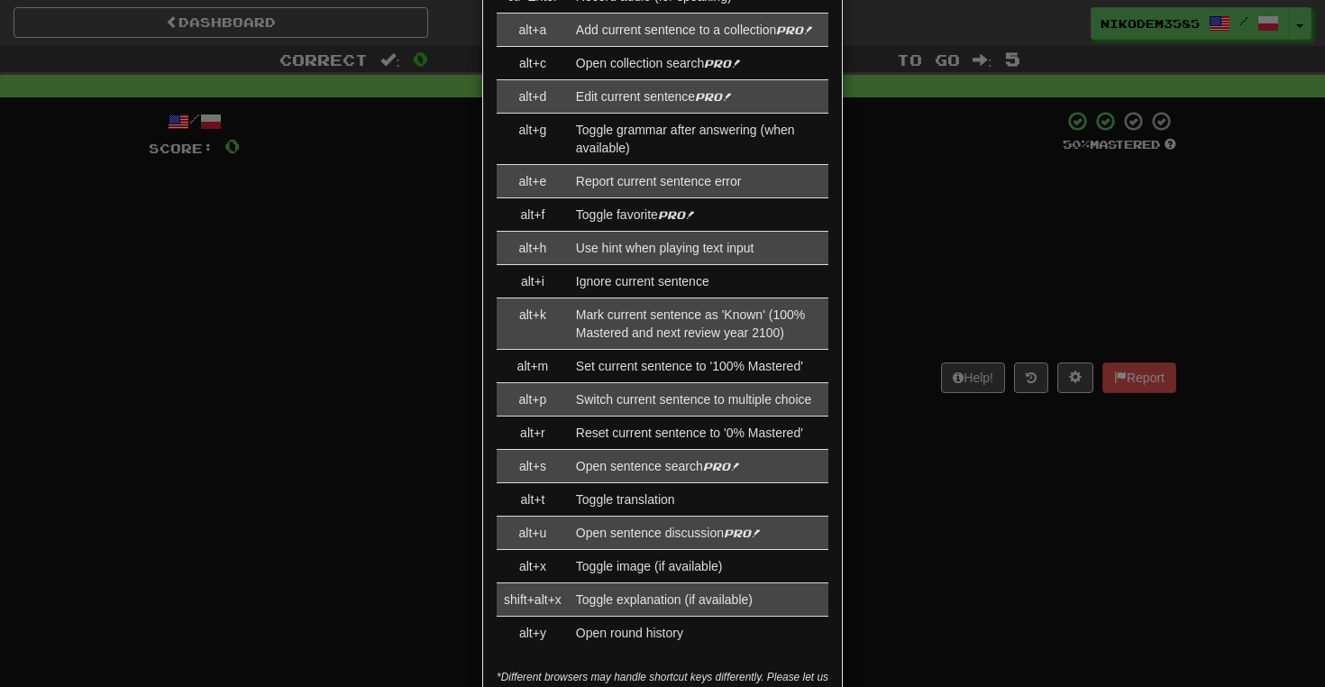
scroll to position [2098, 0]
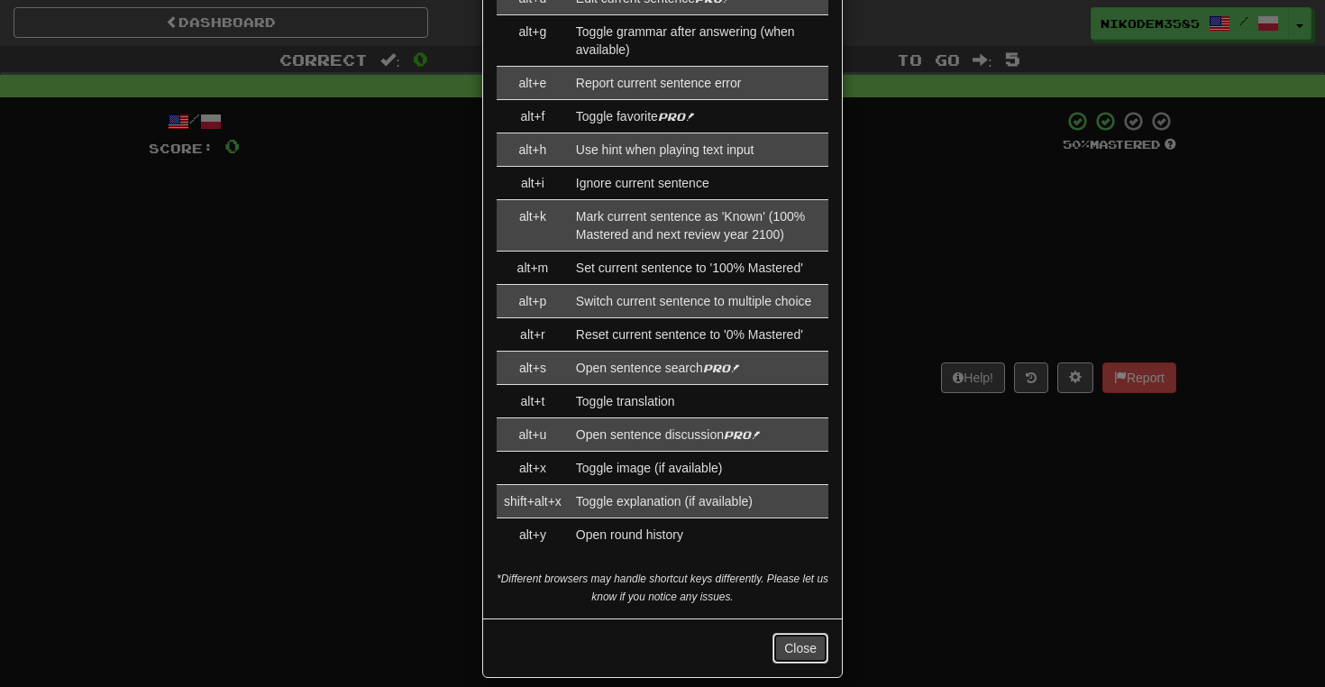
click at [789, 633] on button "Close" at bounding box center [800, 648] width 56 height 31
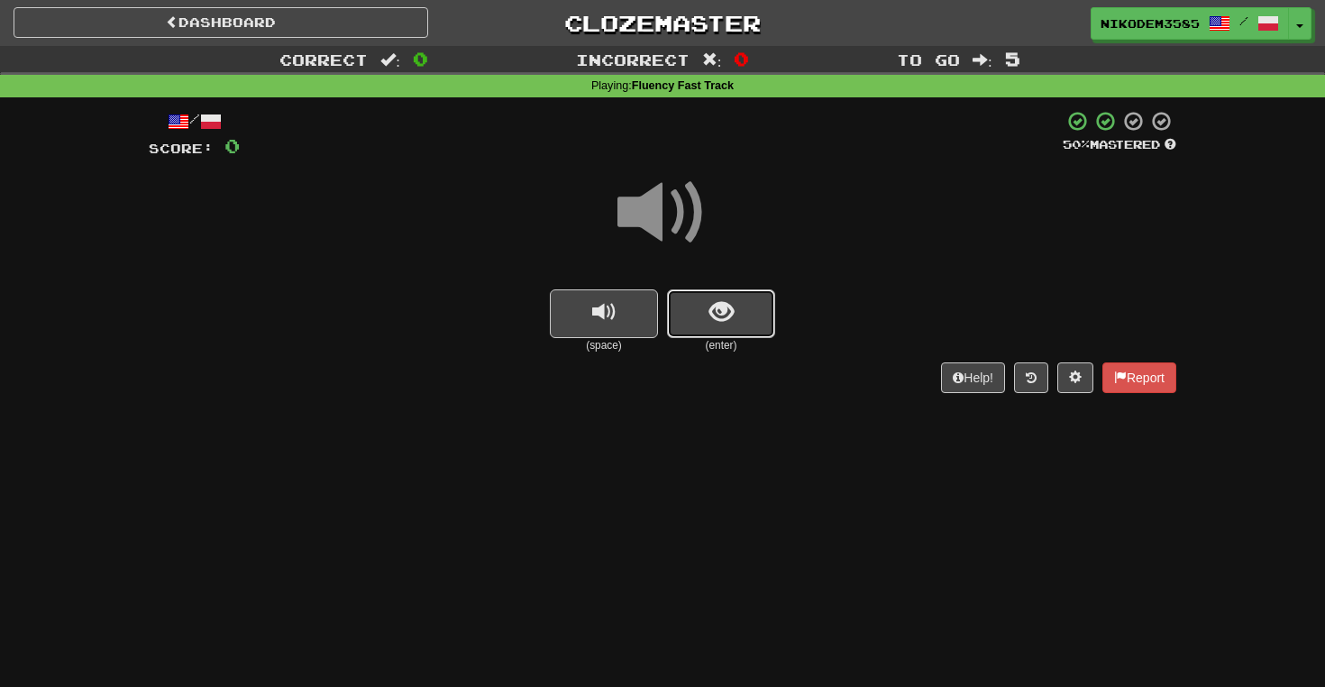
click at [719, 332] on button "show sentence" at bounding box center [721, 313] width 108 height 49
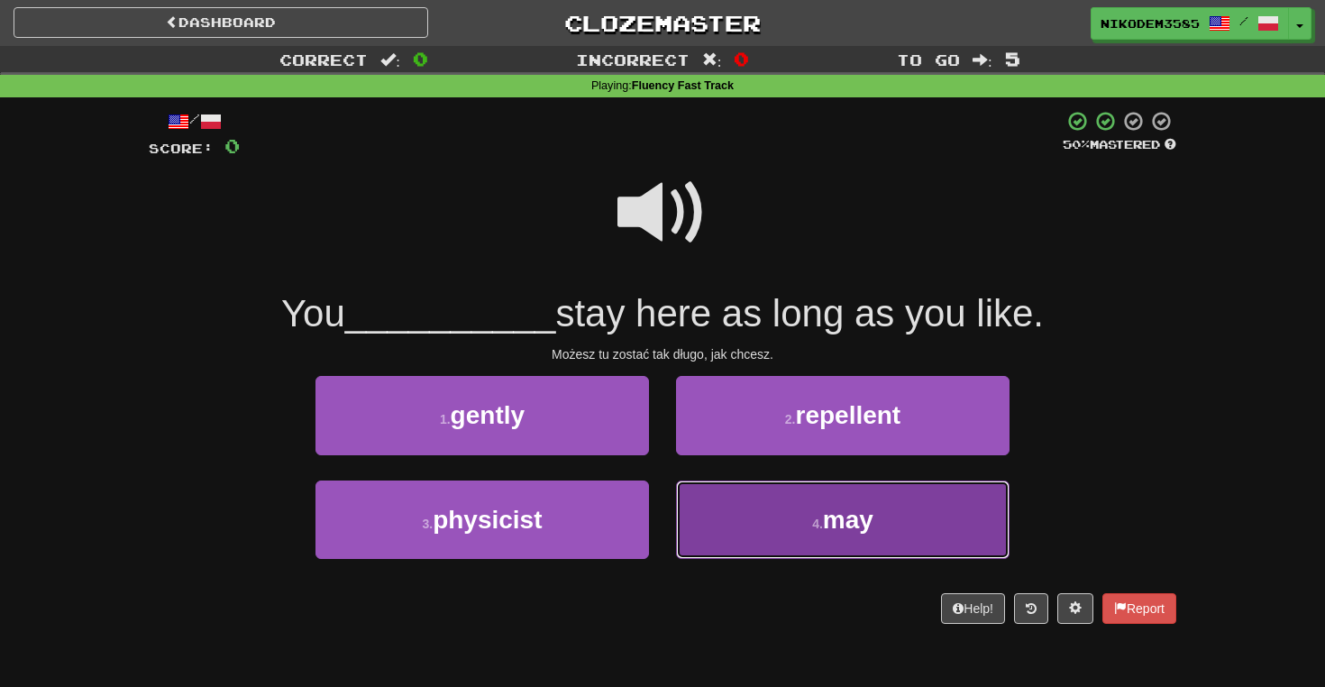
click at [743, 532] on button "4 . may" at bounding box center [843, 519] width 334 height 78
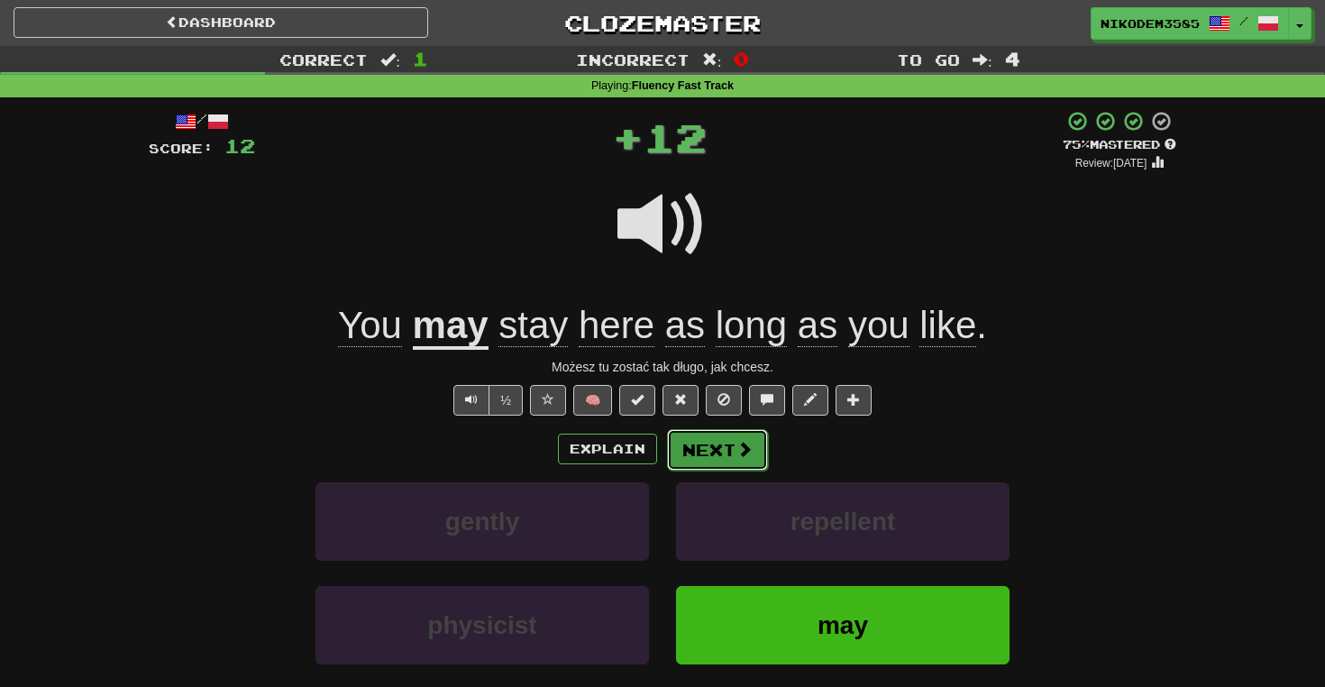
click at [762, 449] on button "Next" at bounding box center [717, 449] width 101 height 41
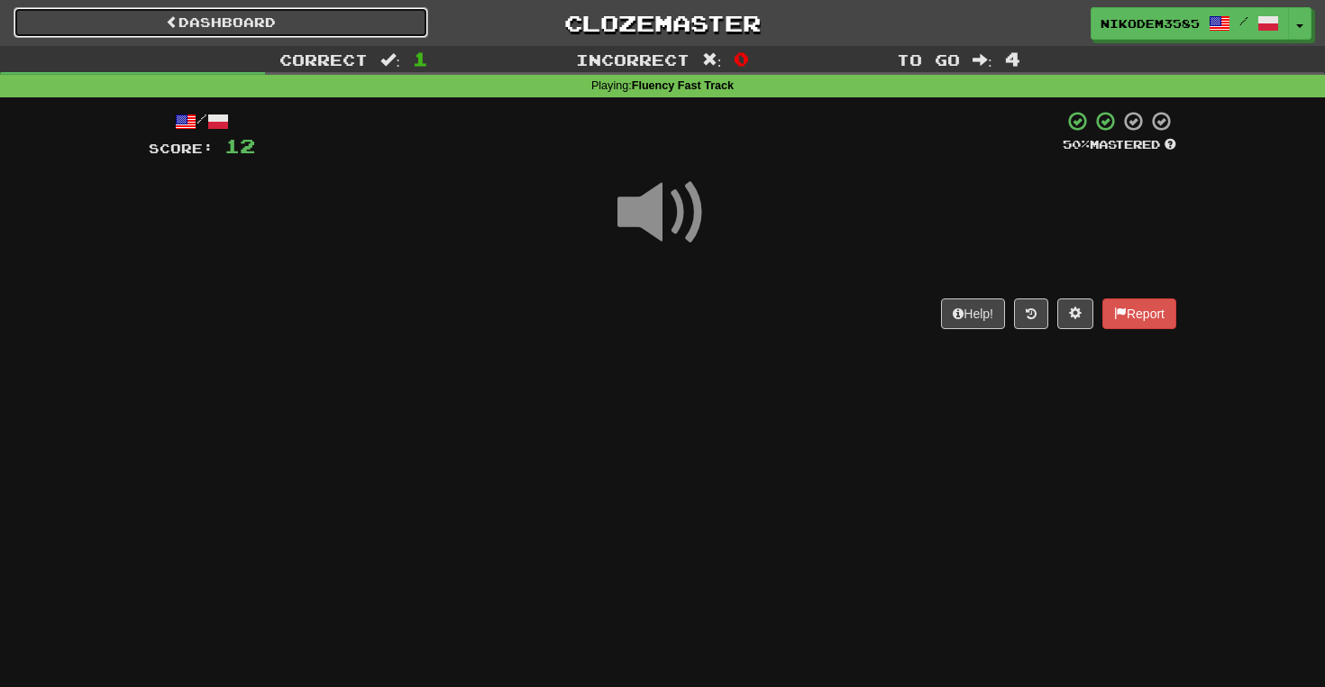
click at [325, 30] on link "Dashboard" at bounding box center [221, 22] width 415 height 31
